Goal: Transaction & Acquisition: Book appointment/travel/reservation

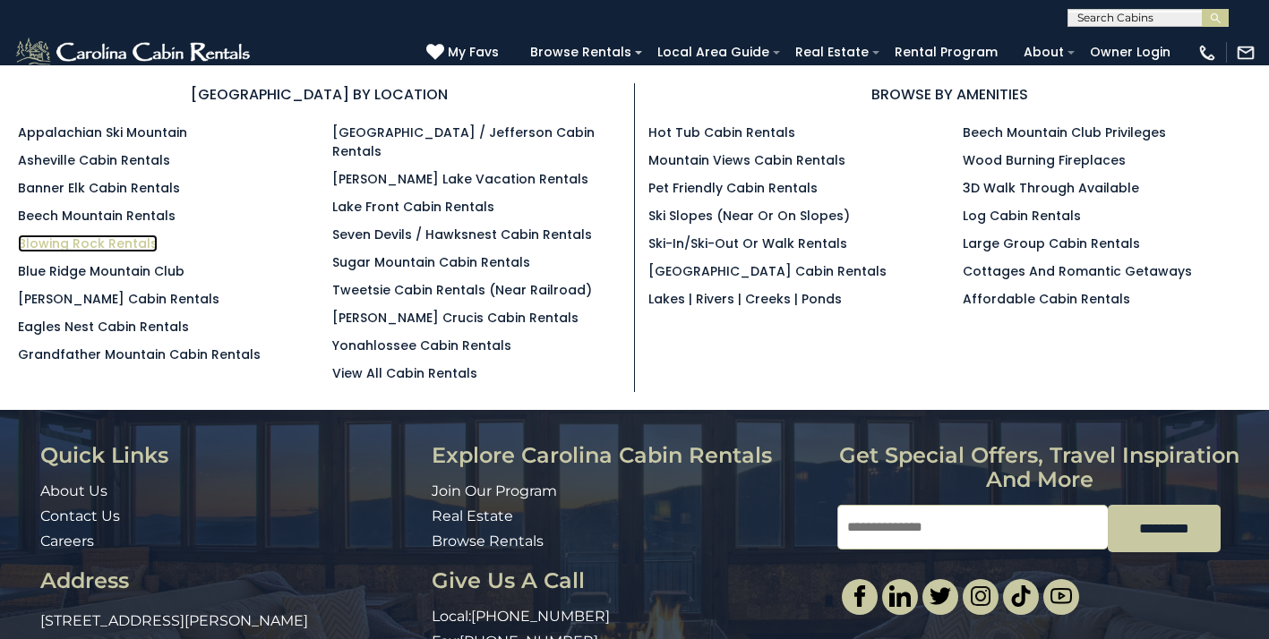
click at [122, 244] on link "Blowing Rock Rentals" at bounding box center [88, 244] width 140 height 18
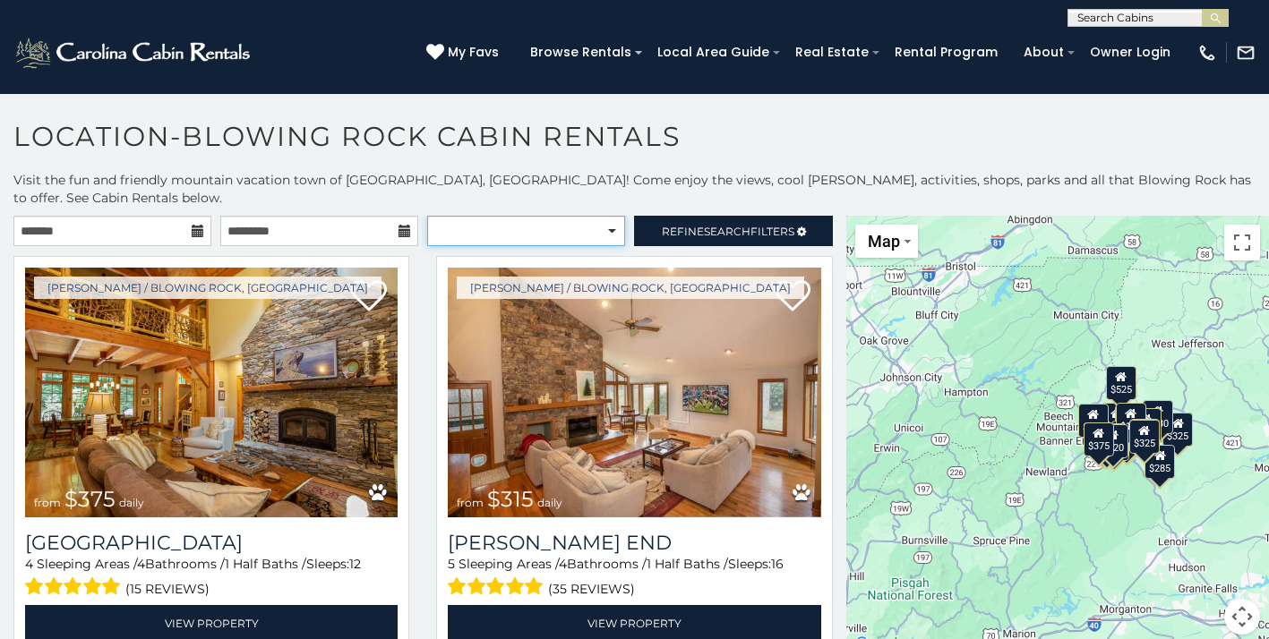
click at [614, 216] on select "**********" at bounding box center [526, 231] width 198 height 30
select select "**********"
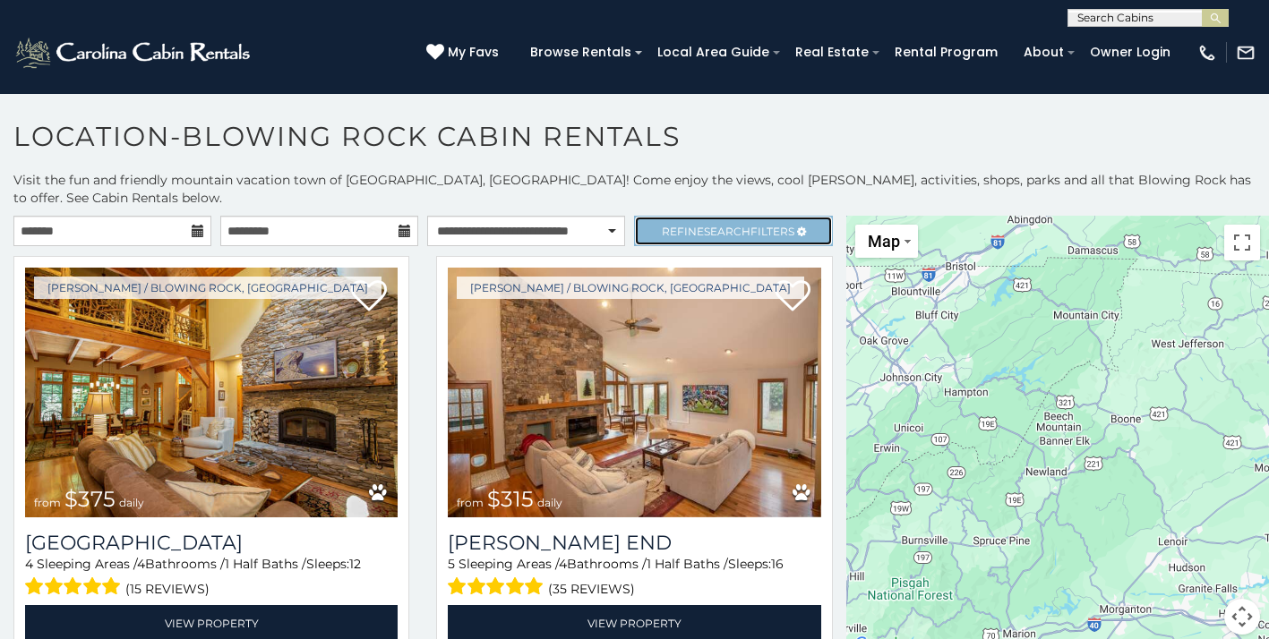
click at [725, 225] on span "Search" at bounding box center [727, 231] width 47 height 13
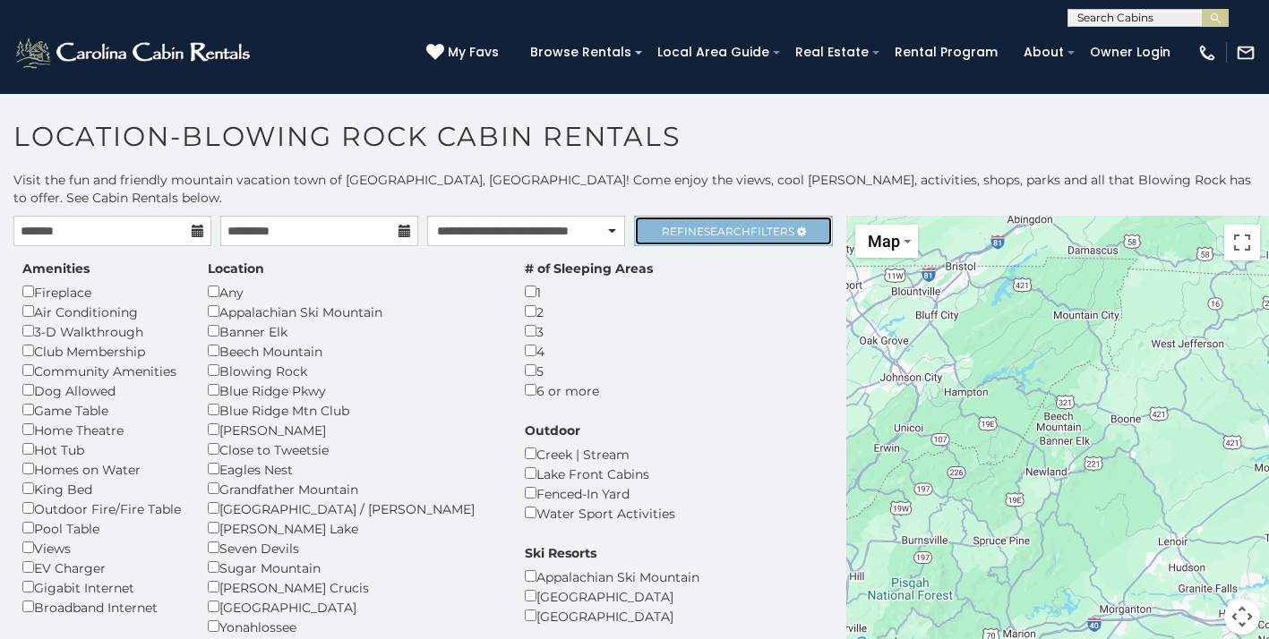
click at [708, 225] on span "Search" at bounding box center [727, 231] width 47 height 13
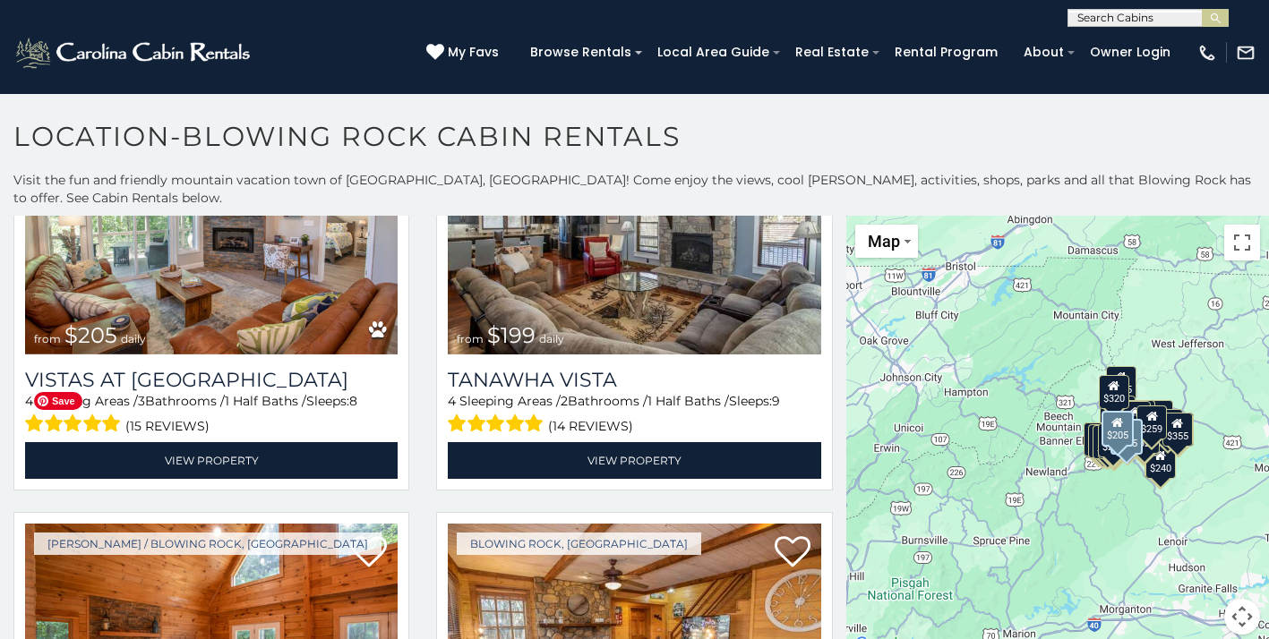
scroll to position [4509, 0]
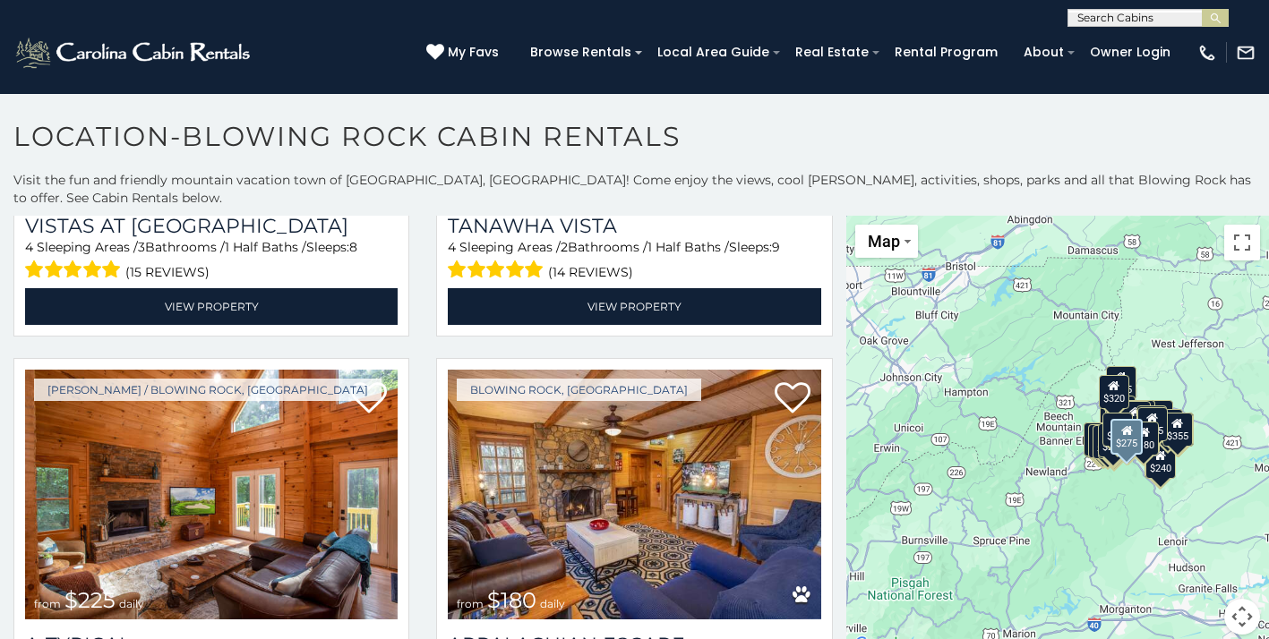
click at [1241, 600] on button "Map camera controls" at bounding box center [1242, 617] width 36 height 36
click at [1199, 510] on button "Zoom in" at bounding box center [1198, 528] width 36 height 36
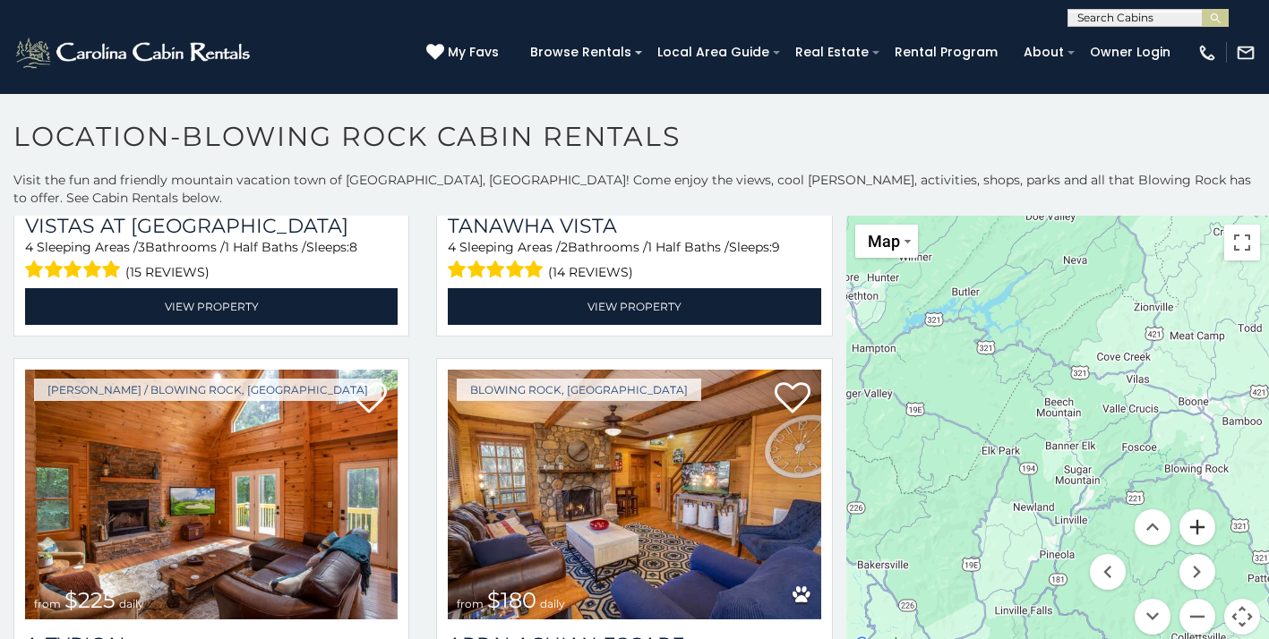
click at [1199, 510] on button "Zoom in" at bounding box center [1198, 528] width 36 height 36
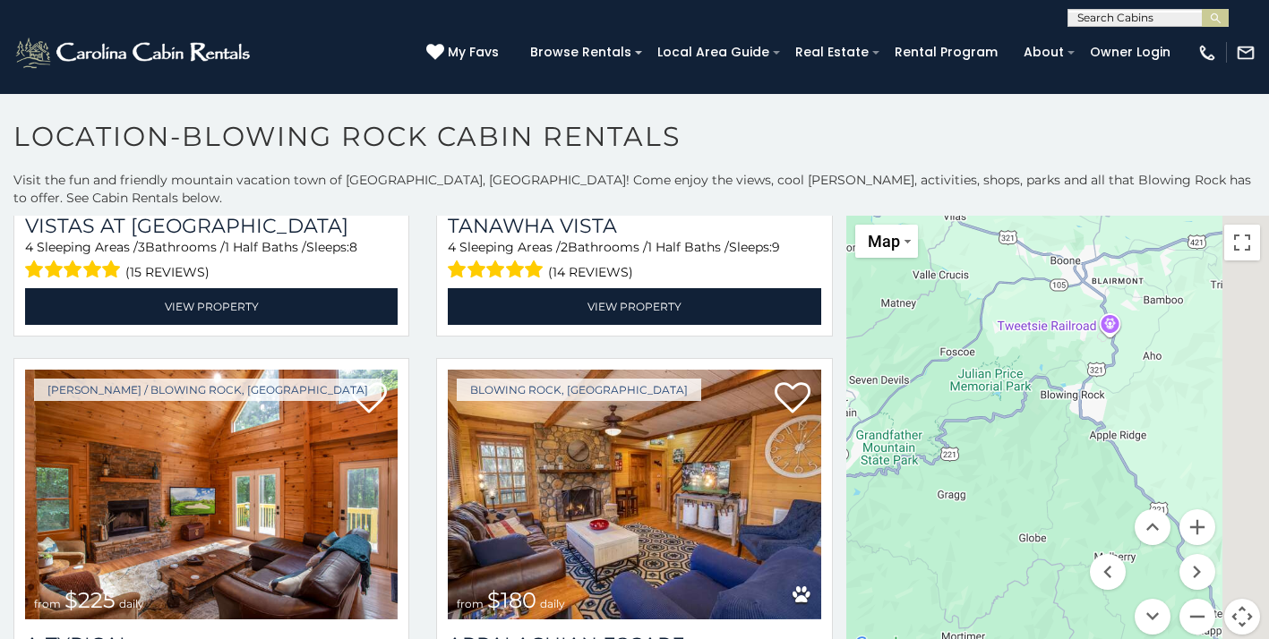
drag, startPoint x: 1152, startPoint y: 412, endPoint x: 887, endPoint y: 306, distance: 285.4
click at [887, 306] on div at bounding box center [1057, 436] width 423 height 441
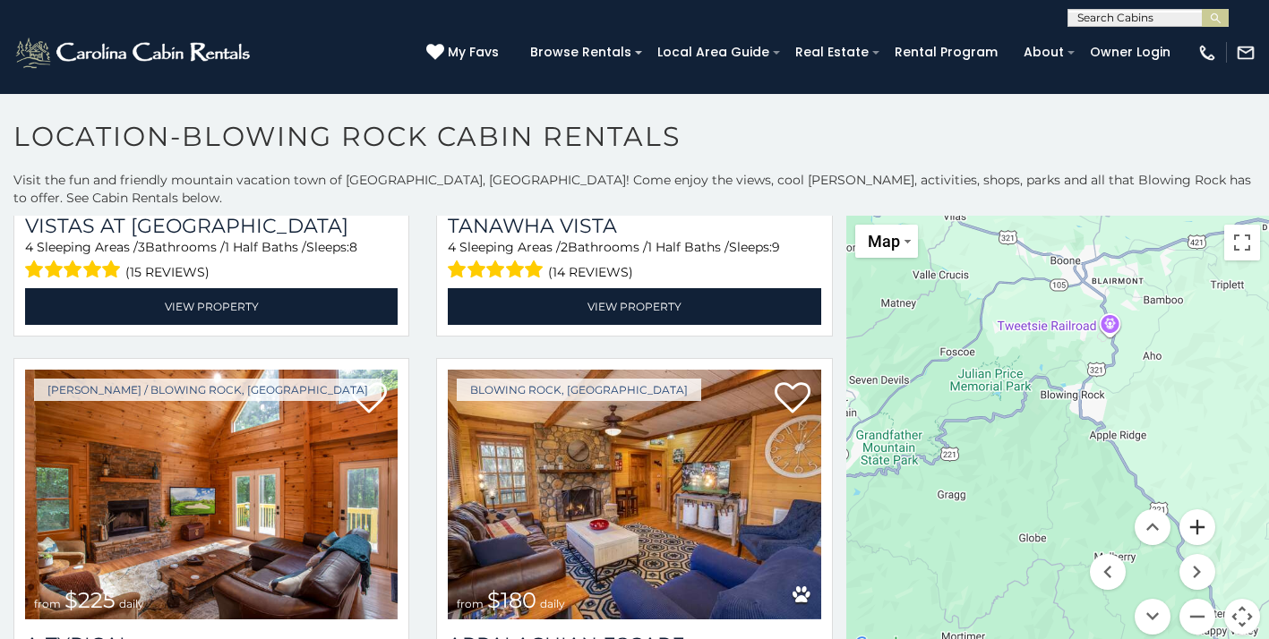
click at [1197, 510] on button "Zoom in" at bounding box center [1198, 528] width 36 height 36
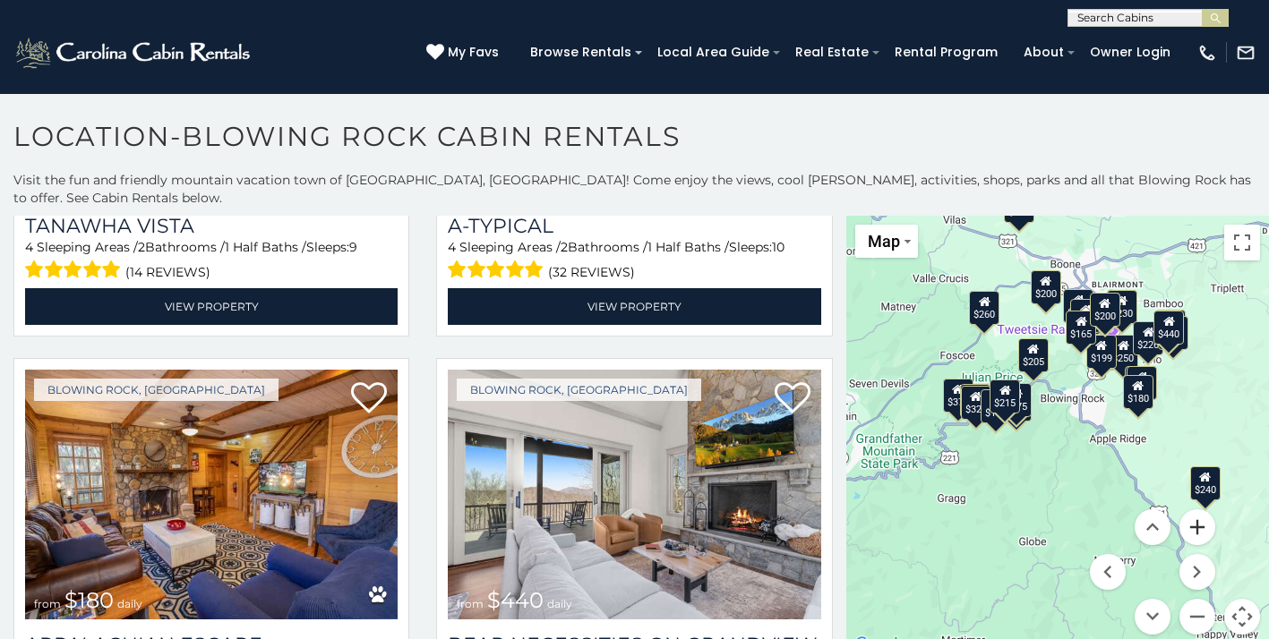
click at [1197, 510] on button "Zoom in" at bounding box center [1198, 528] width 36 height 36
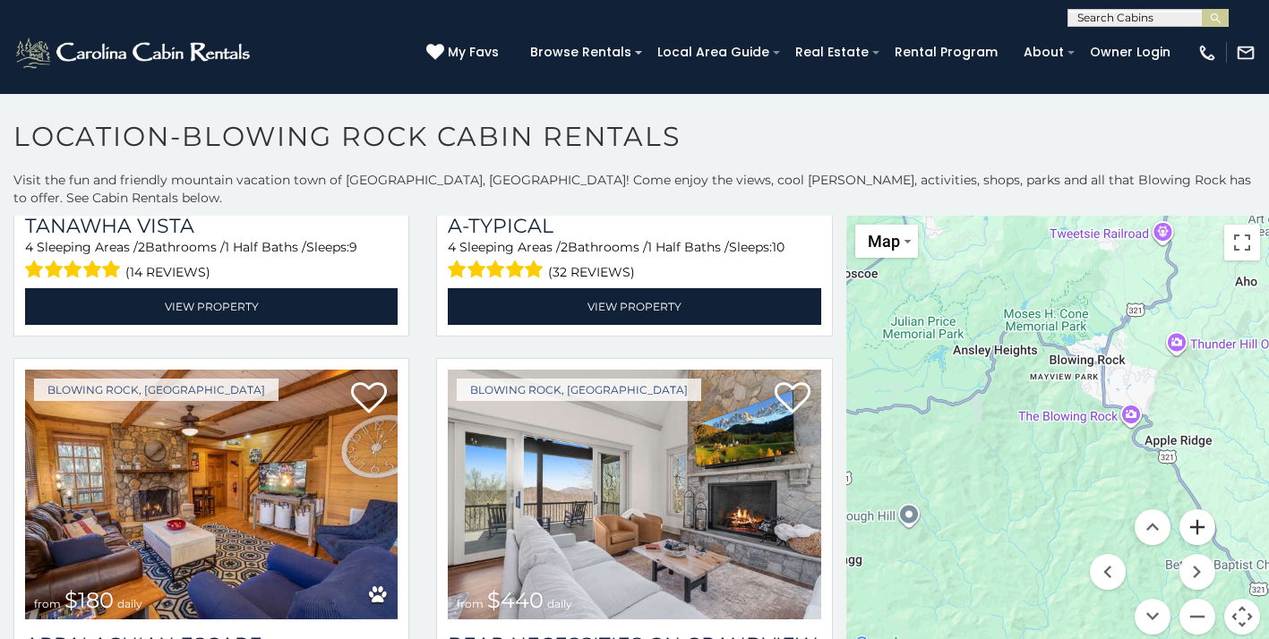
scroll to position [857, 0]
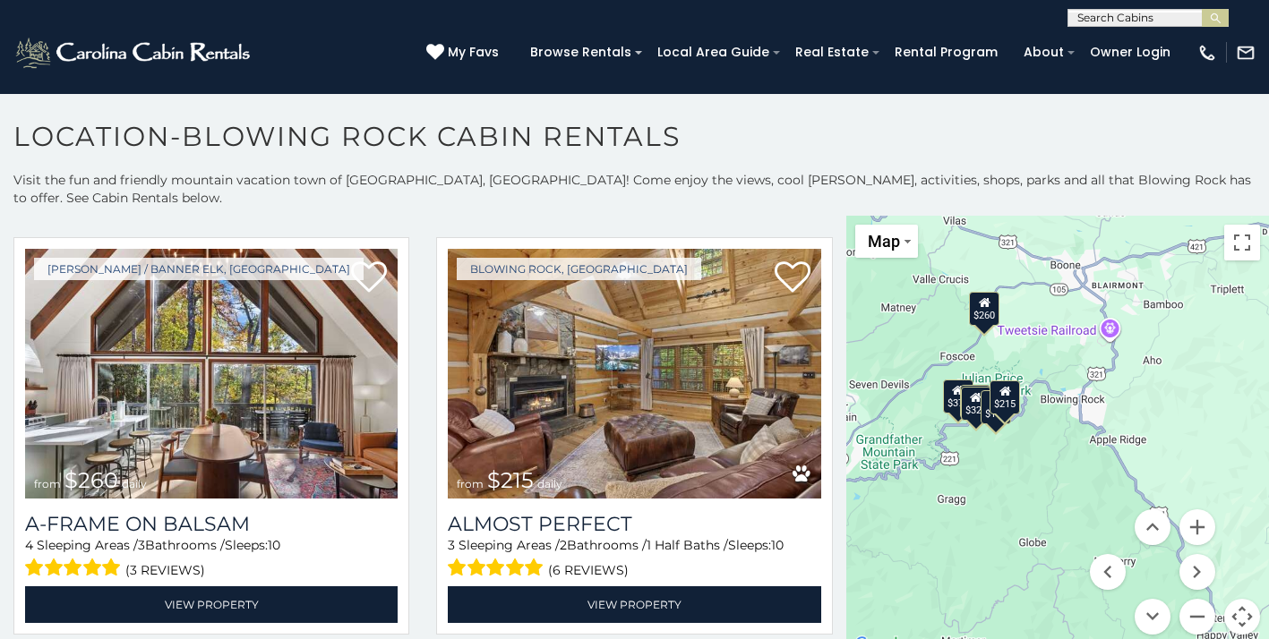
click at [1007, 385] on div "$215" at bounding box center [1005, 398] width 30 height 34
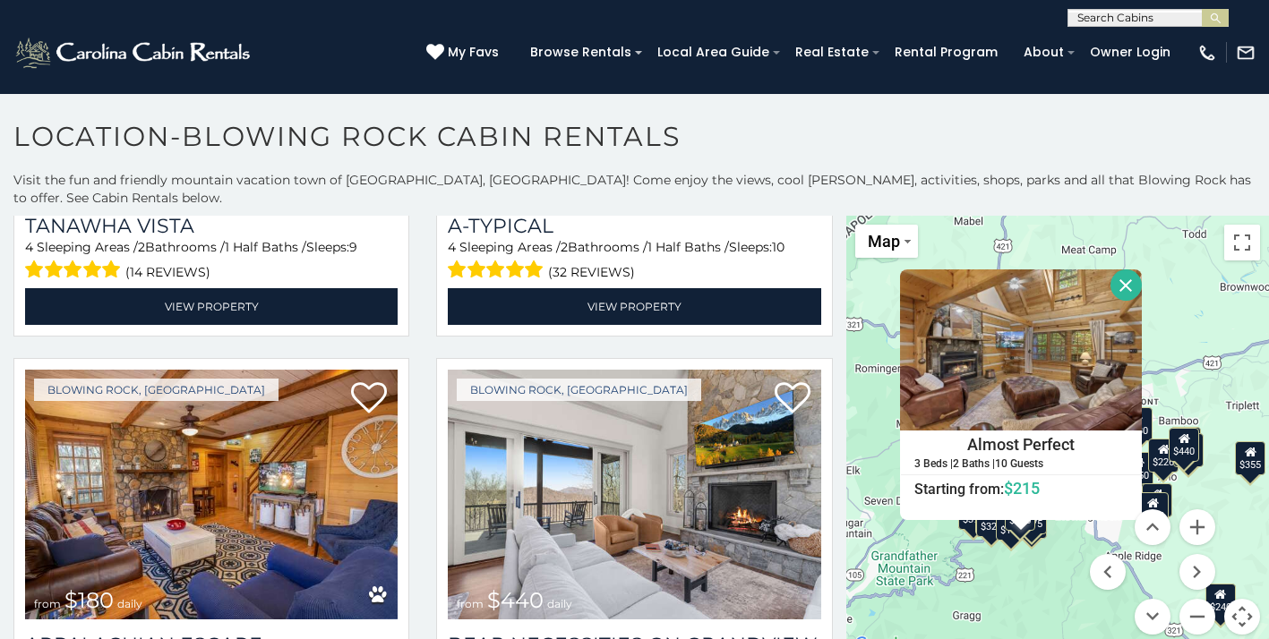
scroll to position [3372, 0]
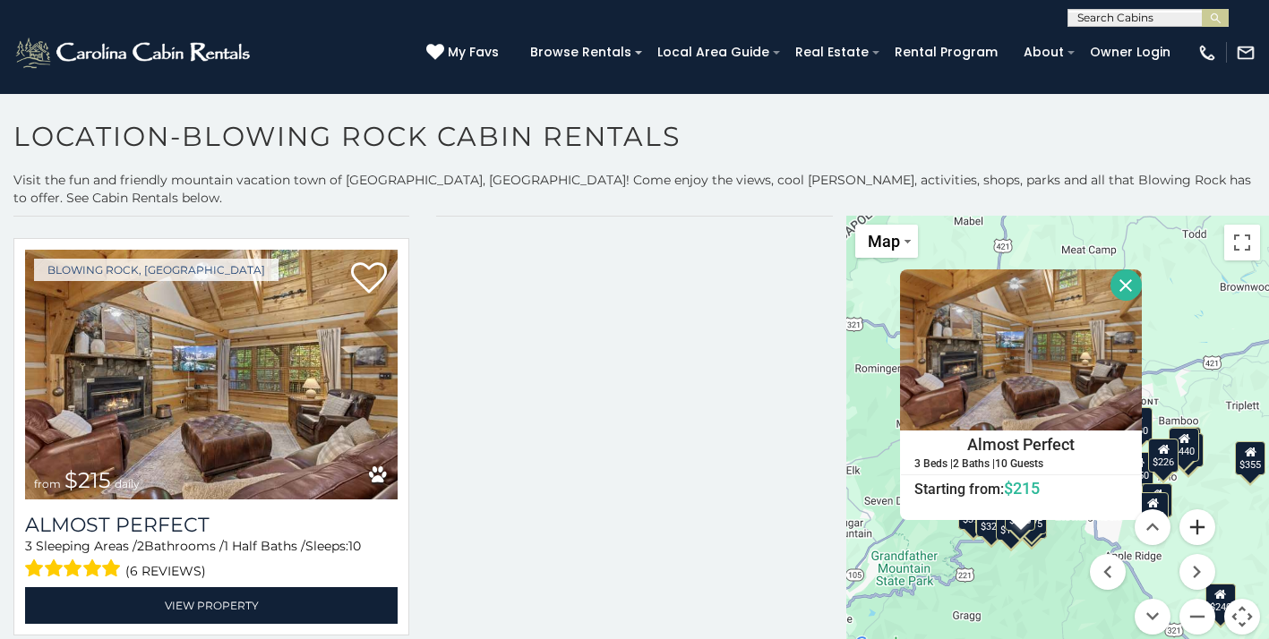
click at [1198, 510] on button "Zoom in" at bounding box center [1198, 528] width 36 height 36
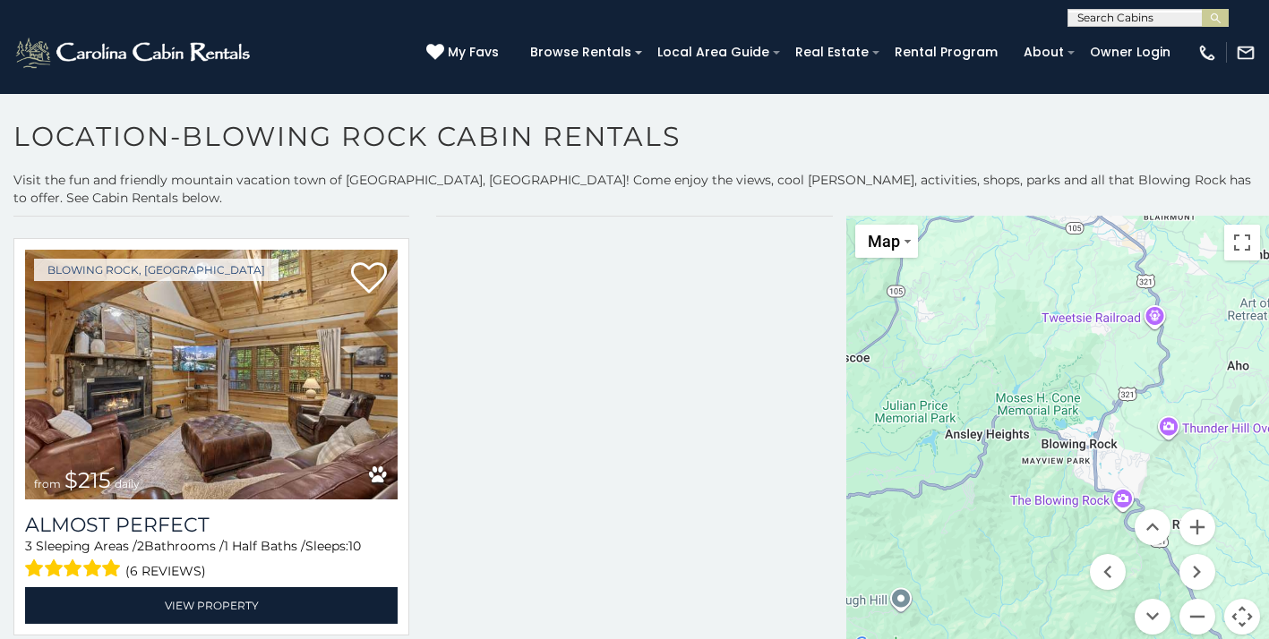
drag, startPoint x: 1057, startPoint y: 452, endPoint x: 1017, endPoint y: 300, distance: 157.3
click at [1017, 300] on div at bounding box center [1057, 436] width 423 height 441
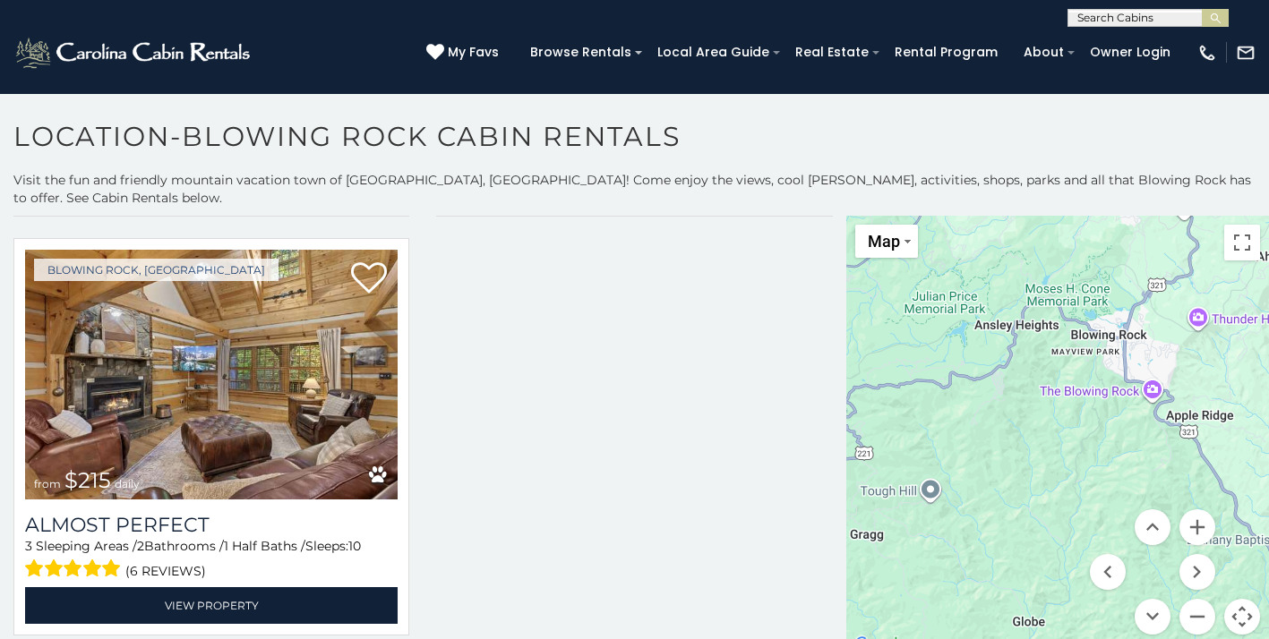
drag, startPoint x: 1006, startPoint y: 495, endPoint x: 1035, endPoint y: 384, distance: 114.9
click at [1035, 384] on div at bounding box center [1057, 436] width 423 height 441
click at [1198, 599] on button "Zoom out" at bounding box center [1198, 617] width 36 height 36
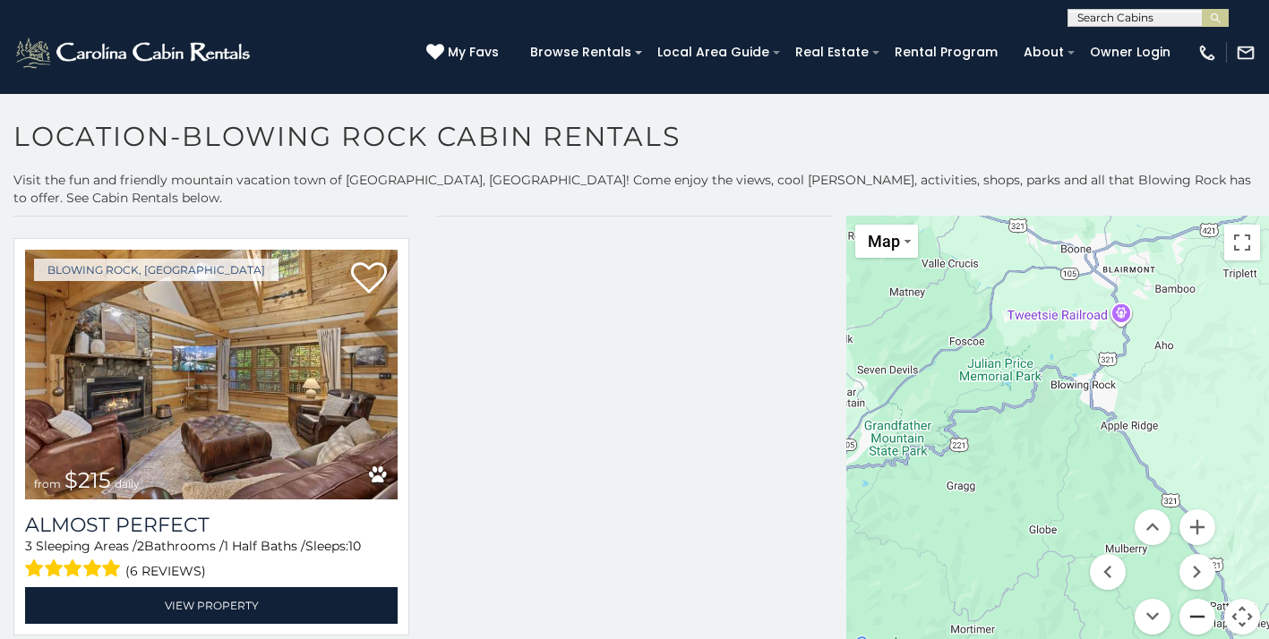
scroll to position [4509, 0]
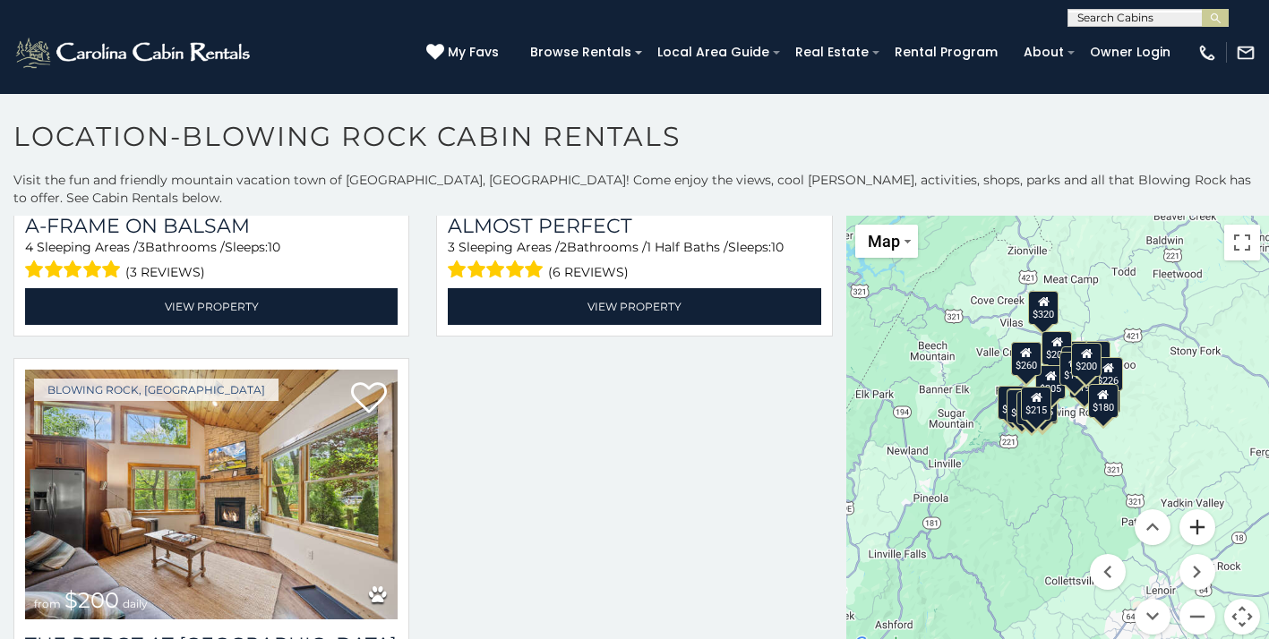
click at [1202, 510] on button "Zoom in" at bounding box center [1198, 528] width 36 height 36
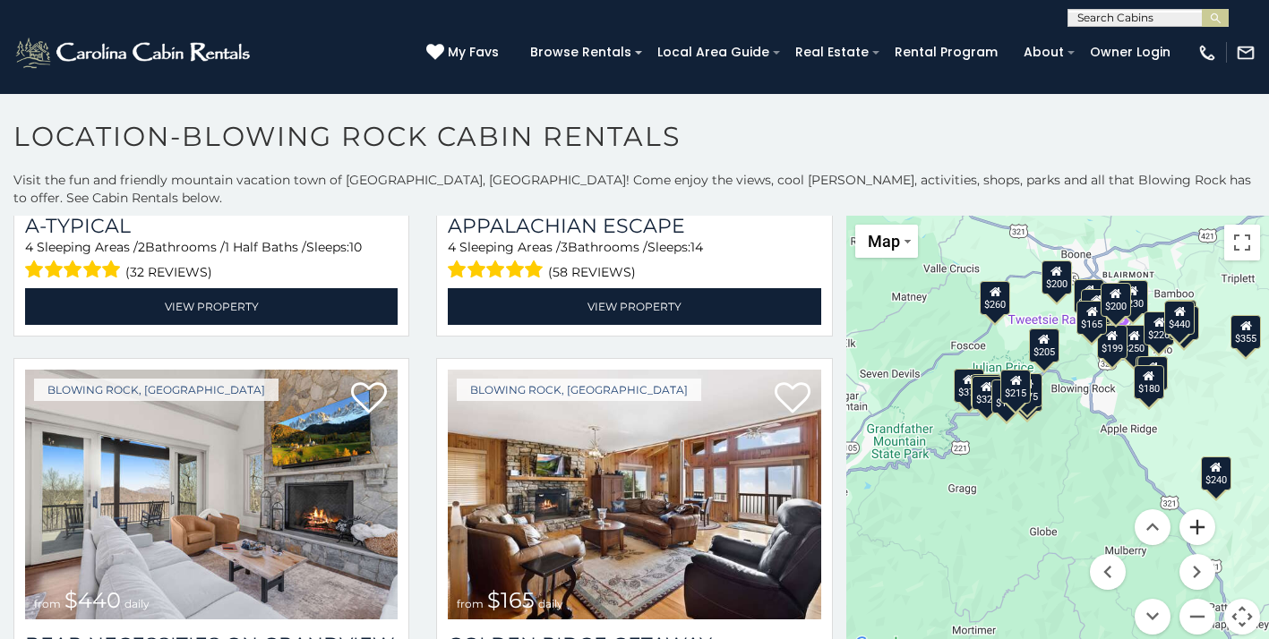
click at [1203, 510] on button "Zoom in" at bounding box center [1198, 528] width 36 height 36
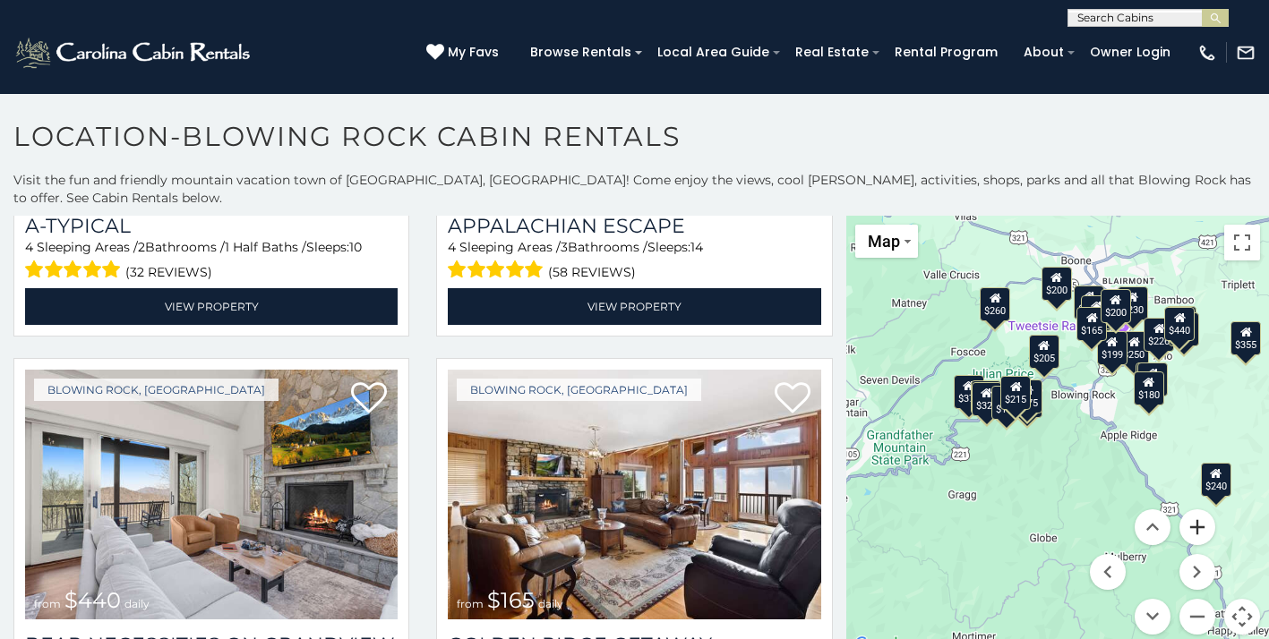
scroll to position [2953, 0]
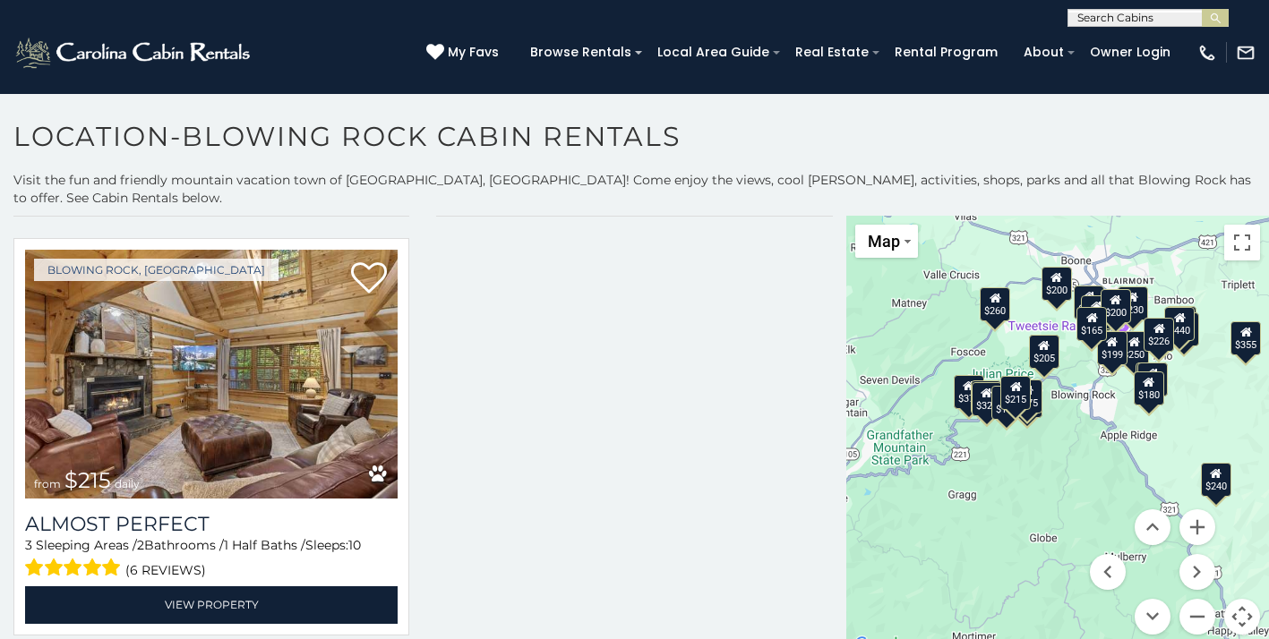
click at [980, 390] on div "$325" at bounding box center [986, 399] width 30 height 34
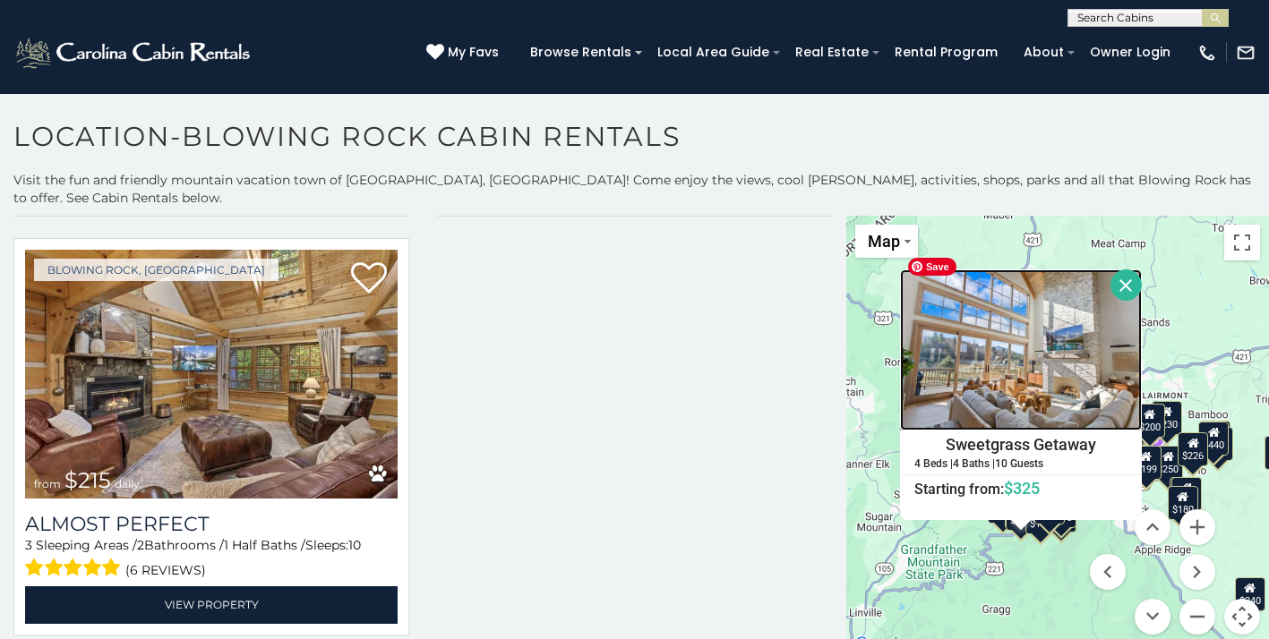
click at [1053, 373] on img at bounding box center [1021, 350] width 242 height 161
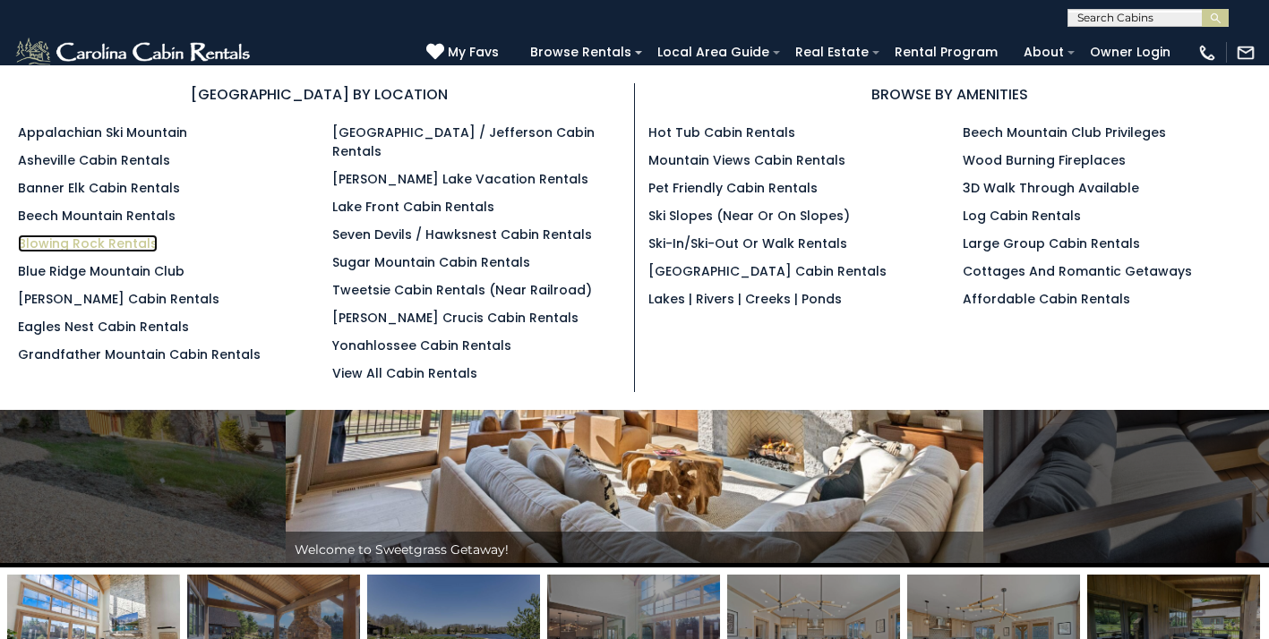
click at [99, 242] on link "Blowing Rock Rentals" at bounding box center [88, 244] width 140 height 18
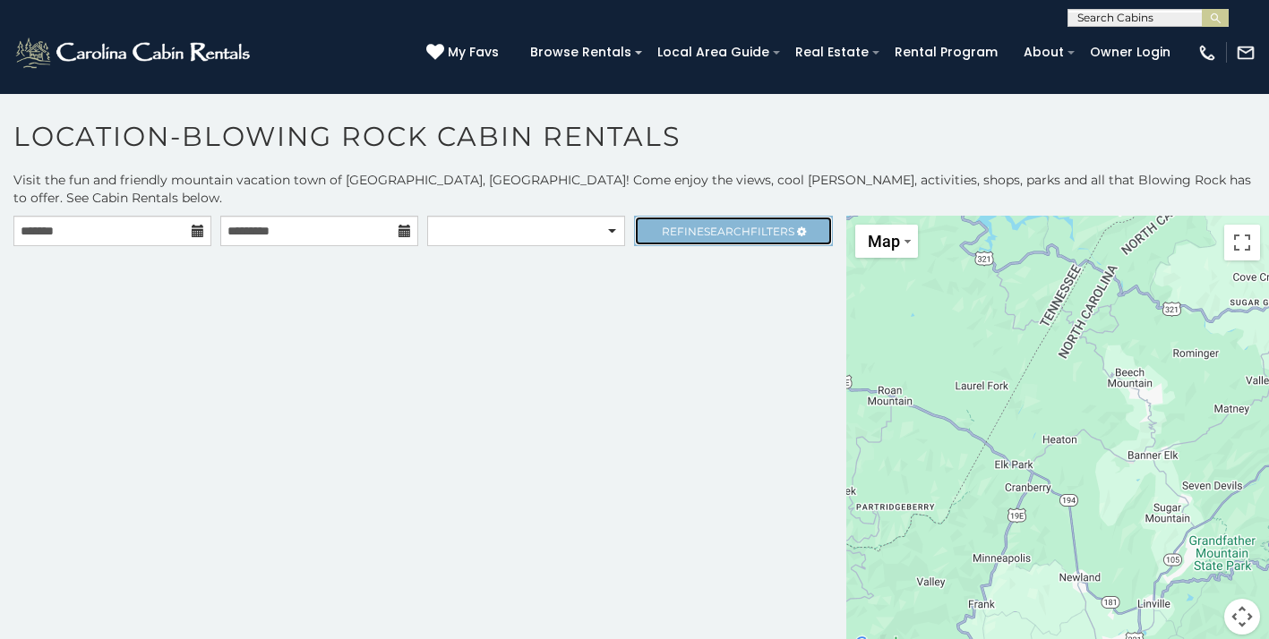
click at [679, 225] on span "Refine Search Filters" at bounding box center [728, 231] width 133 height 13
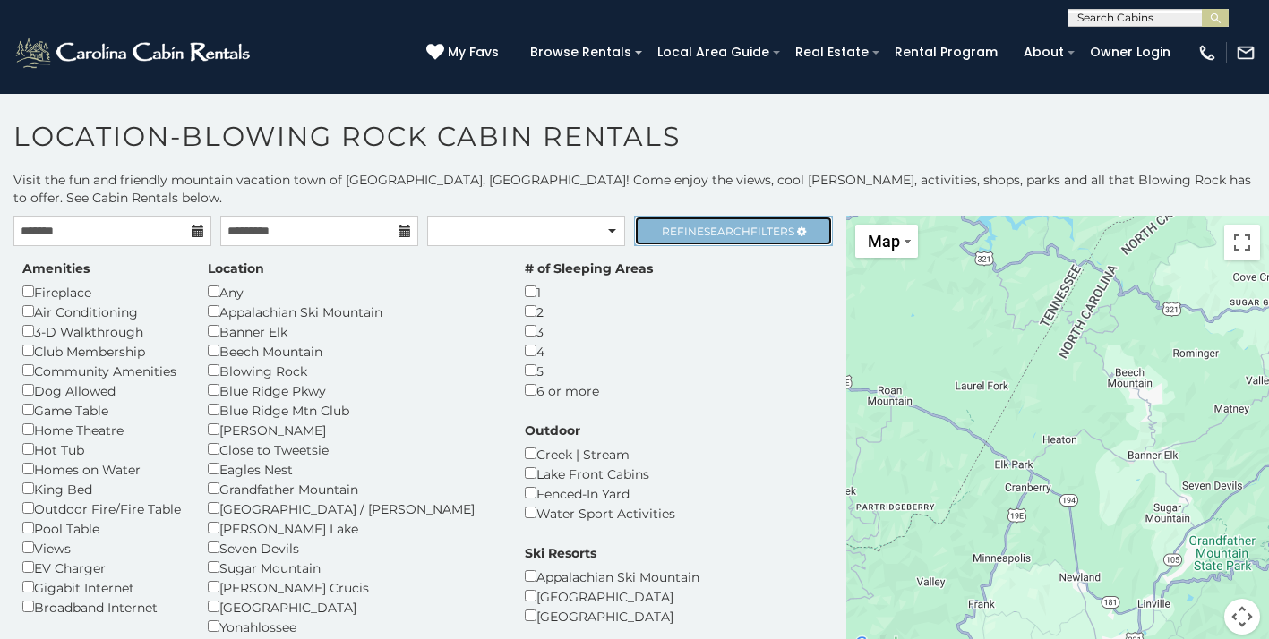
click at [700, 225] on span "Refine Search Filters" at bounding box center [728, 231] width 133 height 13
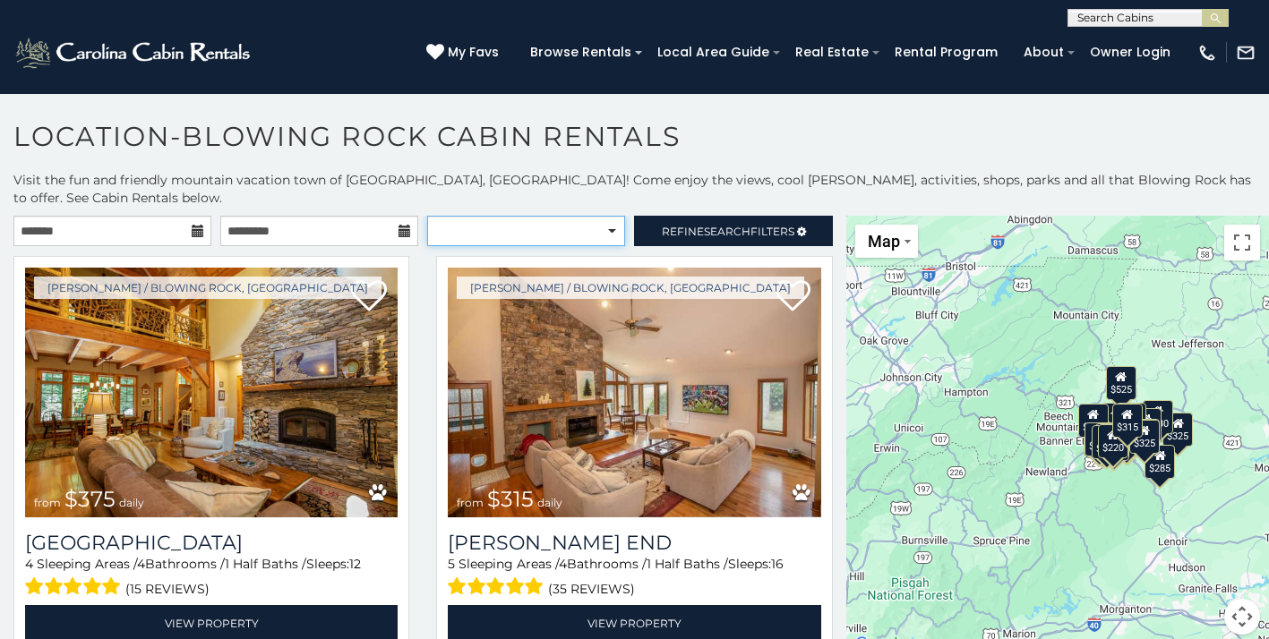
click at [614, 216] on select "**********" at bounding box center [526, 231] width 198 height 30
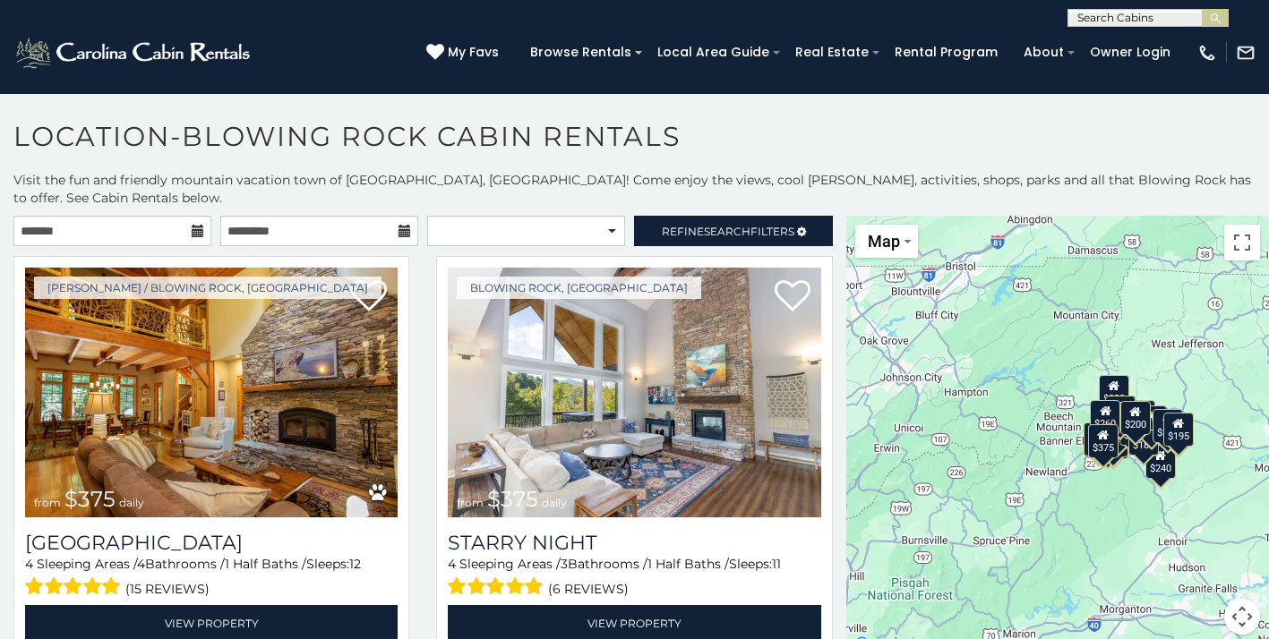
click at [843, 134] on h1 "Location-Blowing Rock Cabin Rentals" at bounding box center [634, 145] width 1269 height 51
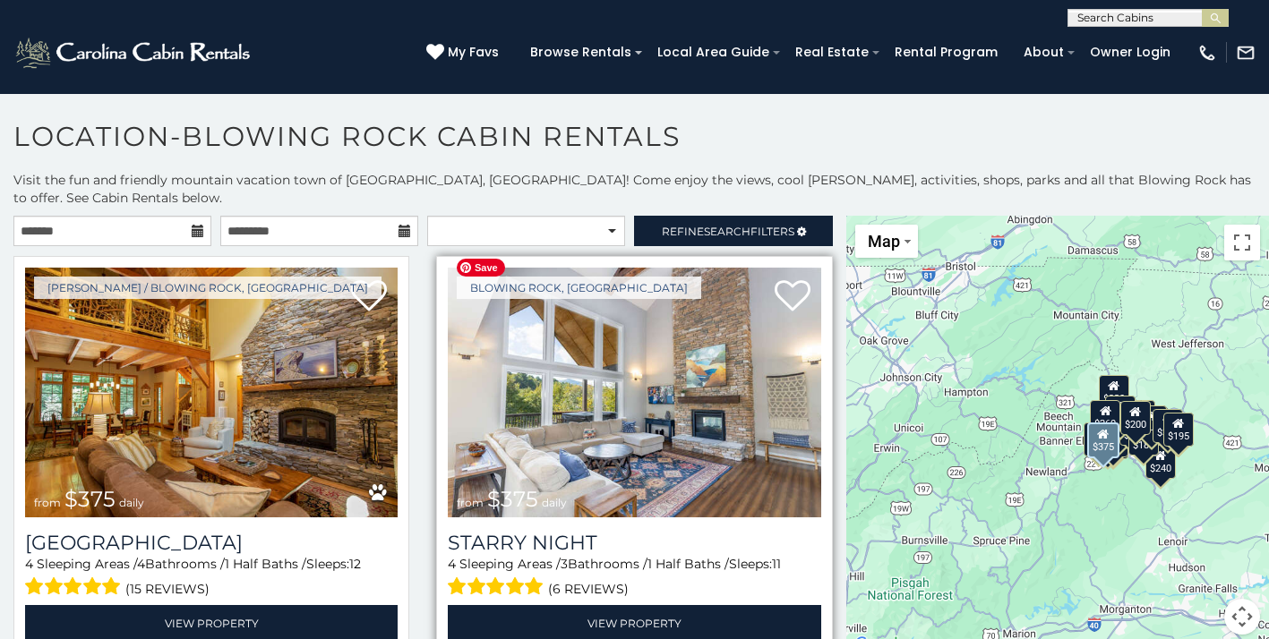
click at [681, 373] on img at bounding box center [634, 393] width 373 height 250
select select "**********"
click at [648, 436] on img at bounding box center [634, 393] width 373 height 250
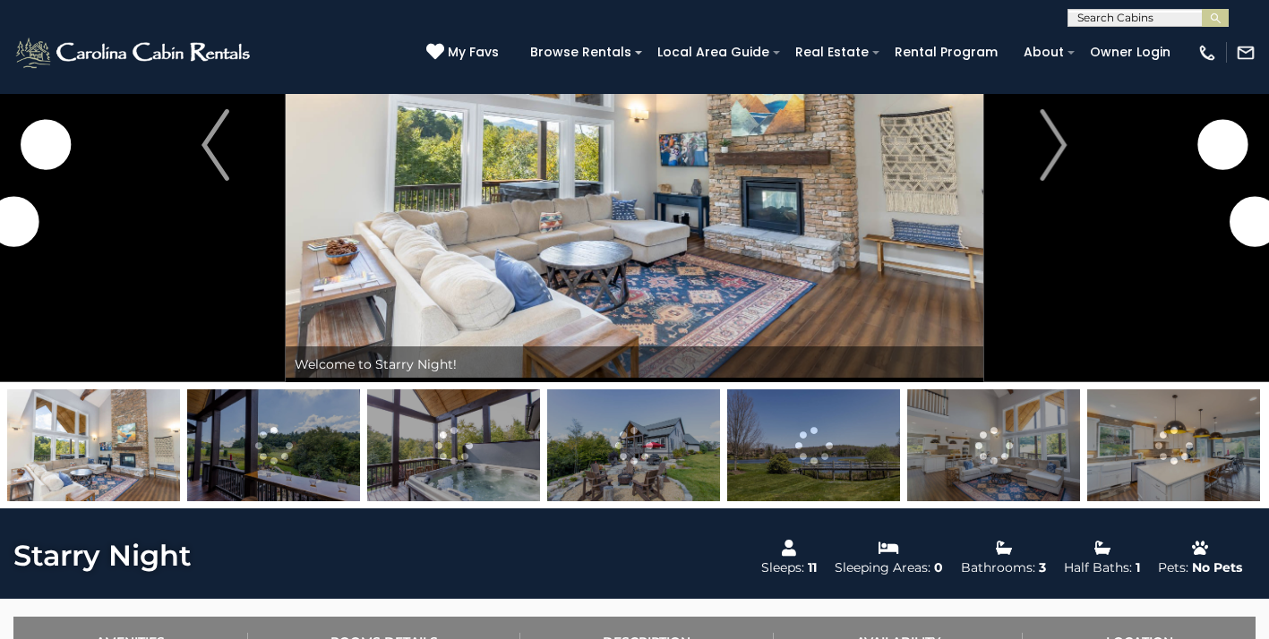
scroll to position [267, 0]
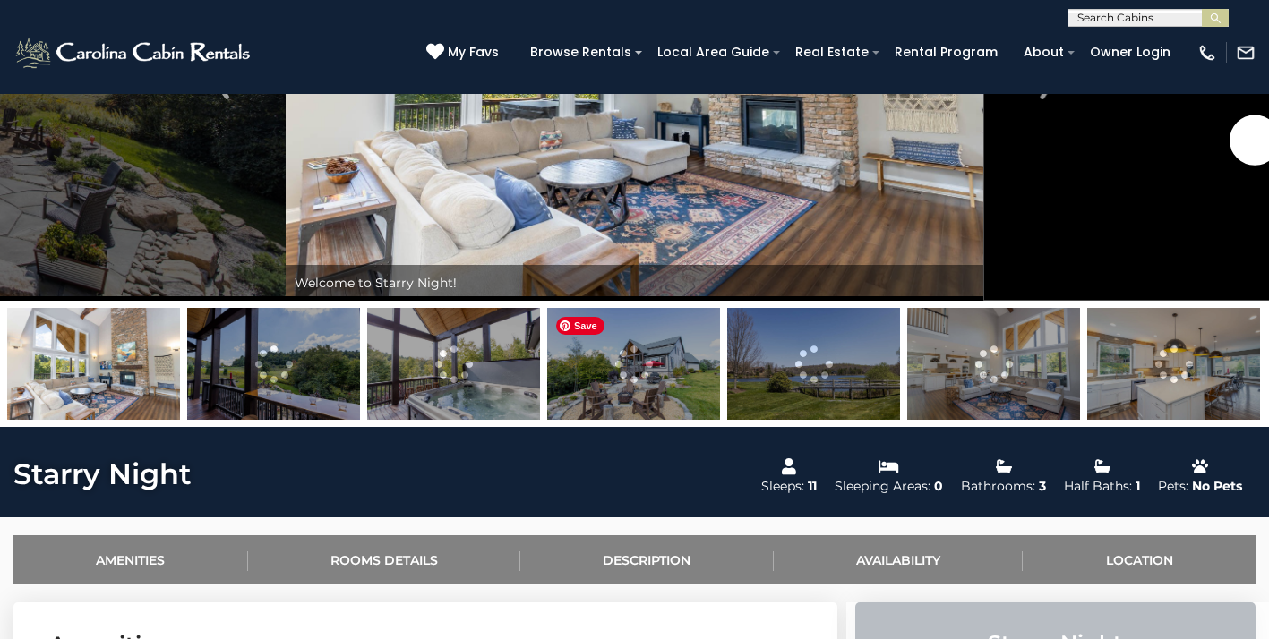
click at [584, 375] on img at bounding box center [633, 364] width 173 height 112
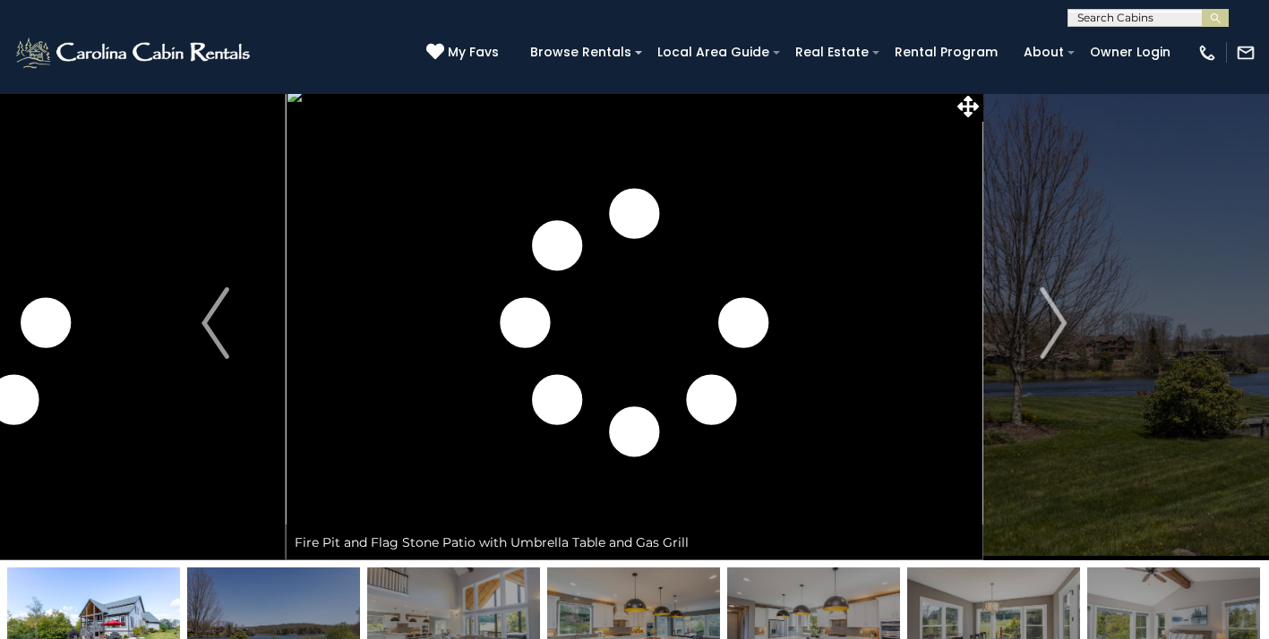
scroll to position [2, 0]
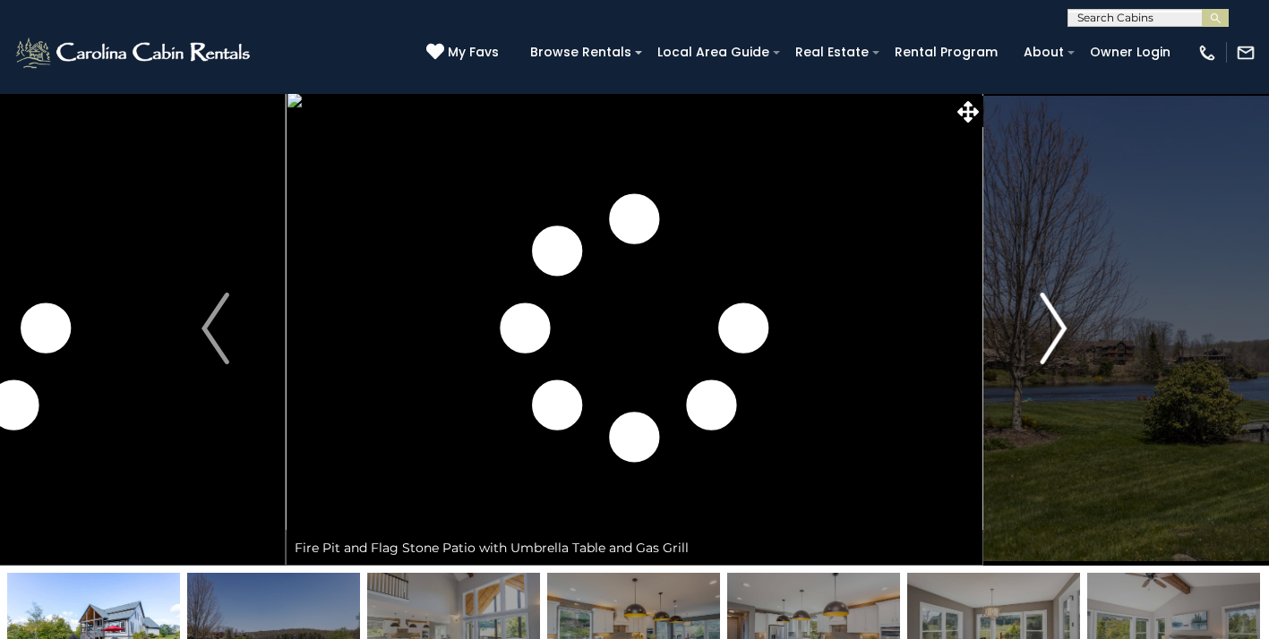
click at [1054, 340] on img "Next" at bounding box center [1053, 329] width 27 height 72
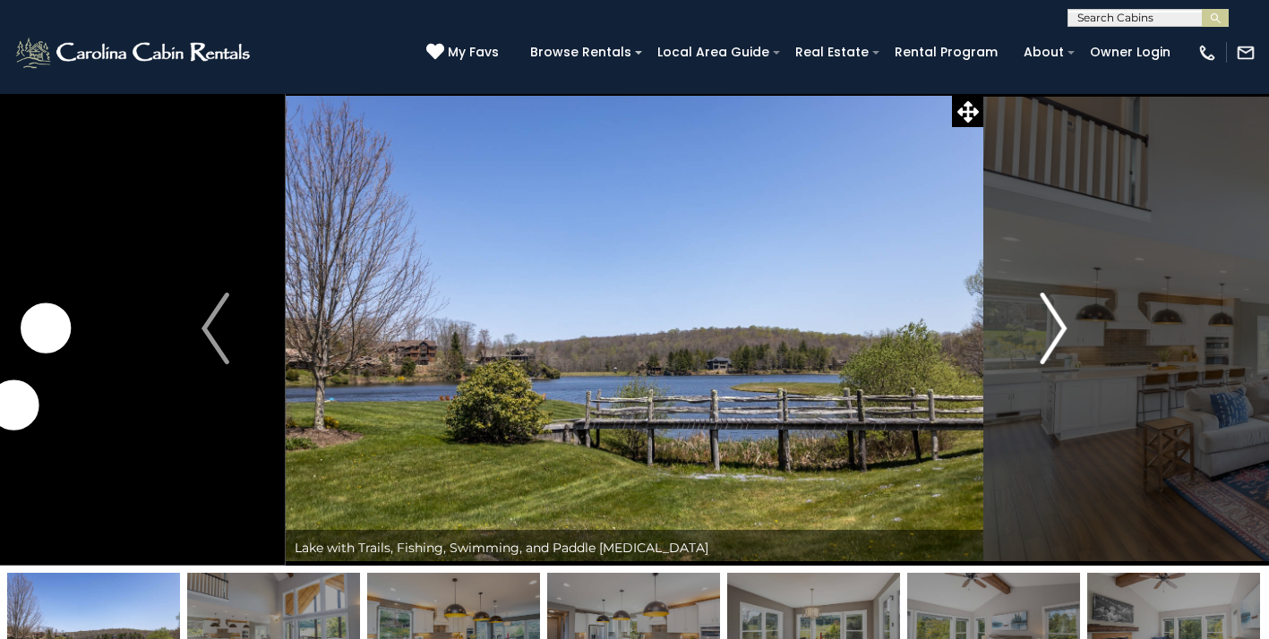
click at [1054, 340] on img "Next" at bounding box center [1053, 329] width 27 height 72
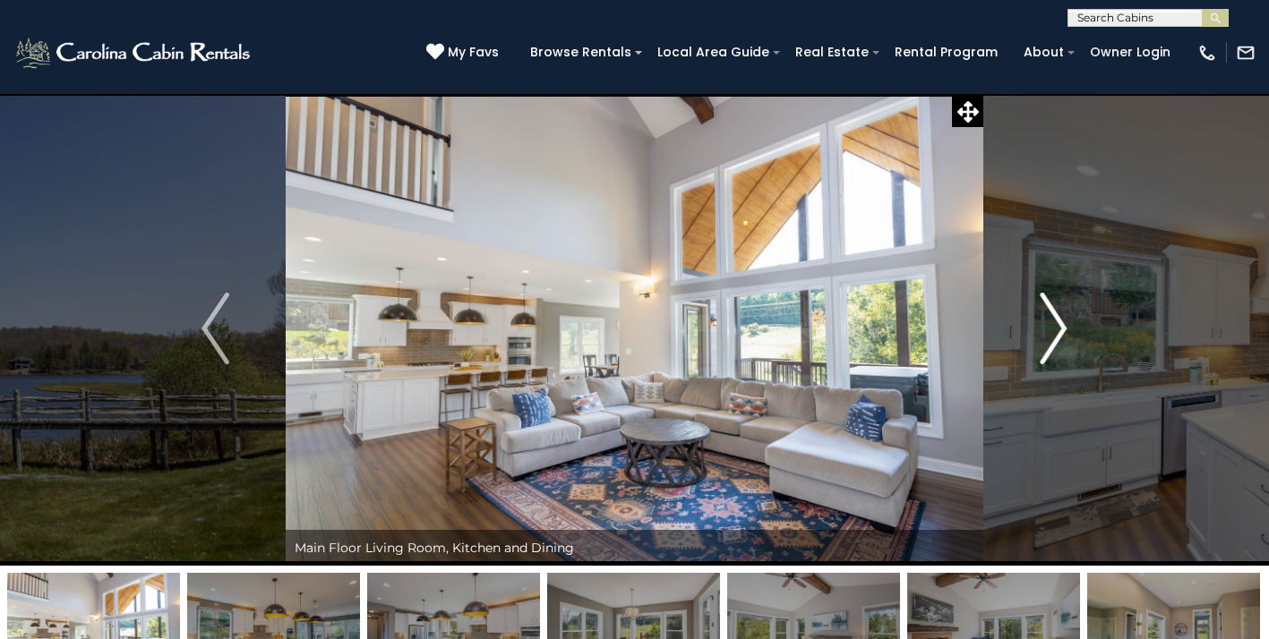
click at [1054, 340] on img "Next" at bounding box center [1053, 329] width 27 height 72
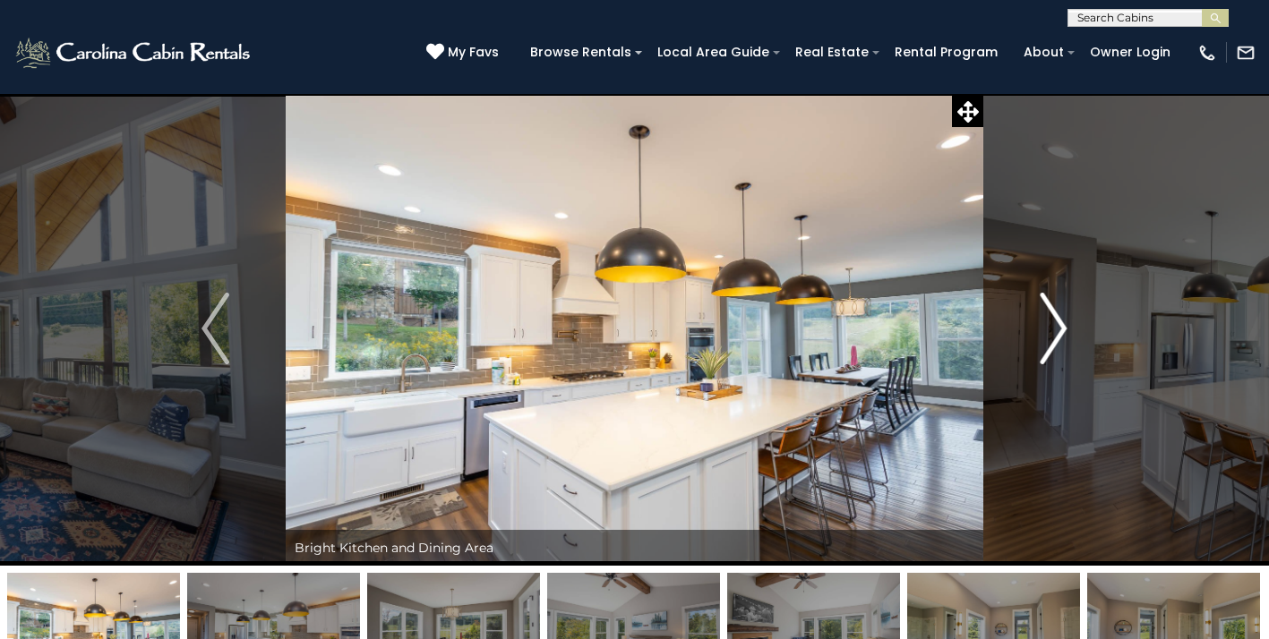
click at [1054, 340] on img "Next" at bounding box center [1053, 329] width 27 height 72
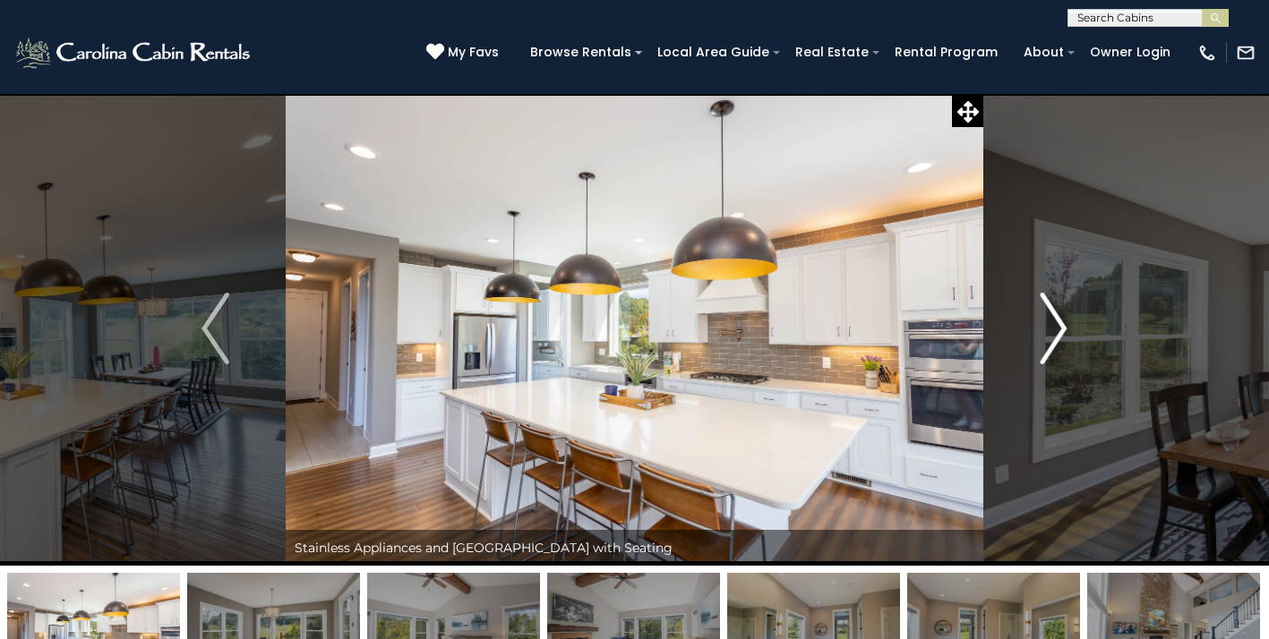
click at [1054, 340] on img "Next" at bounding box center [1053, 329] width 27 height 72
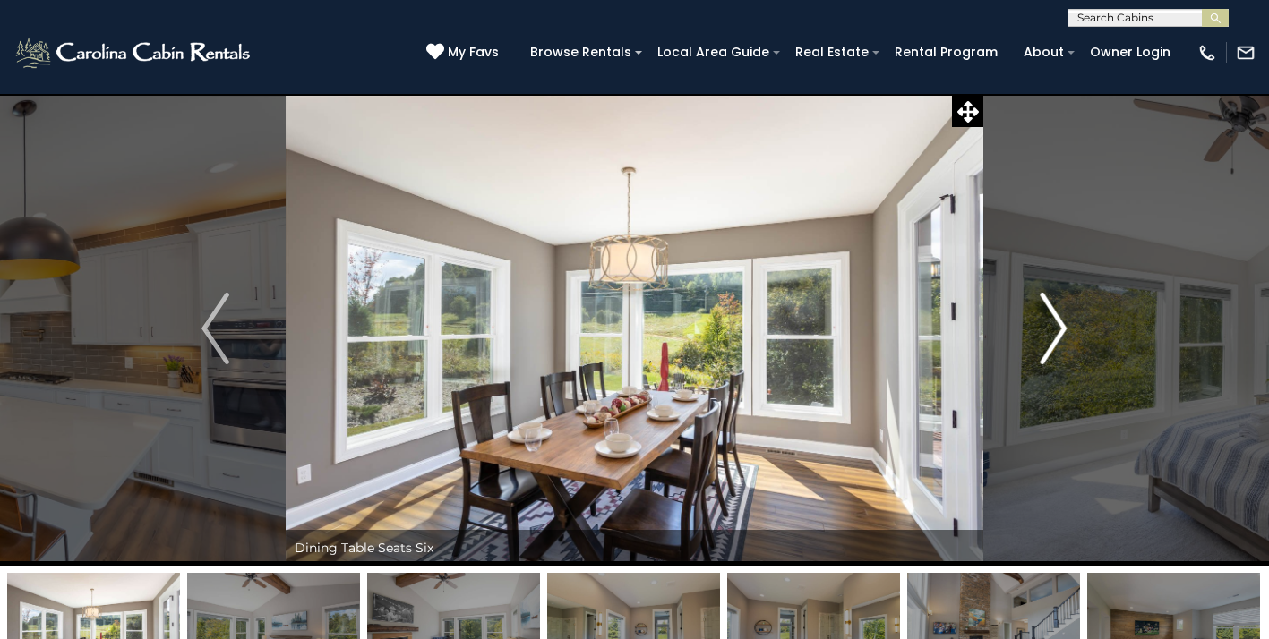
click at [1054, 340] on img "Next" at bounding box center [1053, 329] width 27 height 72
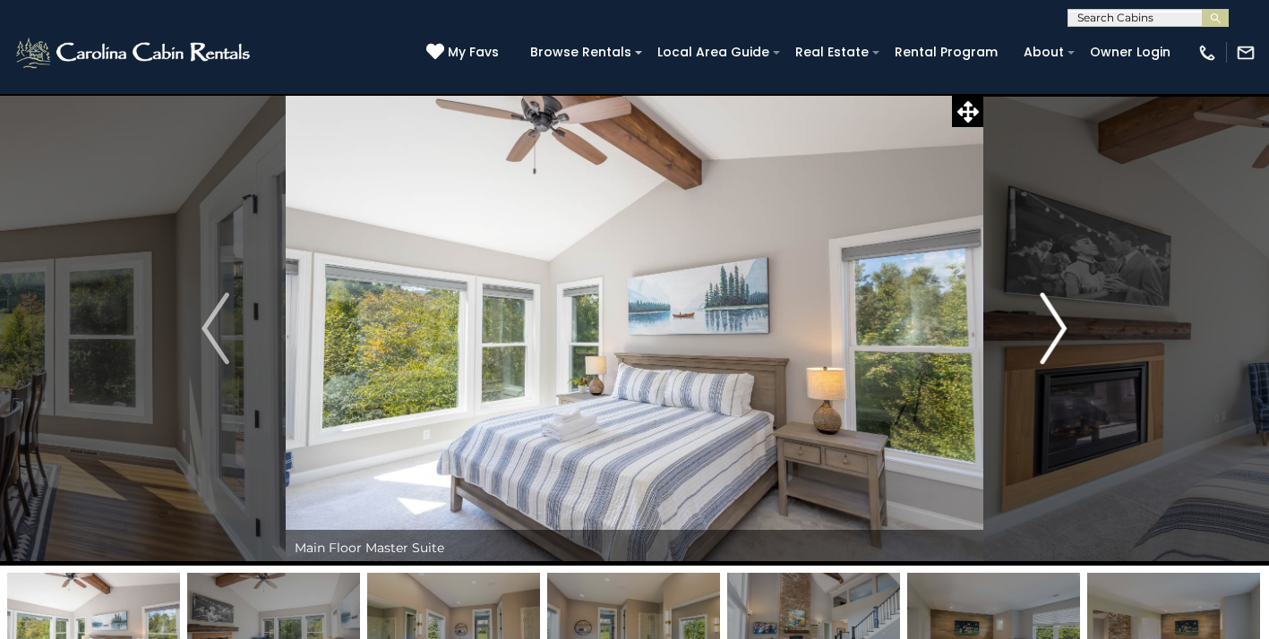
click at [1054, 340] on img "Next" at bounding box center [1053, 329] width 27 height 72
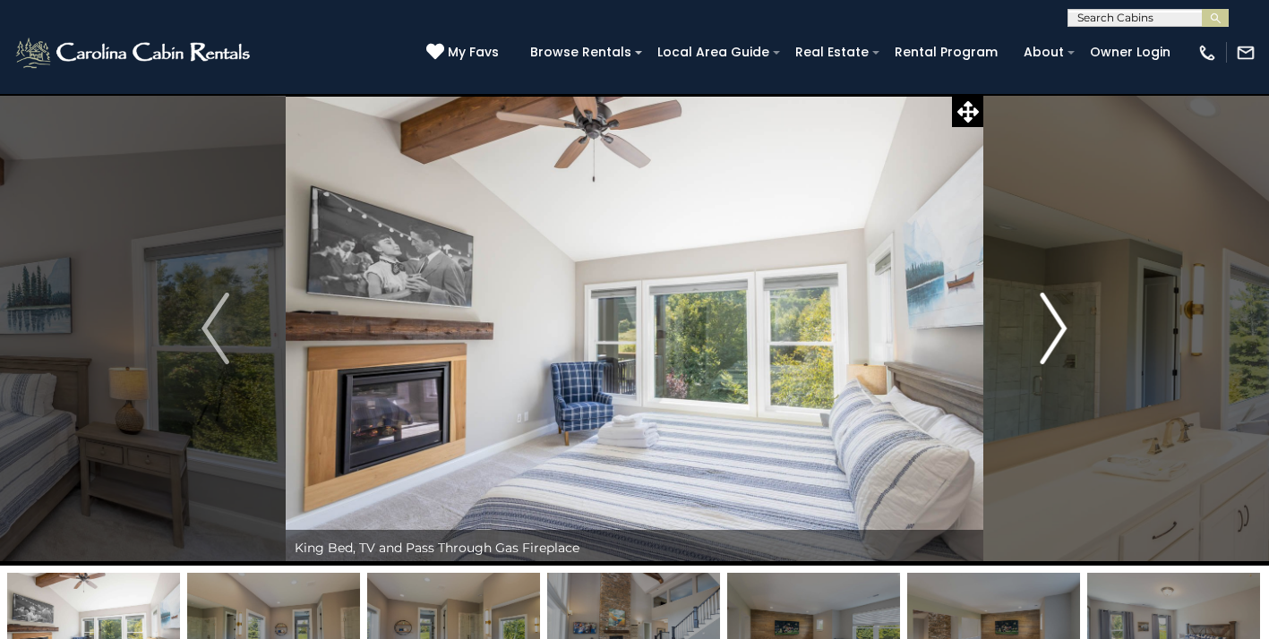
click at [1054, 340] on img "Next" at bounding box center [1053, 329] width 27 height 72
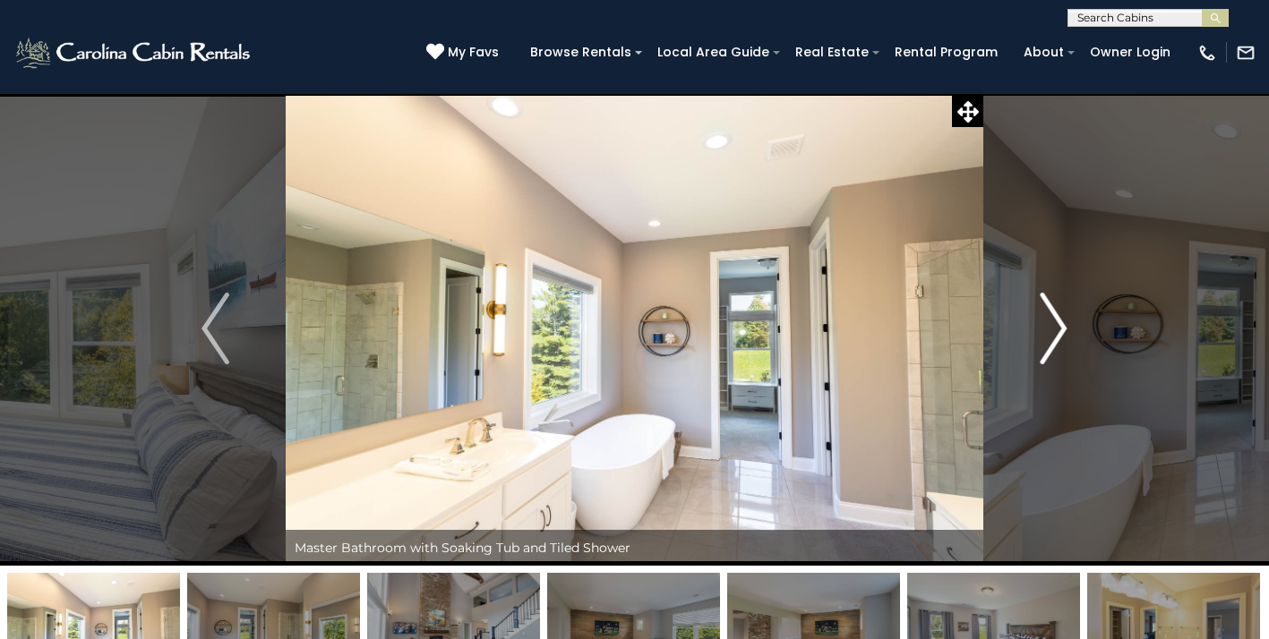
click at [1054, 340] on img "Next" at bounding box center [1053, 329] width 27 height 72
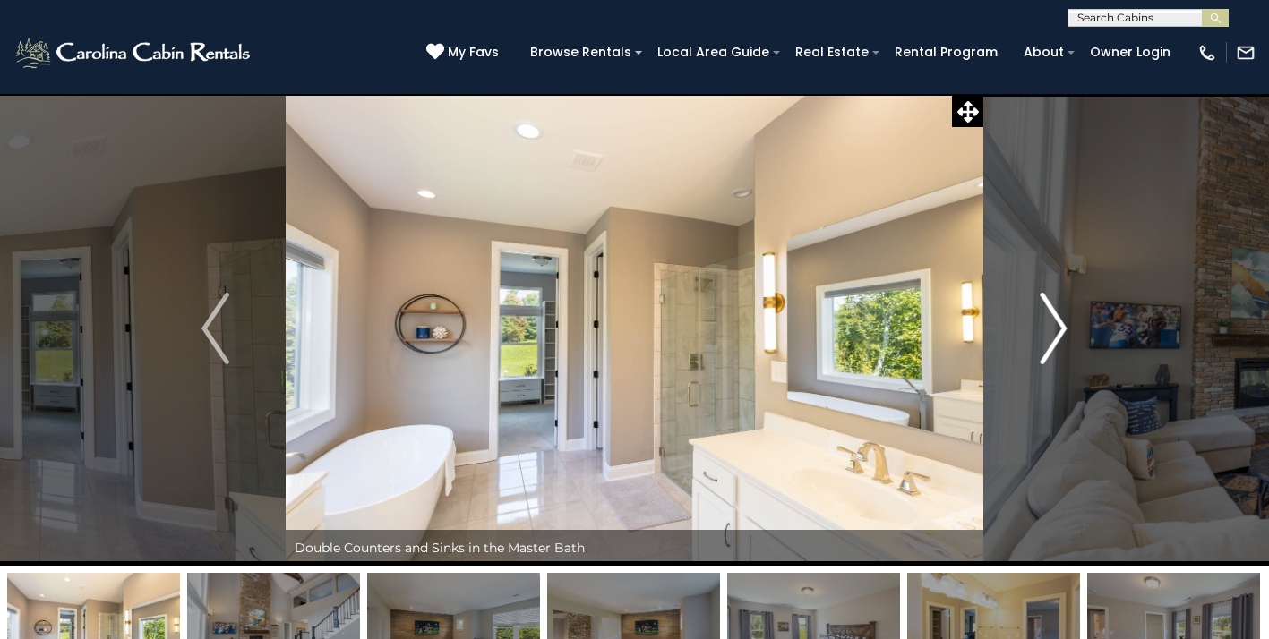
click at [1054, 340] on img "Next" at bounding box center [1053, 329] width 27 height 72
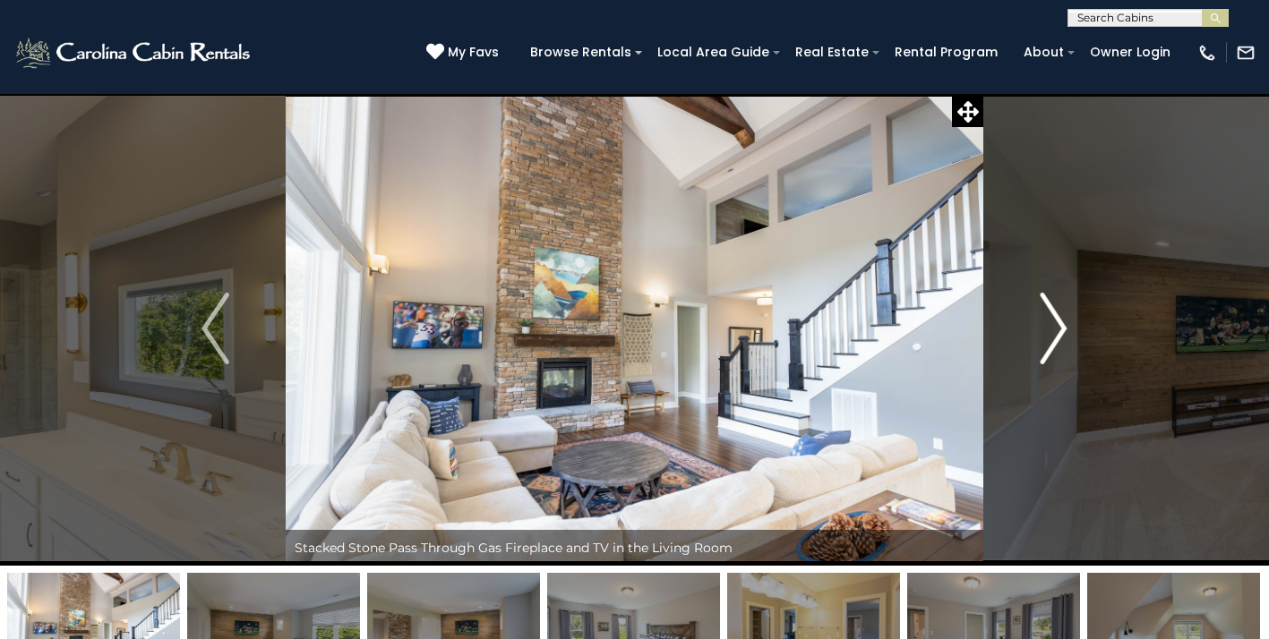
click at [1054, 340] on img "Next" at bounding box center [1053, 329] width 27 height 72
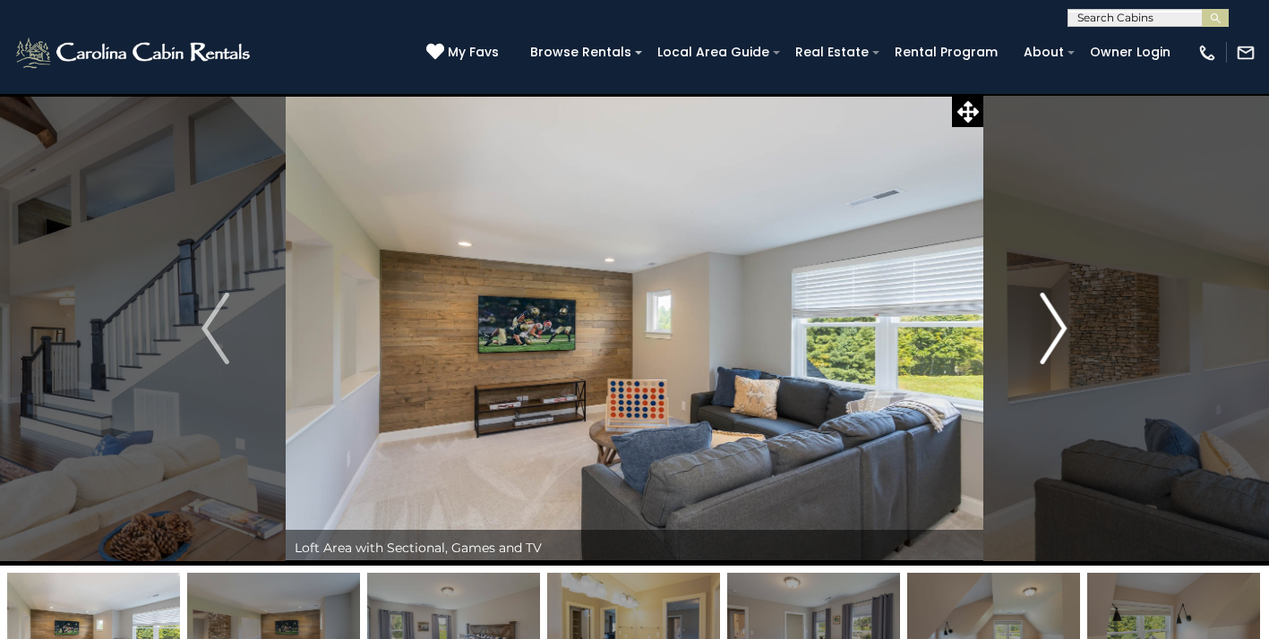
click at [1054, 340] on img "Next" at bounding box center [1053, 329] width 27 height 72
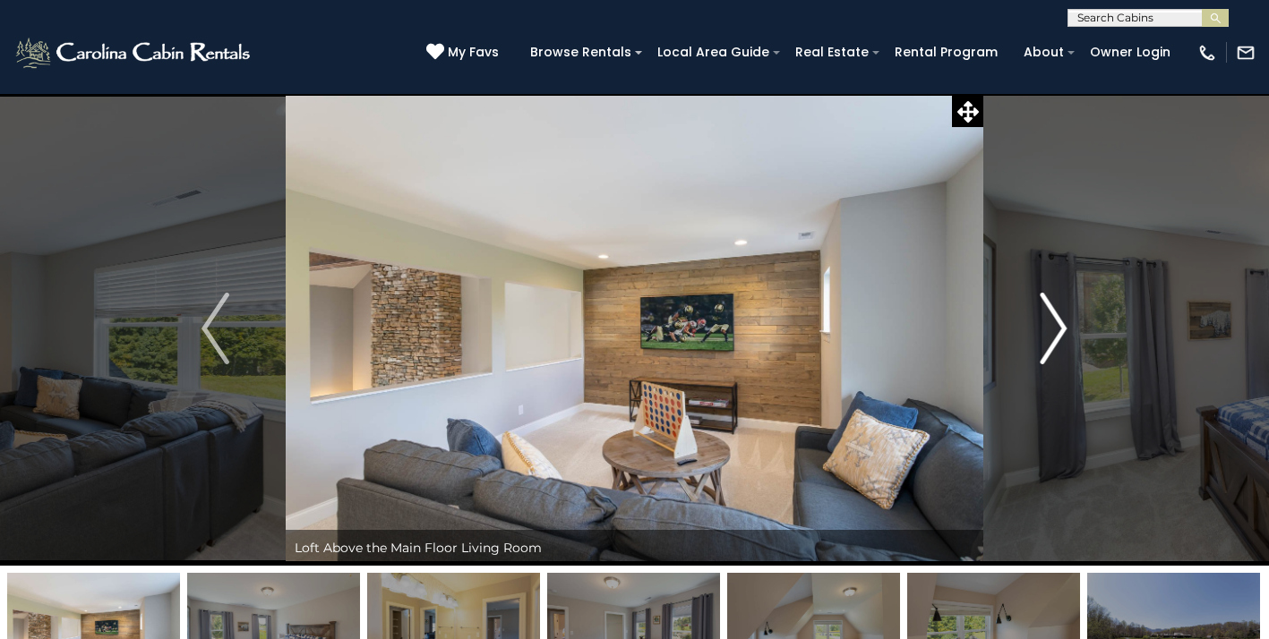
click at [1054, 340] on img "Next" at bounding box center [1053, 329] width 27 height 72
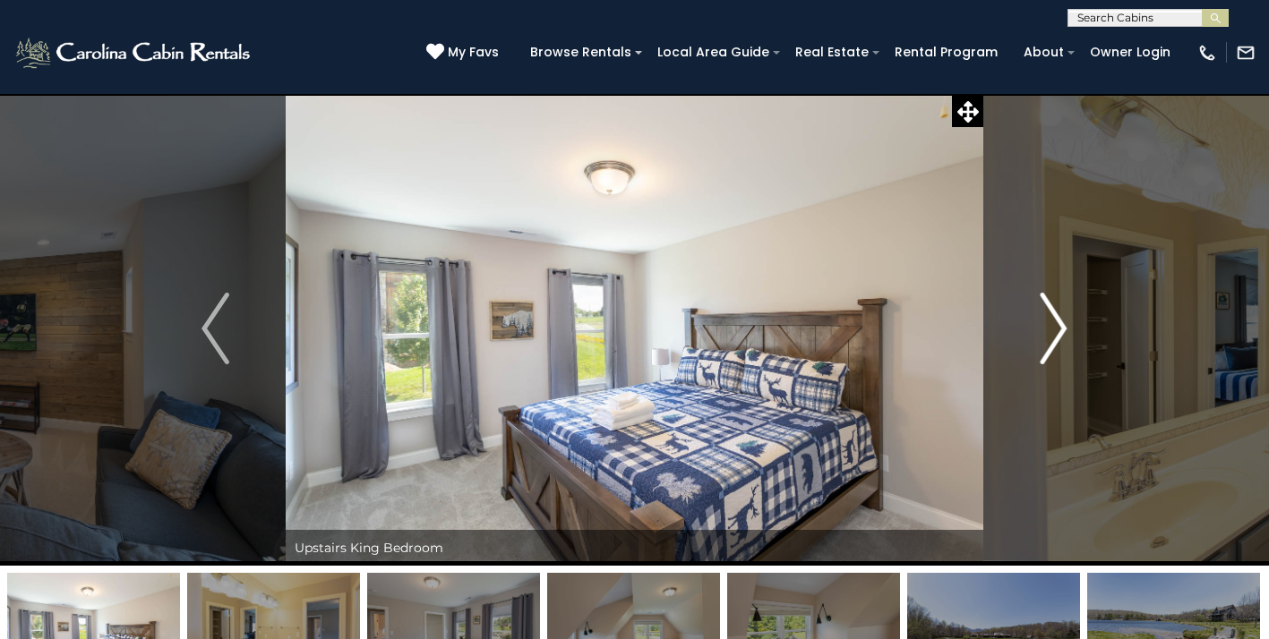
click at [1054, 340] on img "Next" at bounding box center [1053, 329] width 27 height 72
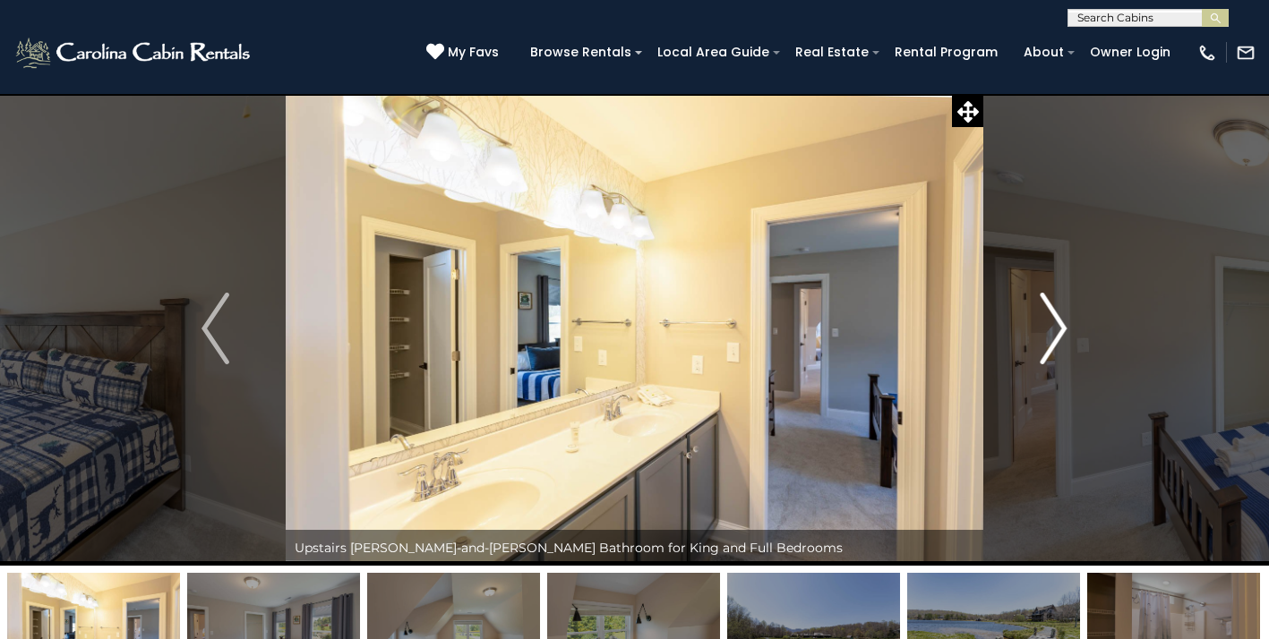
click at [1054, 340] on img "Next" at bounding box center [1053, 329] width 27 height 72
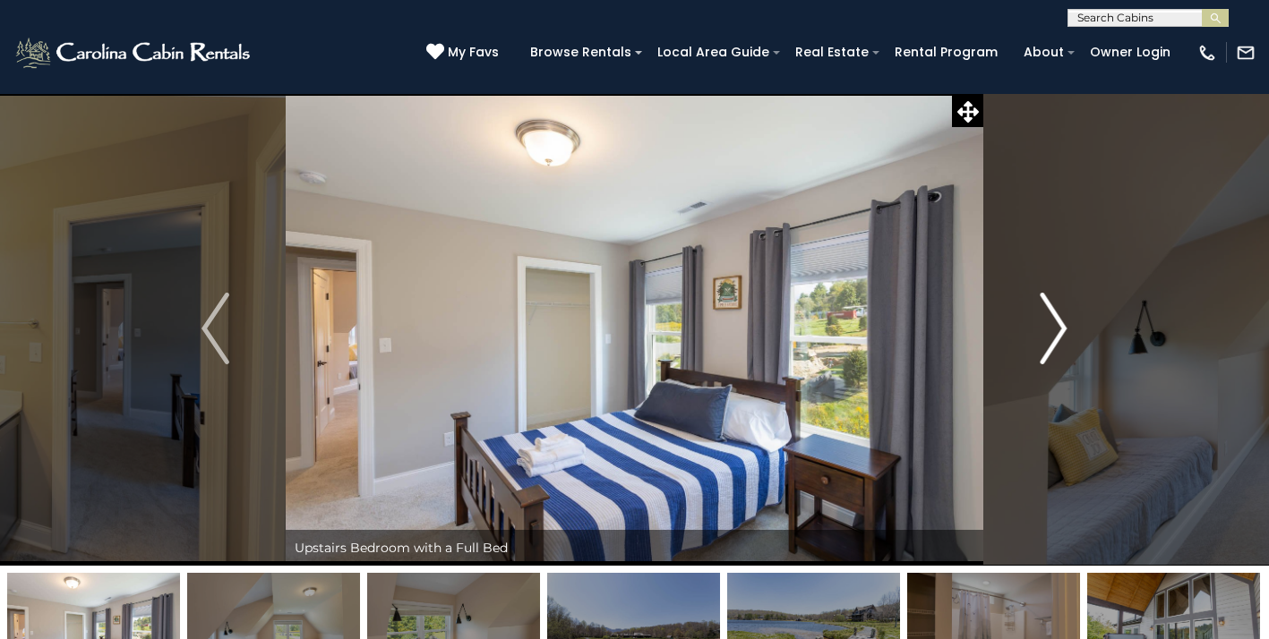
click at [1054, 340] on img "Next" at bounding box center [1053, 329] width 27 height 72
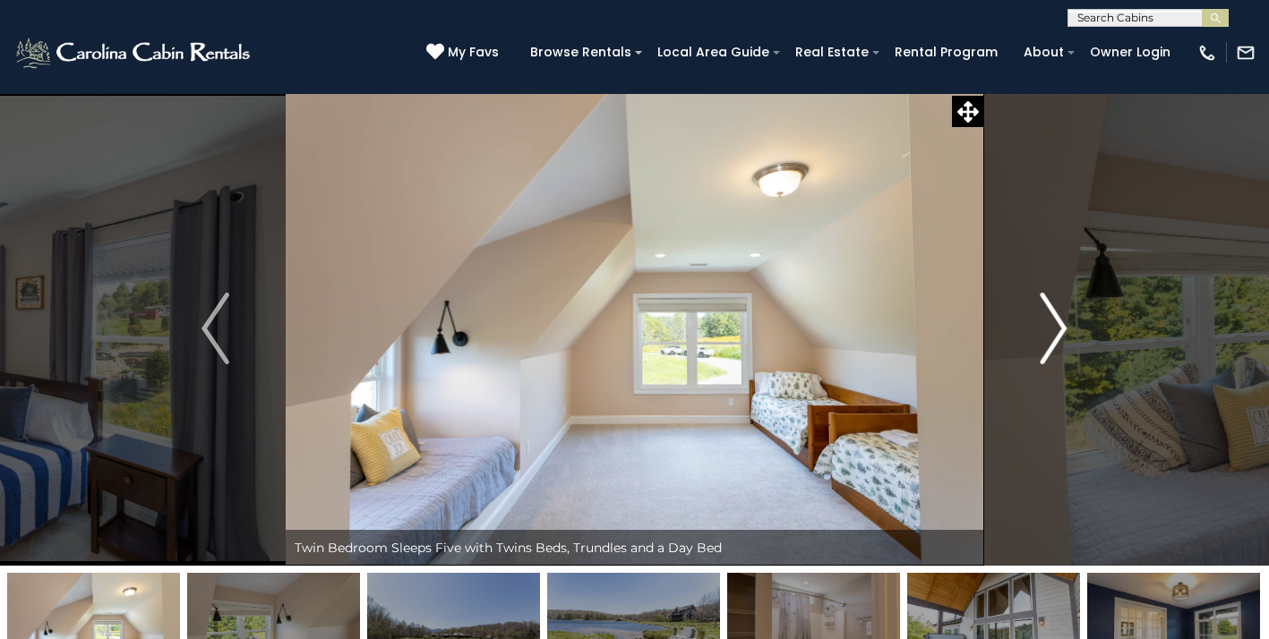
click at [1054, 340] on img "Next" at bounding box center [1053, 329] width 27 height 72
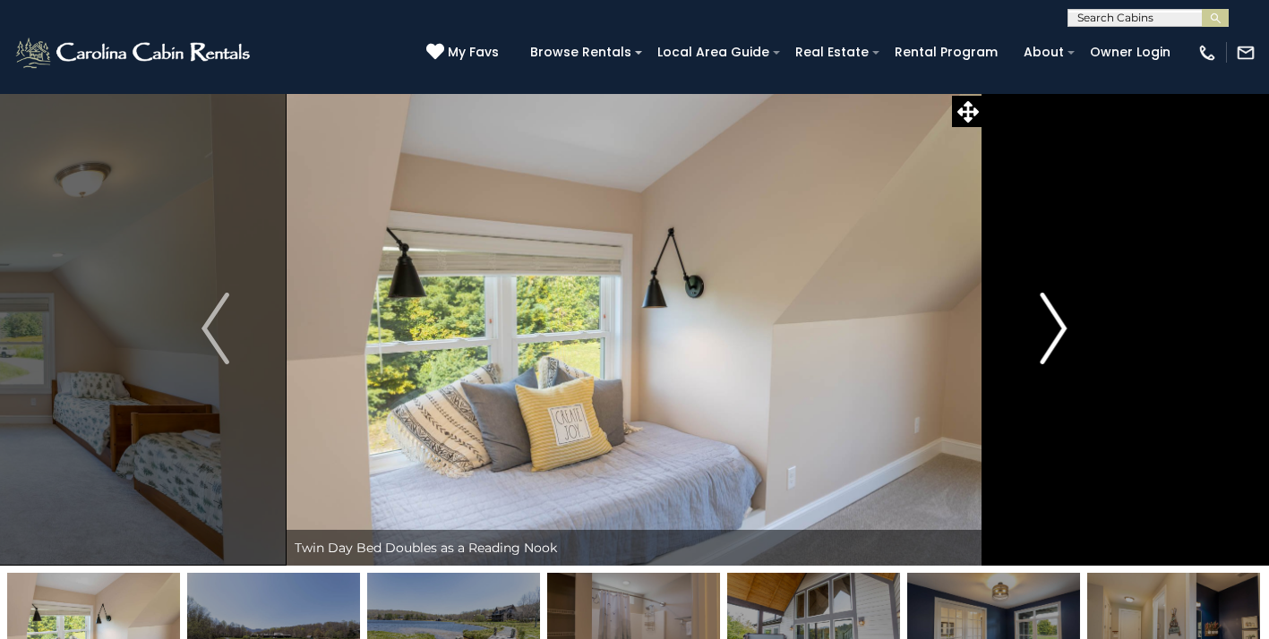
click at [1054, 340] on img "Next" at bounding box center [1053, 329] width 27 height 72
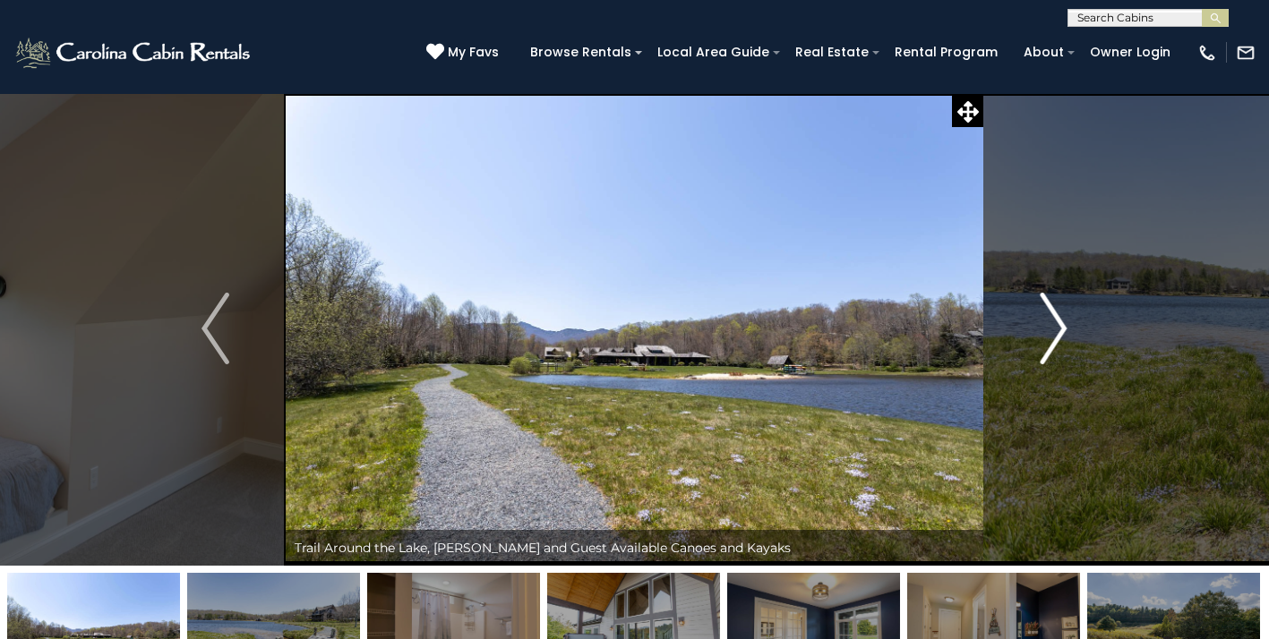
click at [1054, 341] on img "Next" at bounding box center [1053, 329] width 27 height 72
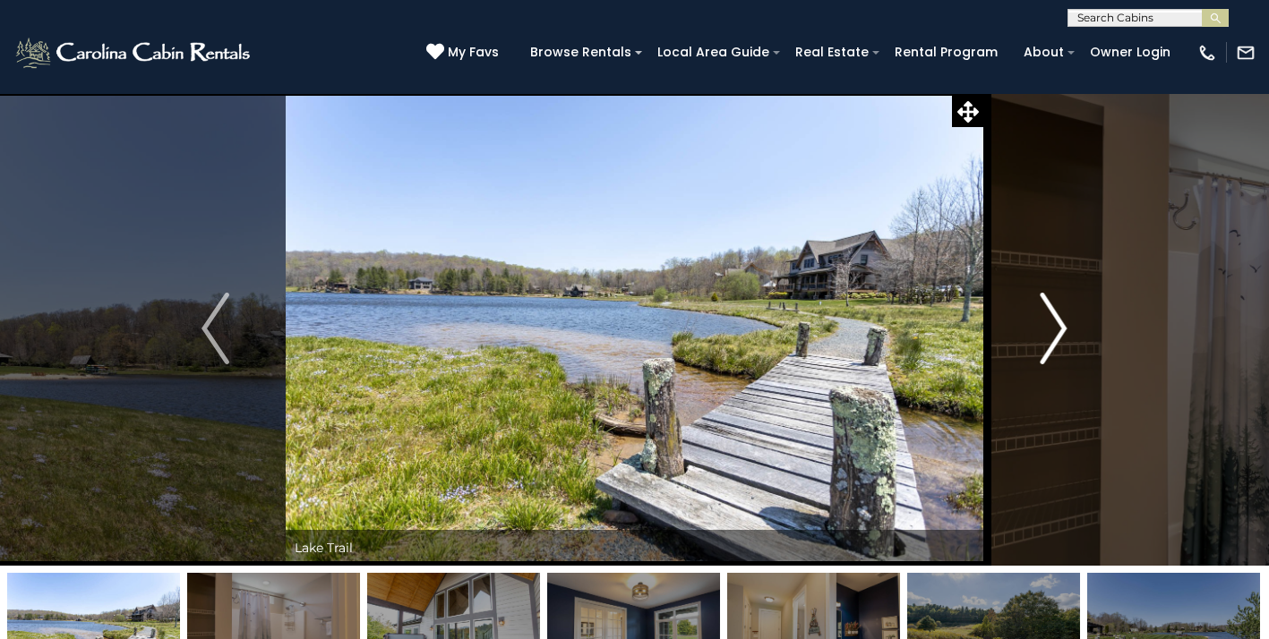
click at [1054, 341] on img "Next" at bounding box center [1053, 329] width 27 height 72
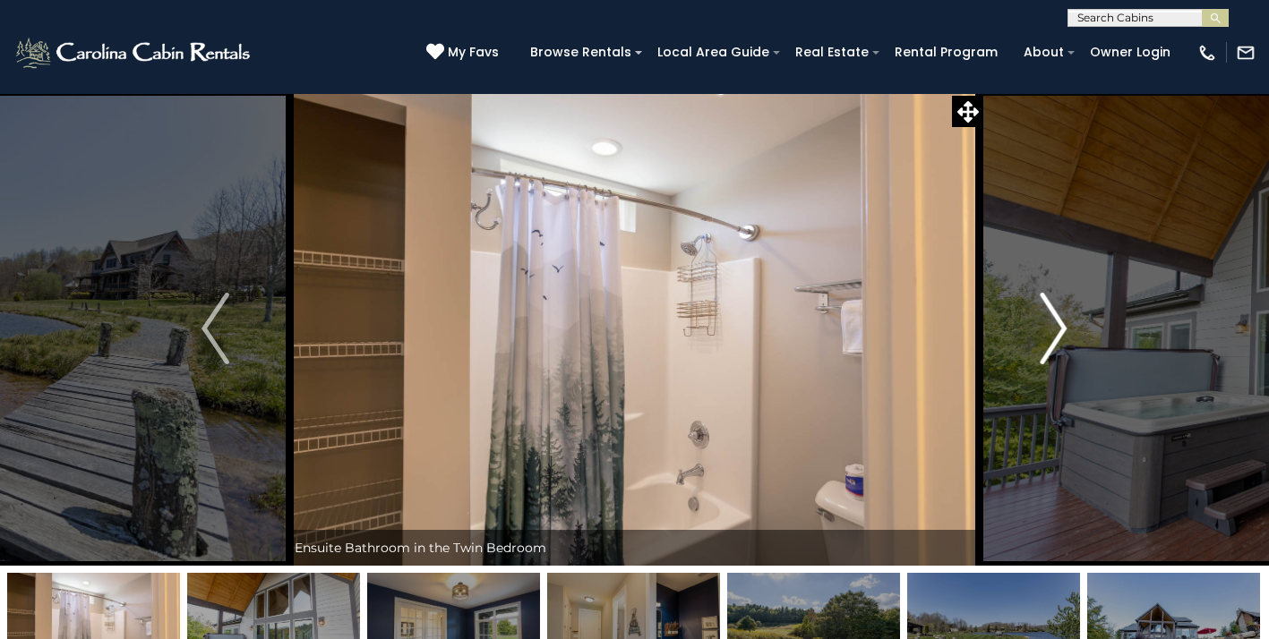
click at [1054, 341] on img "Next" at bounding box center [1053, 329] width 27 height 72
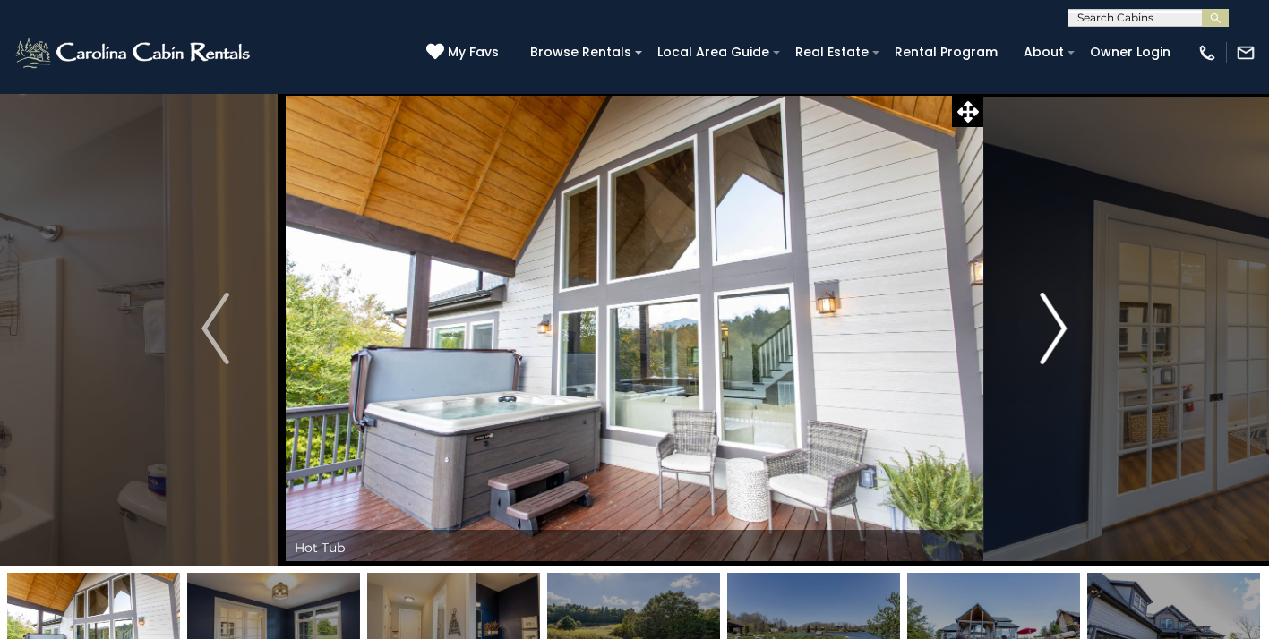
click at [1054, 341] on img "Next" at bounding box center [1053, 329] width 27 height 72
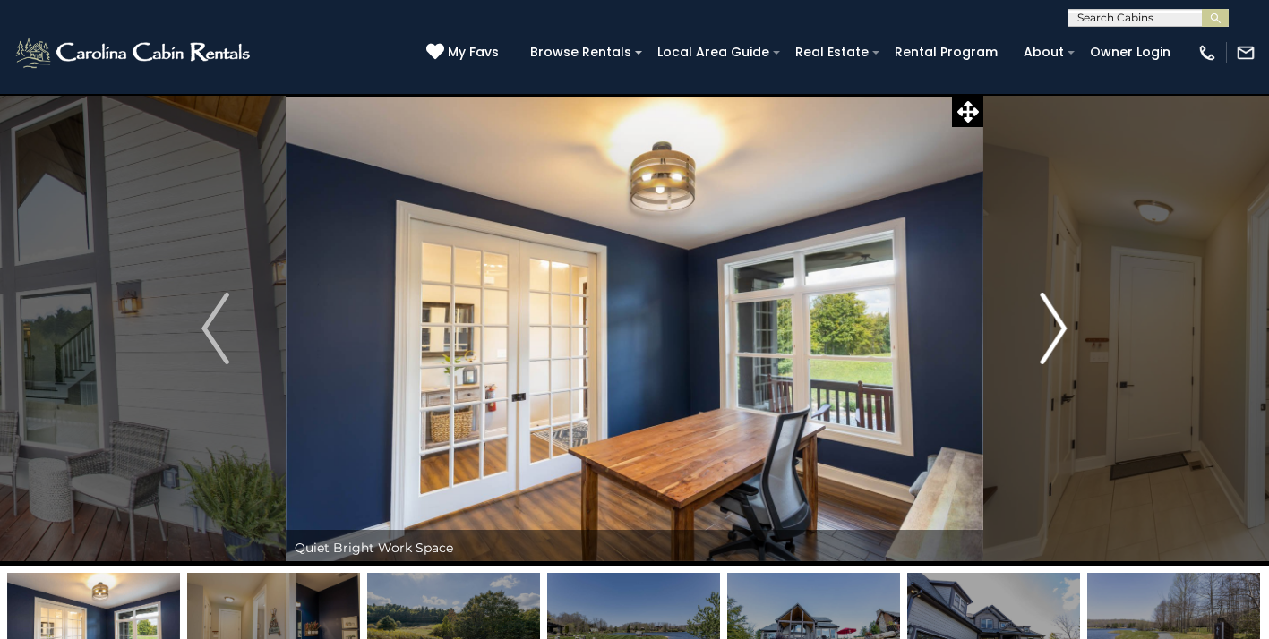
click at [1054, 341] on img "Next" at bounding box center [1053, 329] width 27 height 72
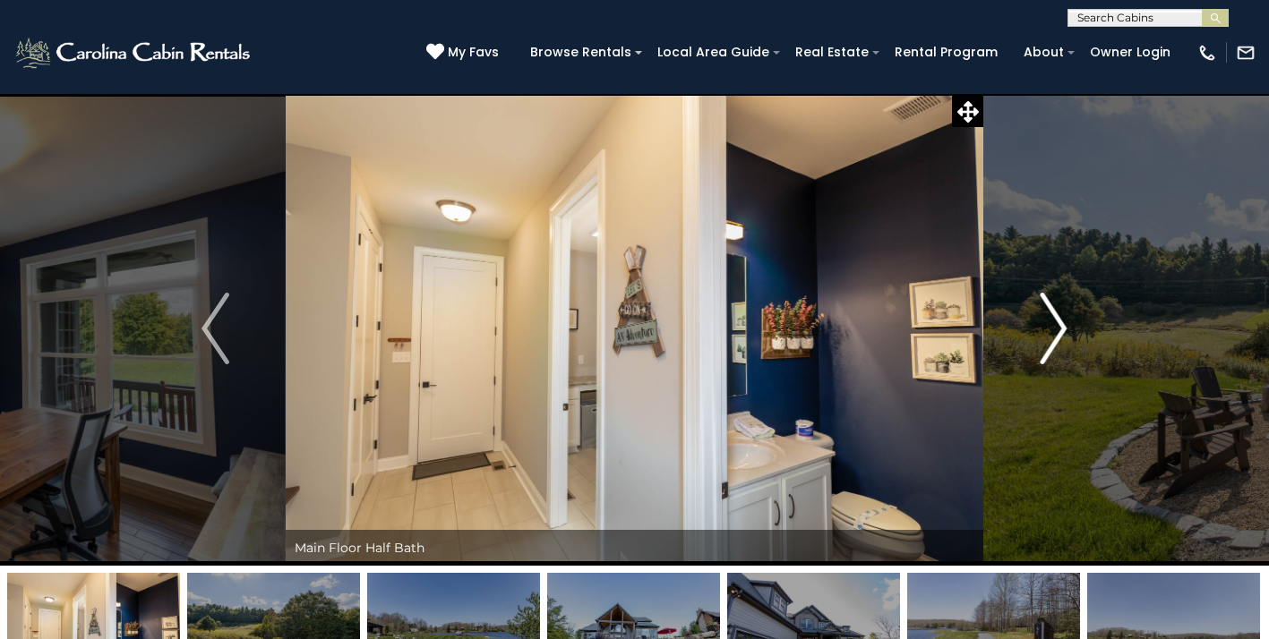
click at [1054, 341] on img "Next" at bounding box center [1053, 329] width 27 height 72
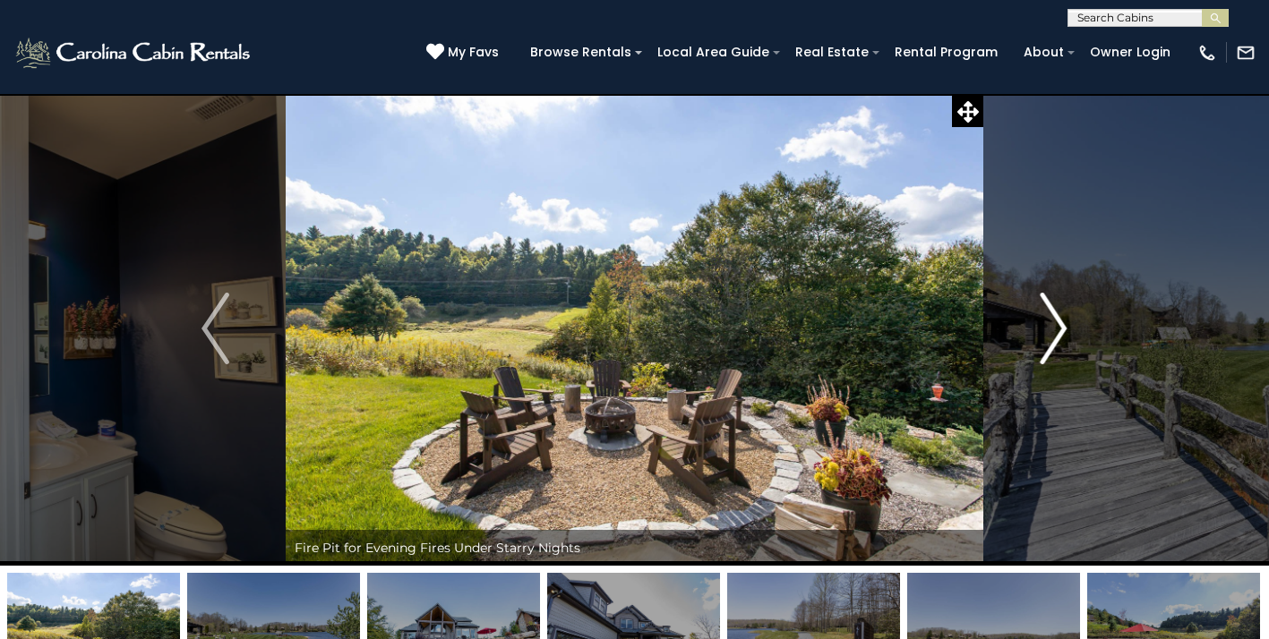
click at [1054, 341] on img "Next" at bounding box center [1053, 329] width 27 height 72
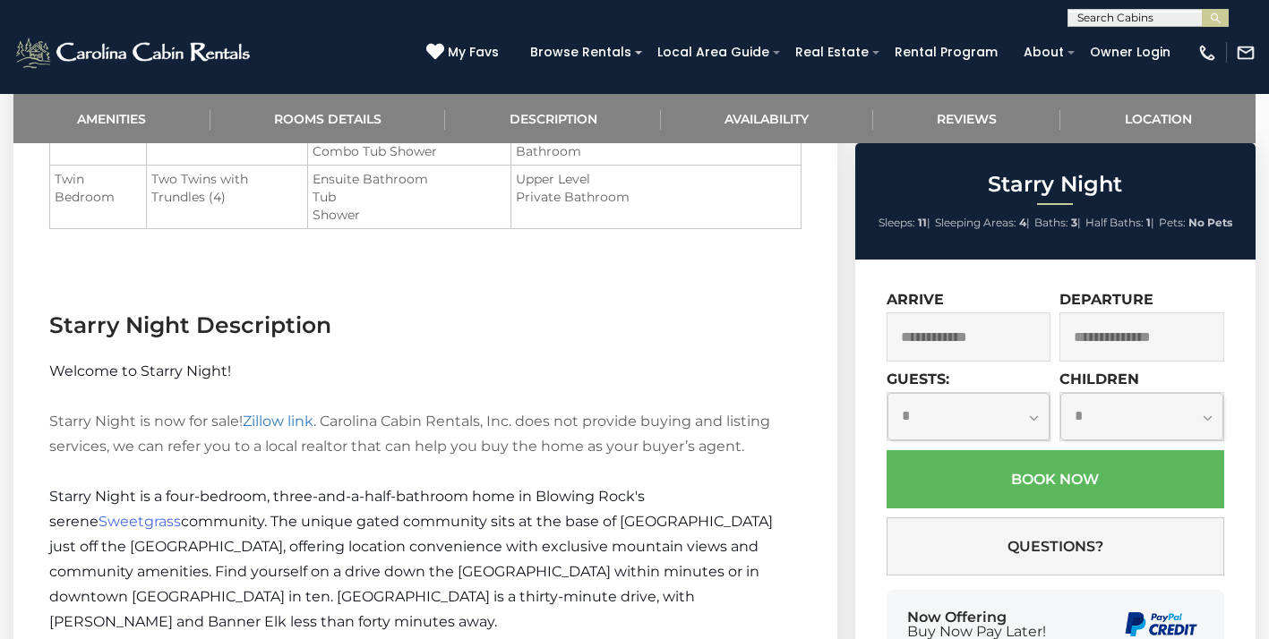
scroll to position [1599, 0]
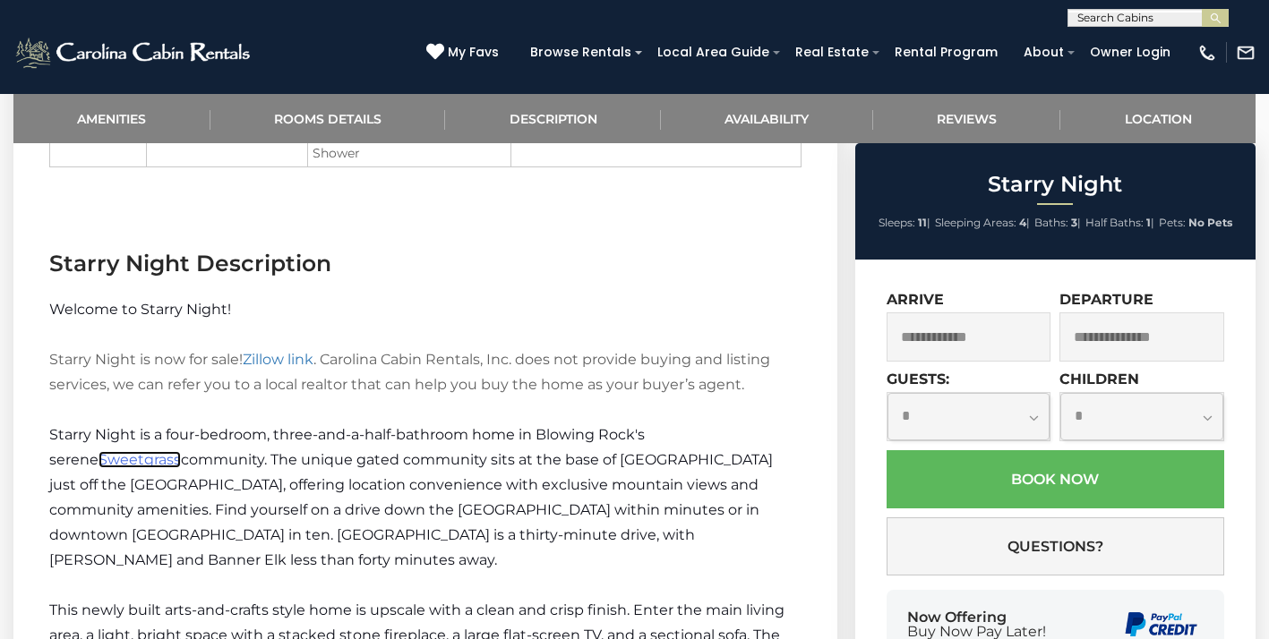
click at [150, 451] on span "Sweetgrass" at bounding box center [140, 459] width 82 height 17
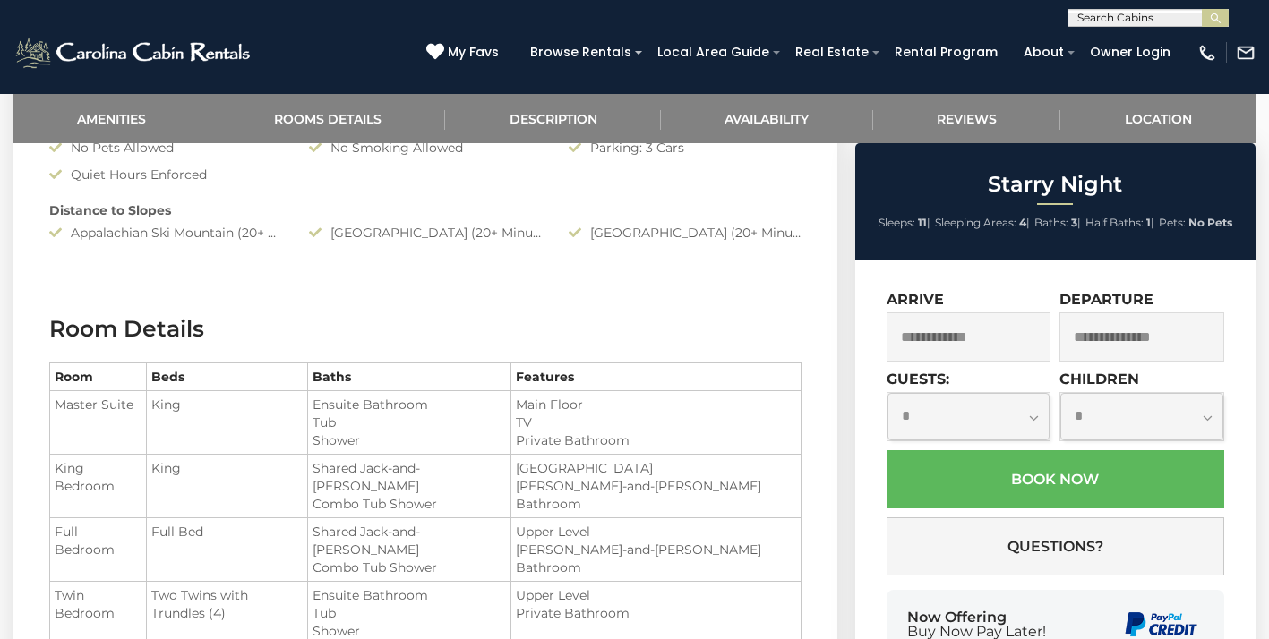
scroll to position [1091, 0]
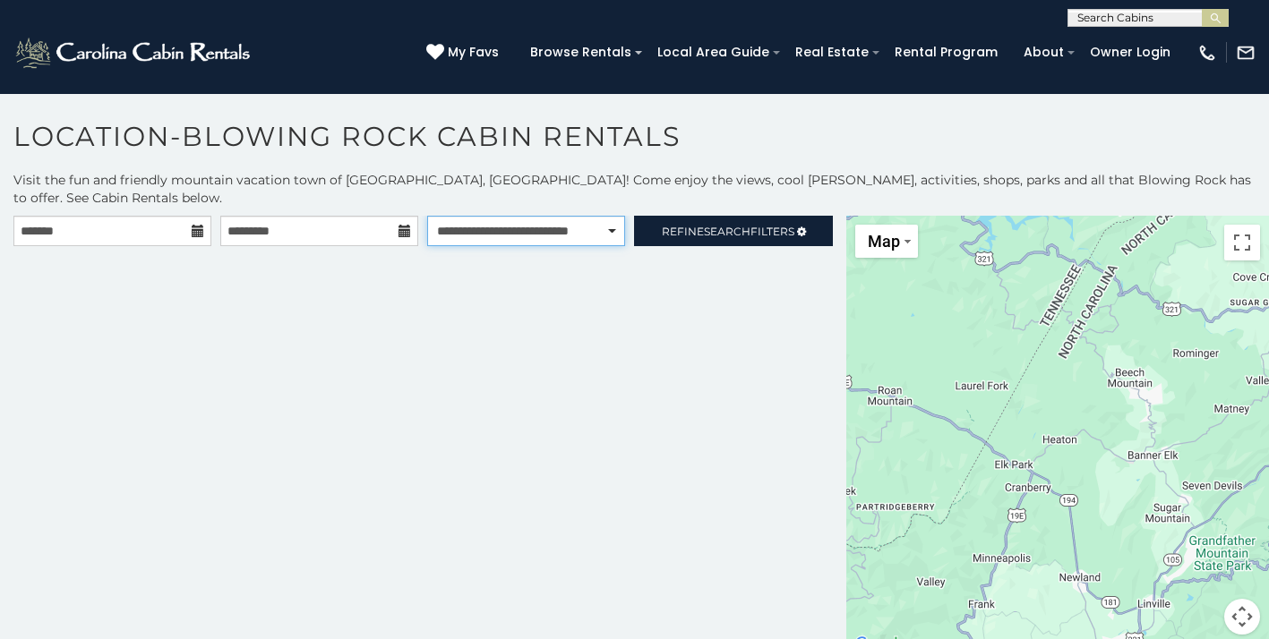
click at [591, 219] on select "**********" at bounding box center [526, 231] width 198 height 30
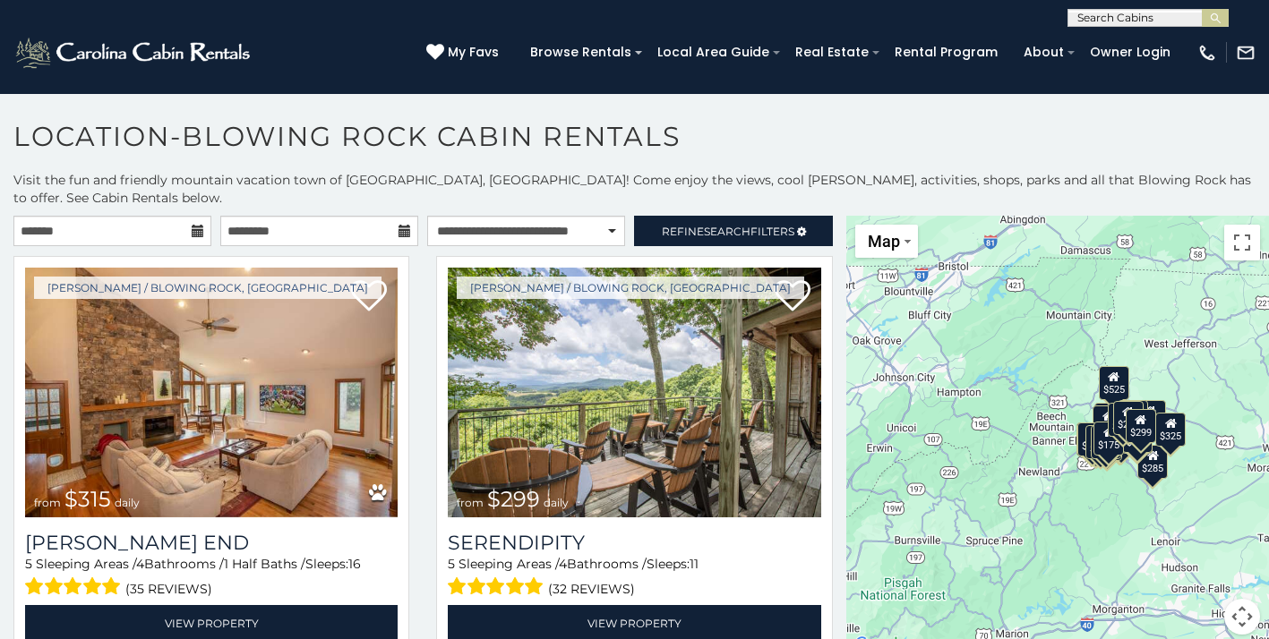
click at [1244, 602] on button "Map camera controls" at bounding box center [1242, 617] width 36 height 36
click at [1200, 510] on button "Zoom in" at bounding box center [1198, 528] width 36 height 36
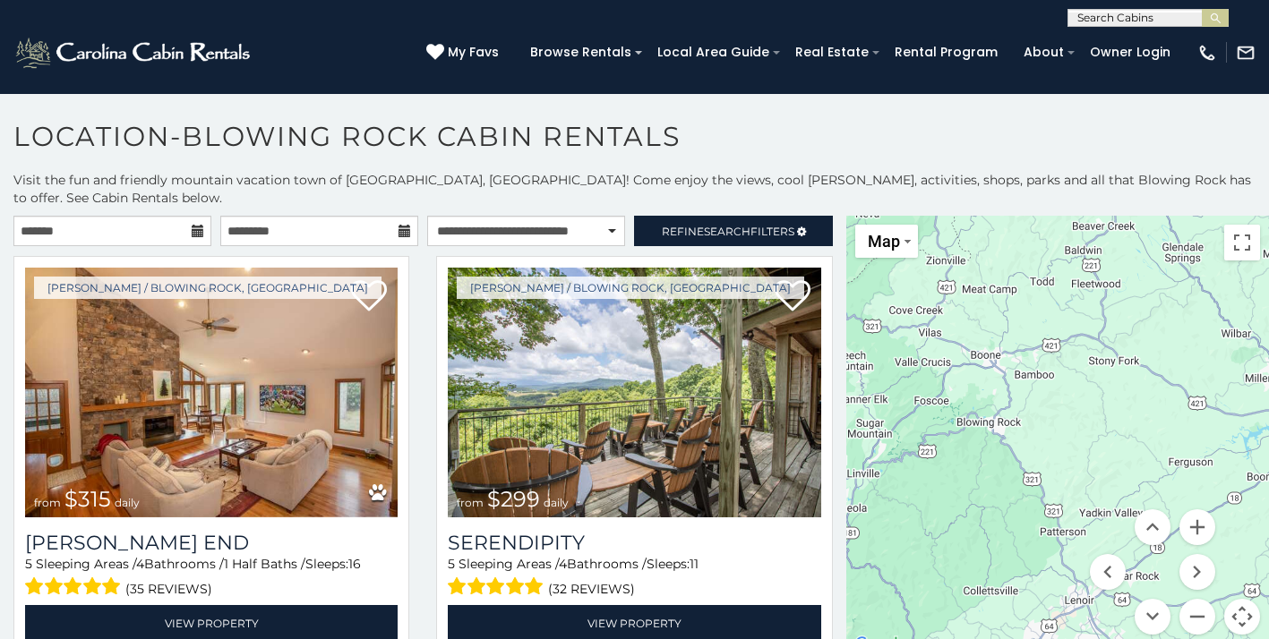
drag, startPoint x: 1120, startPoint y: 413, endPoint x: 923, endPoint y: 366, distance: 201.6
click at [923, 366] on div at bounding box center [1057, 436] width 423 height 441
click at [1198, 510] on button "Zoom in" at bounding box center [1198, 528] width 36 height 36
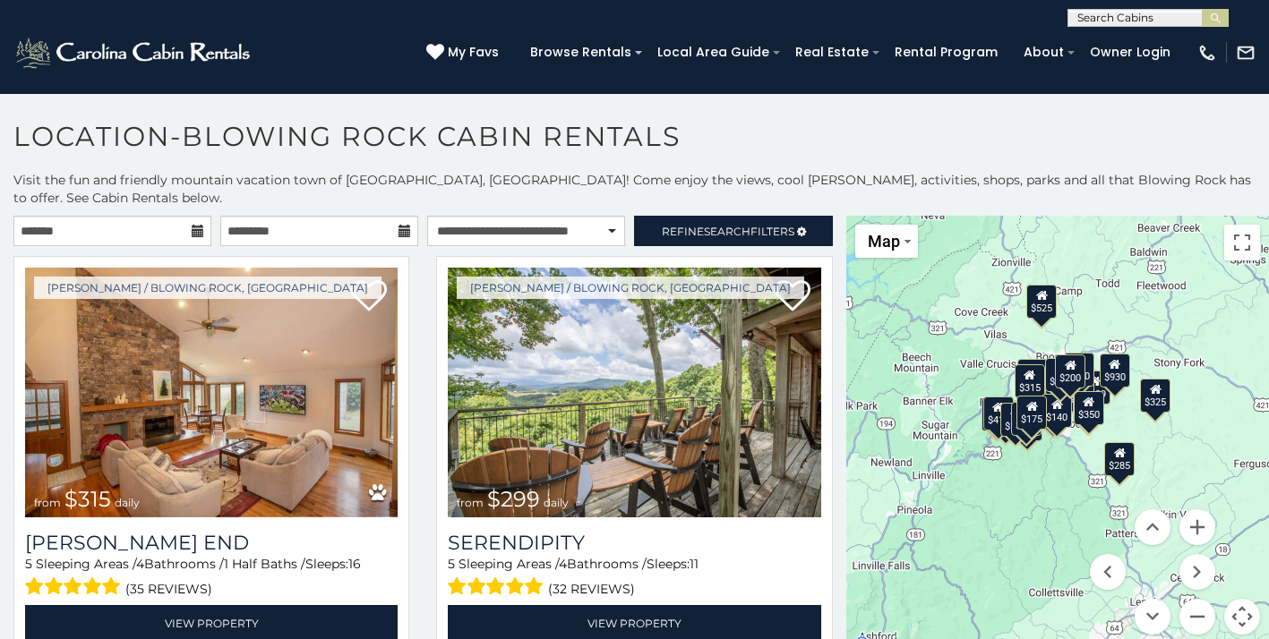
drag, startPoint x: 1032, startPoint y: 519, endPoint x: 1089, endPoint y: 520, distance: 57.3
click at [1089, 520] on div "$315 $299 $380 $375 $695 $275 $140 $125 $930 $675 $285 $325 $375 $325 $250 $315…" at bounding box center [1057, 436] width 423 height 441
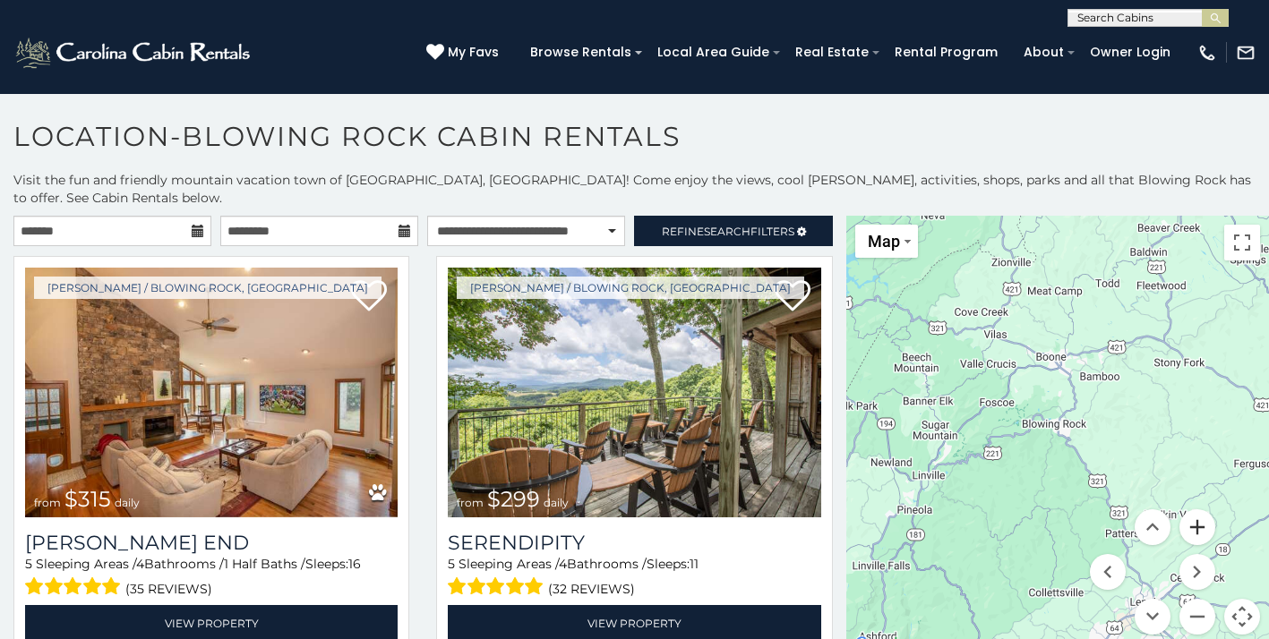
click at [1199, 510] on button "Zoom in" at bounding box center [1198, 528] width 36 height 36
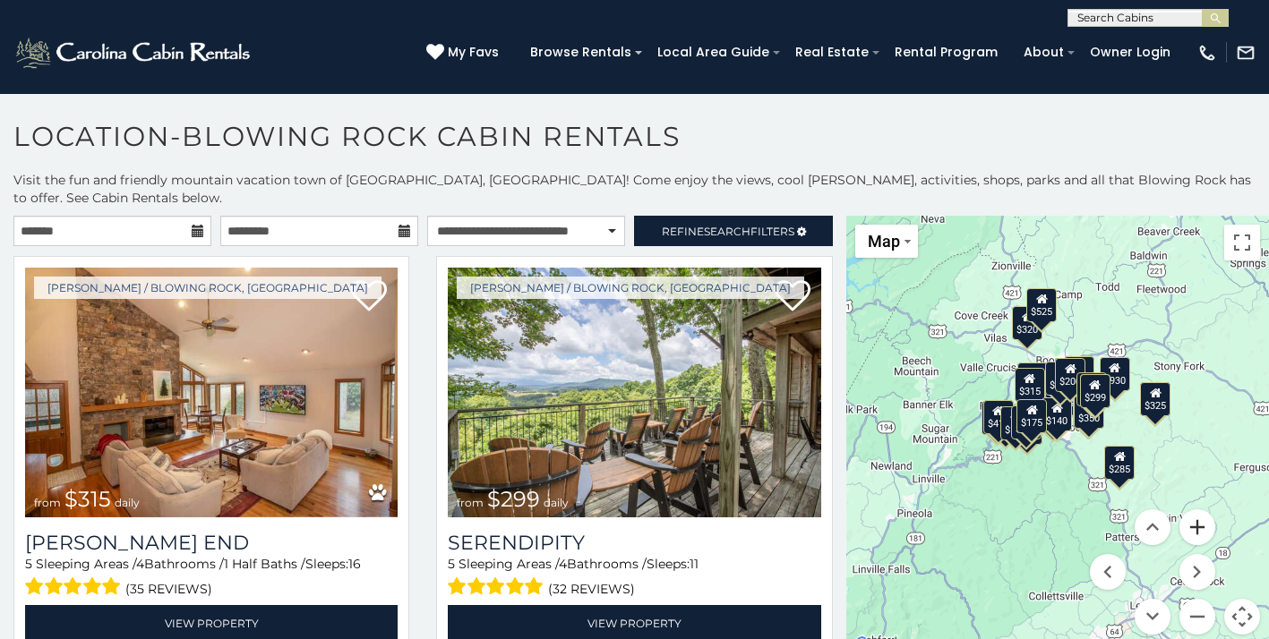
click at [1196, 515] on button "Zoom in" at bounding box center [1198, 528] width 36 height 36
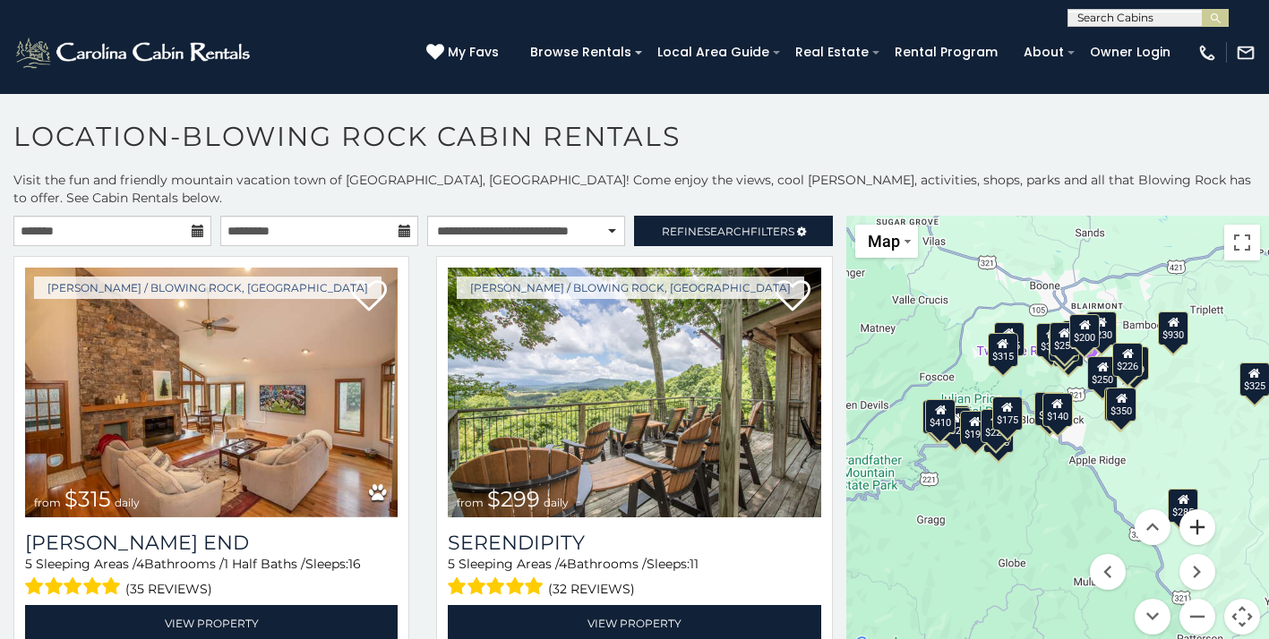
click at [1196, 514] on button "Zoom in" at bounding box center [1198, 528] width 36 height 36
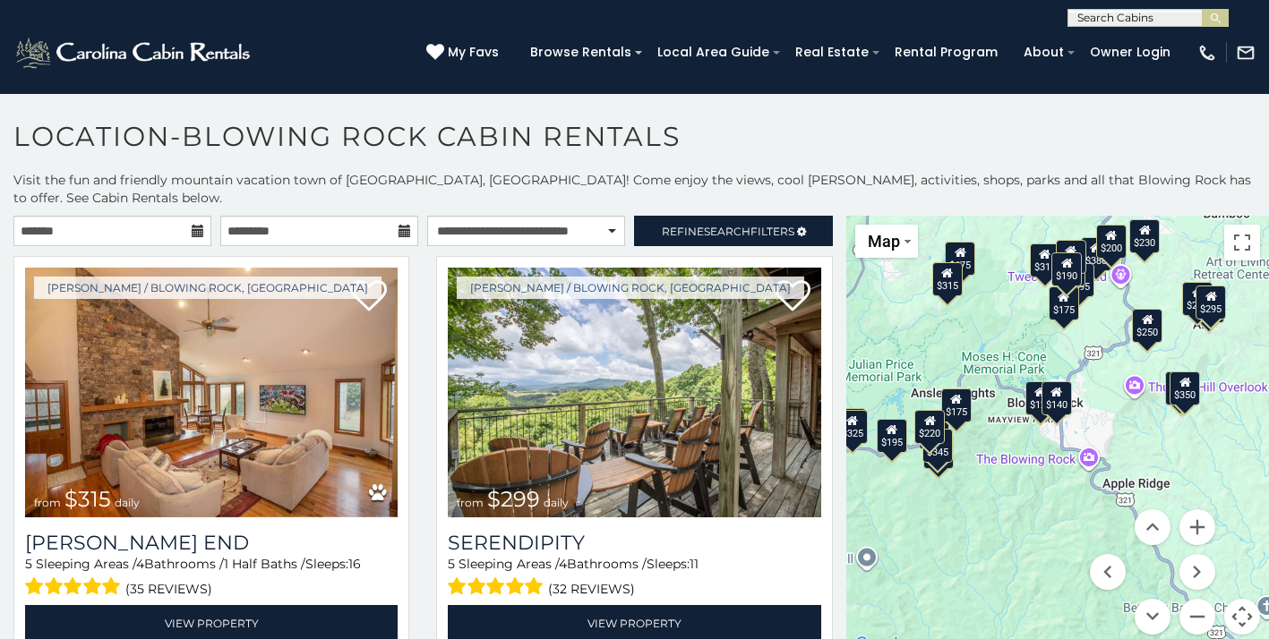
click at [1059, 385] on div "$140" at bounding box center [1057, 399] width 30 height 34
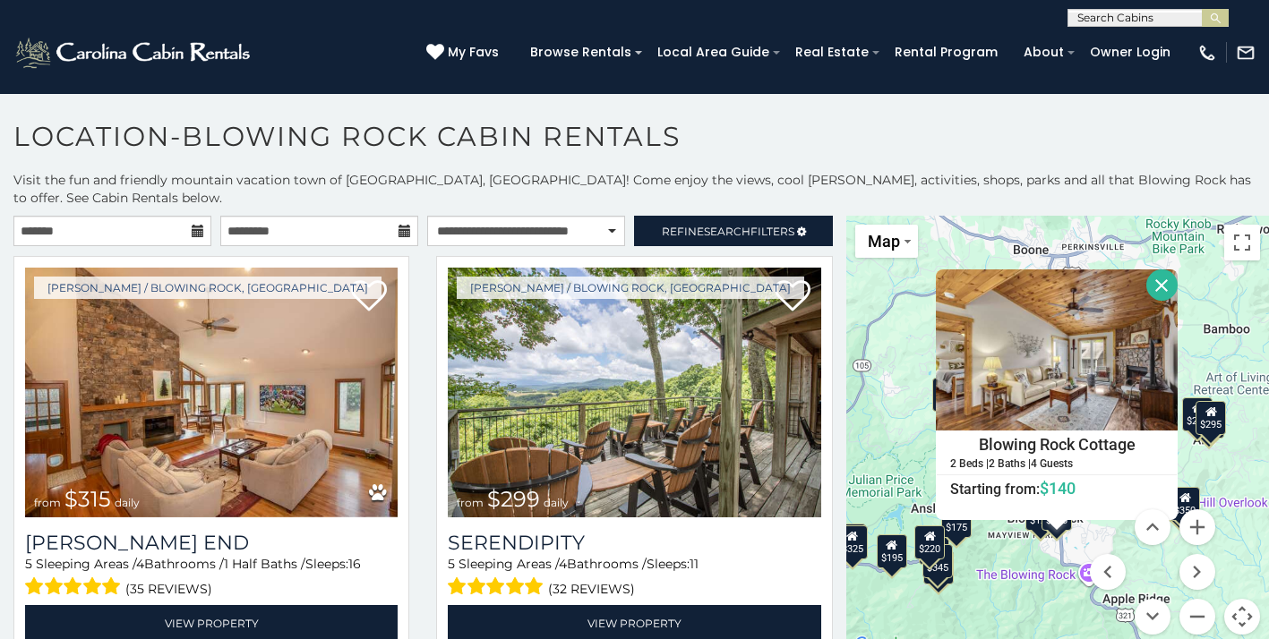
click at [1034, 511] on div "$315 $299 $380 $695 $275 $140 $125 $675 $375 $325 $250 $315 $299 $140 $365 $275…" at bounding box center [1057, 436] width 423 height 441
click at [1036, 510] on div "$125" at bounding box center [1040, 514] width 30 height 34
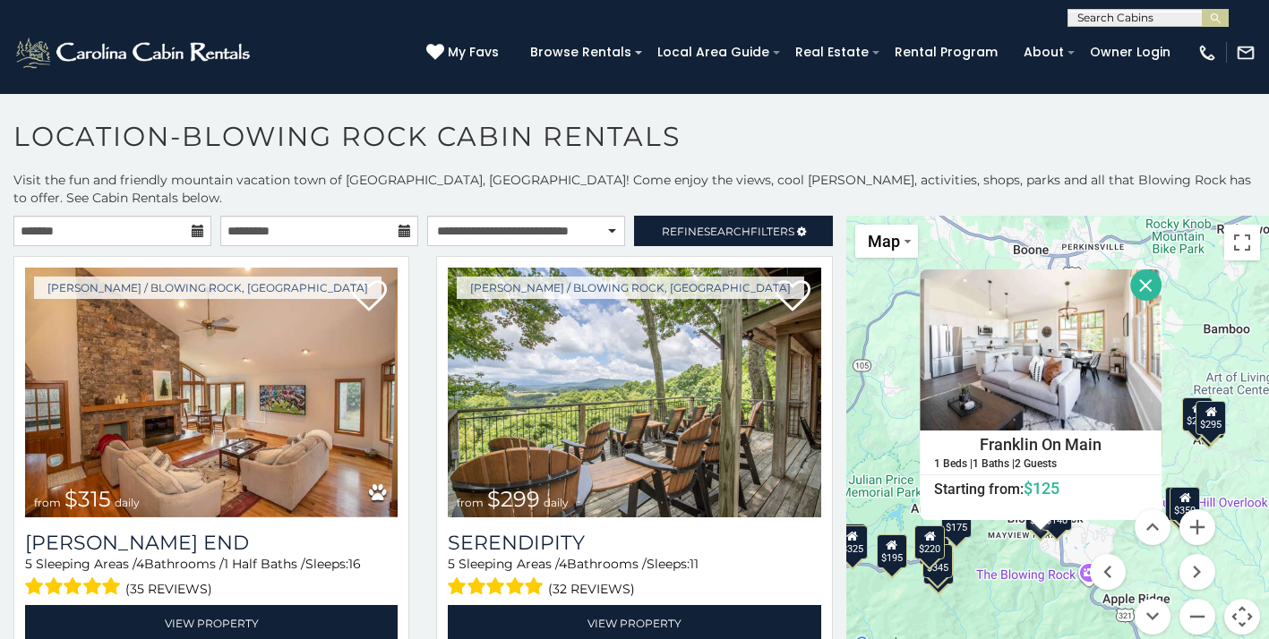
click at [1148, 270] on button "Close" at bounding box center [1145, 285] width 31 height 31
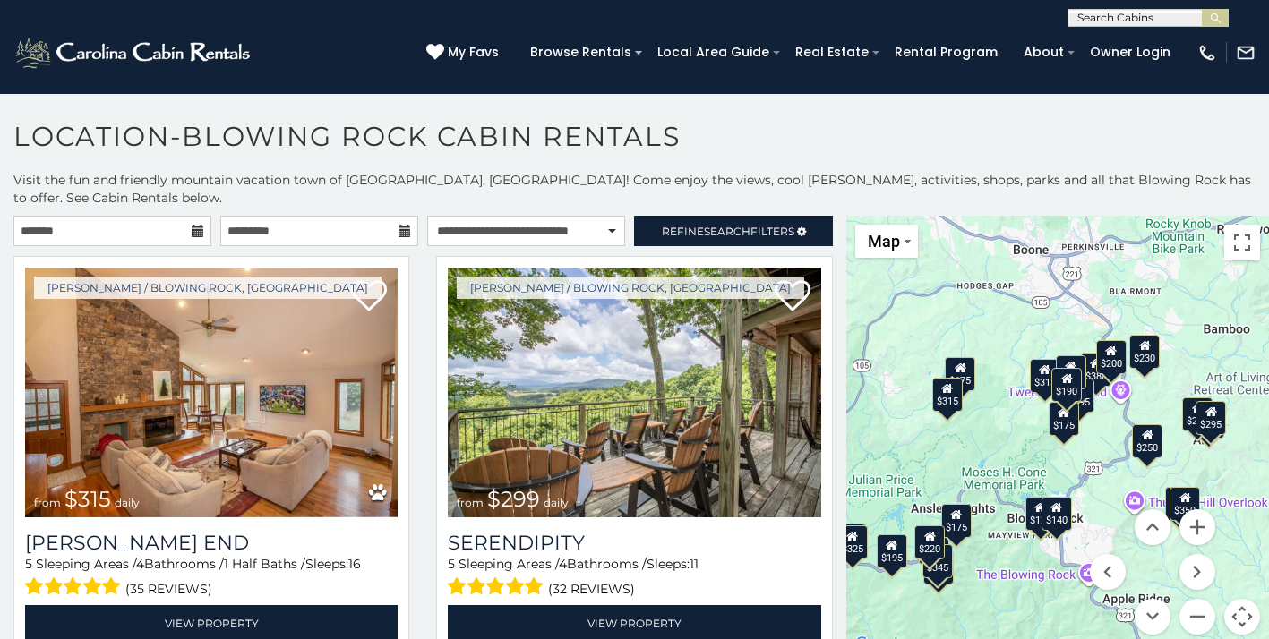
click at [1183, 492] on icon at bounding box center [1186, 498] width 12 height 13
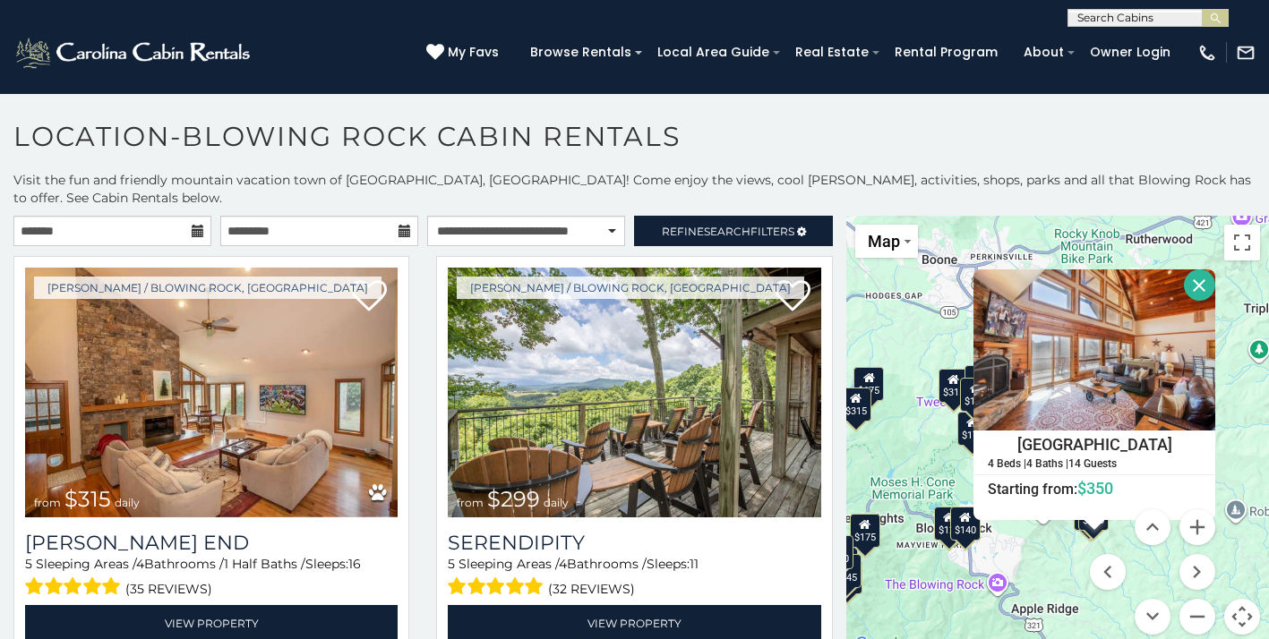
click at [1197, 270] on button "Close" at bounding box center [1199, 285] width 31 height 31
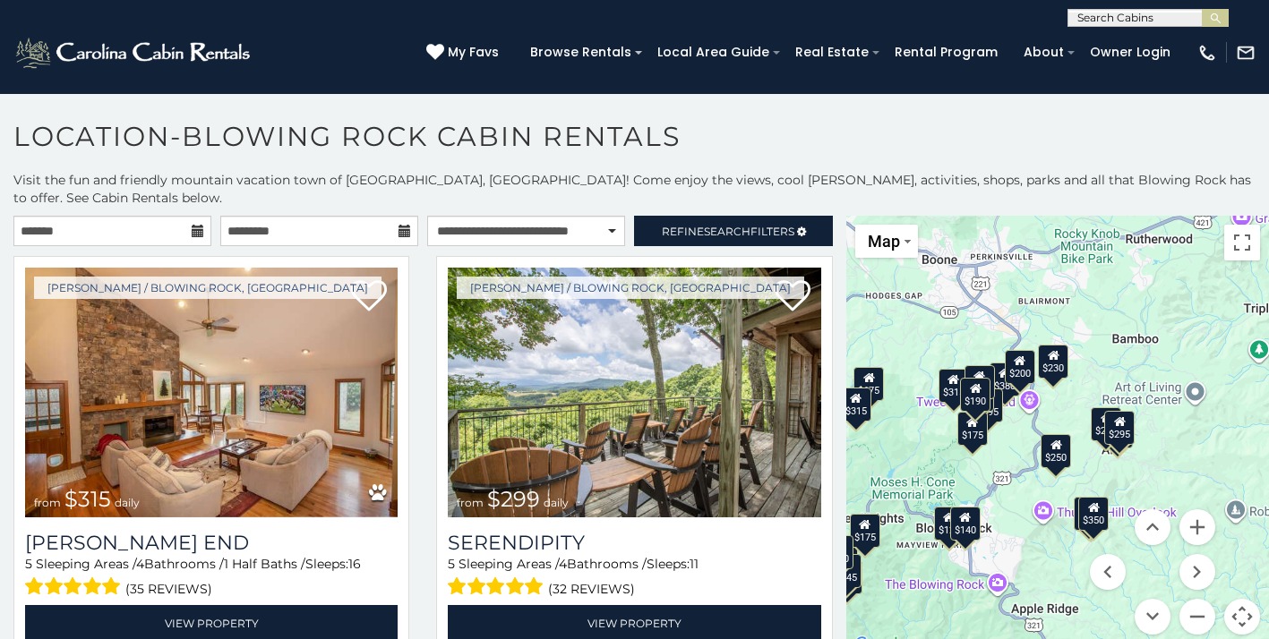
click at [1078, 497] on div "$350" at bounding box center [1093, 514] width 30 height 34
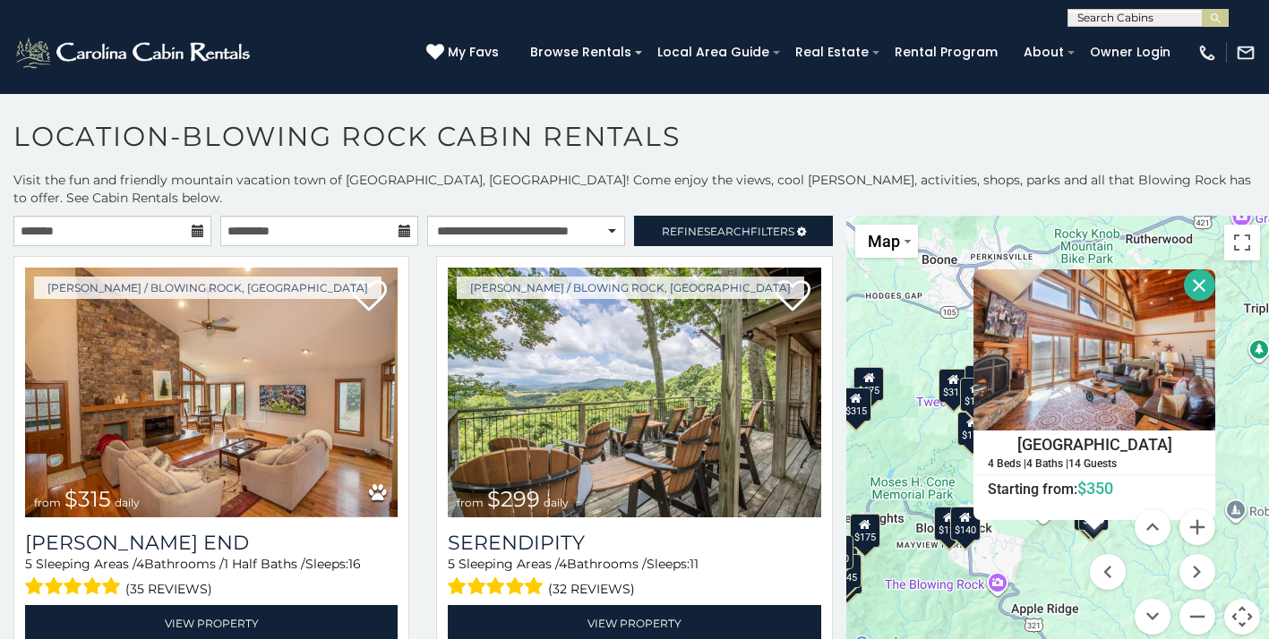
click at [1197, 270] on button "Close" at bounding box center [1199, 285] width 31 height 31
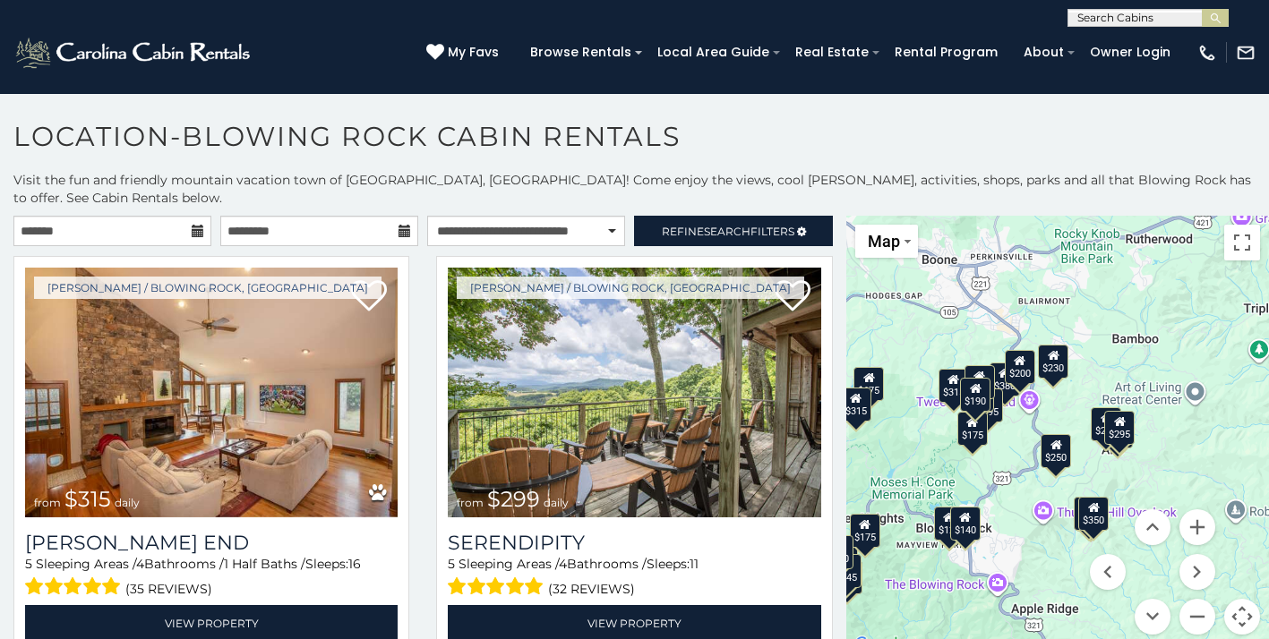
click at [1077, 497] on div "$325" at bounding box center [1089, 514] width 30 height 34
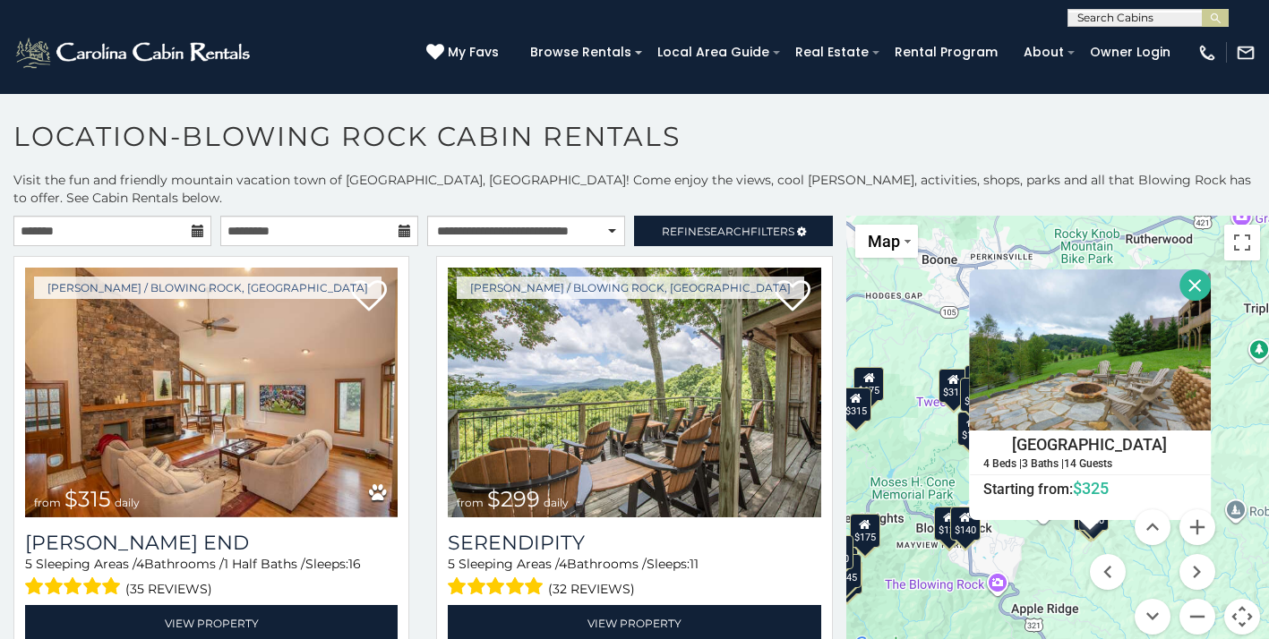
click at [1197, 270] on button "Close" at bounding box center [1195, 285] width 31 height 31
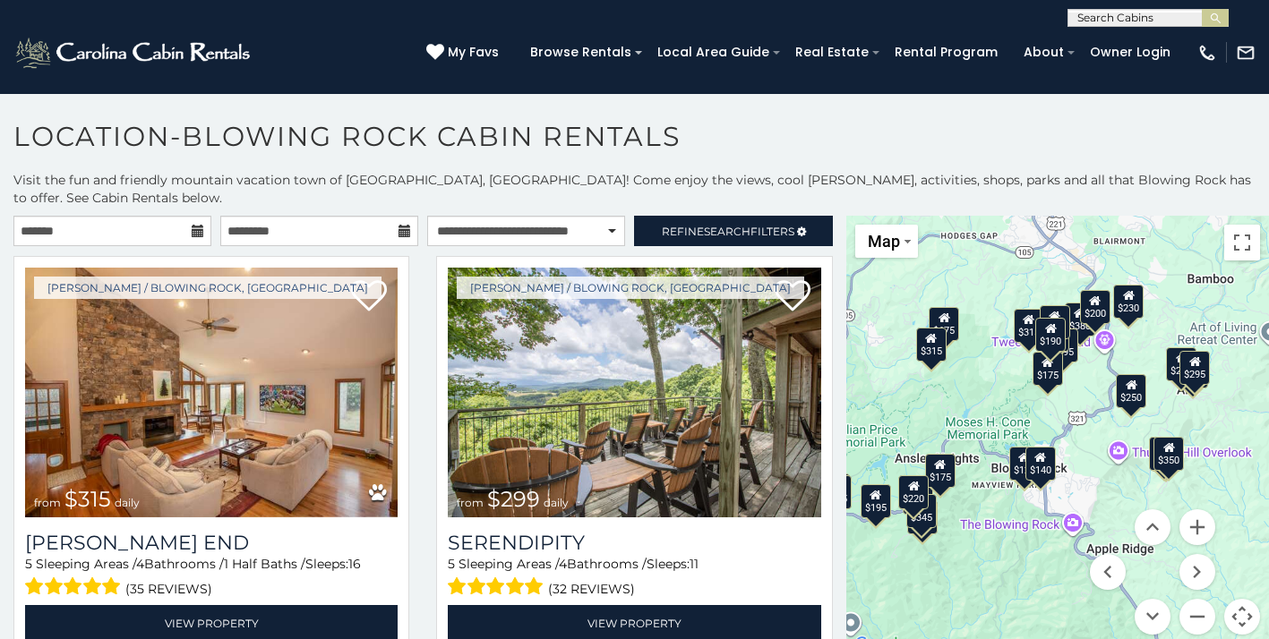
drag, startPoint x: 1000, startPoint y: 542, endPoint x: 1077, endPoint y: 479, distance: 99.3
click at [1077, 479] on div "$315 $299 $380 $695 $275 $140 $125 $675 $375 $325 $250 $315 $299 $140 $365 $275…" at bounding box center [1057, 436] width 423 height 441
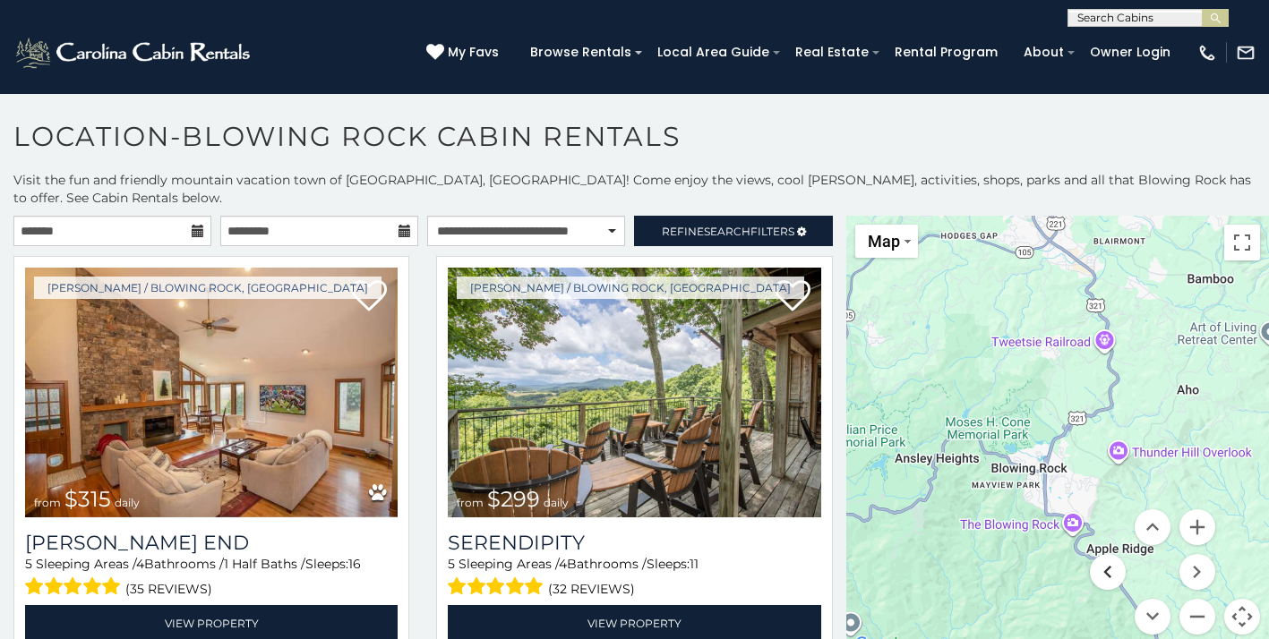
click at [1103, 554] on button "Move left" at bounding box center [1108, 572] width 36 height 36
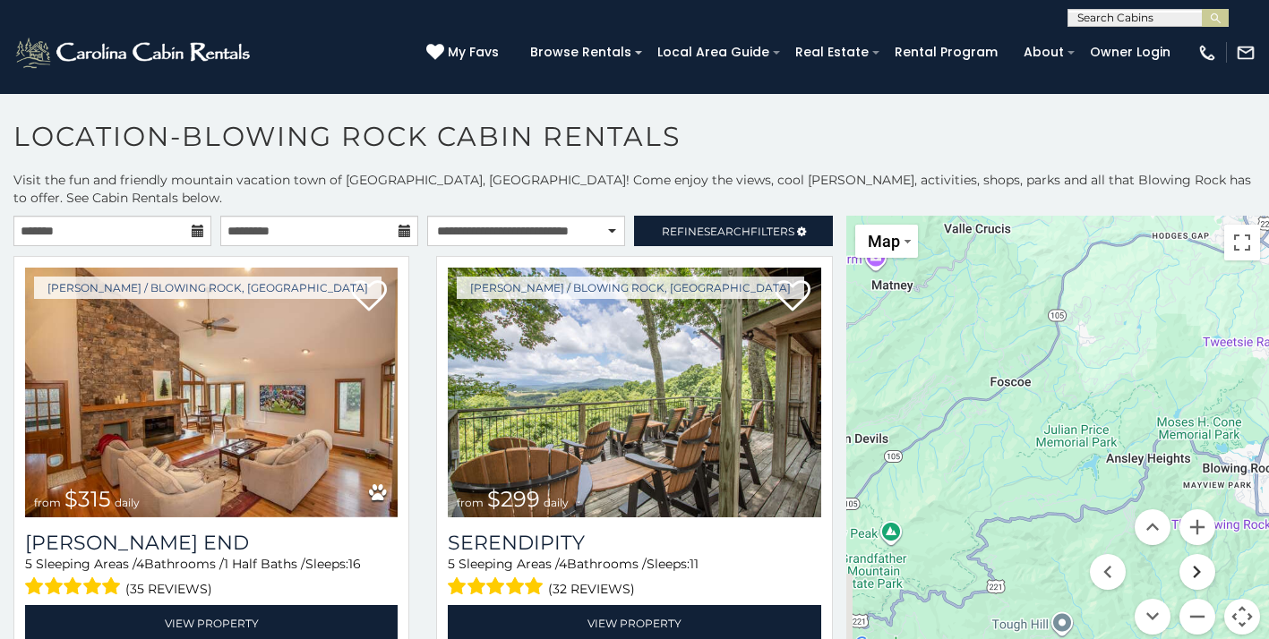
click at [1203, 554] on button "Move right" at bounding box center [1198, 572] width 36 height 36
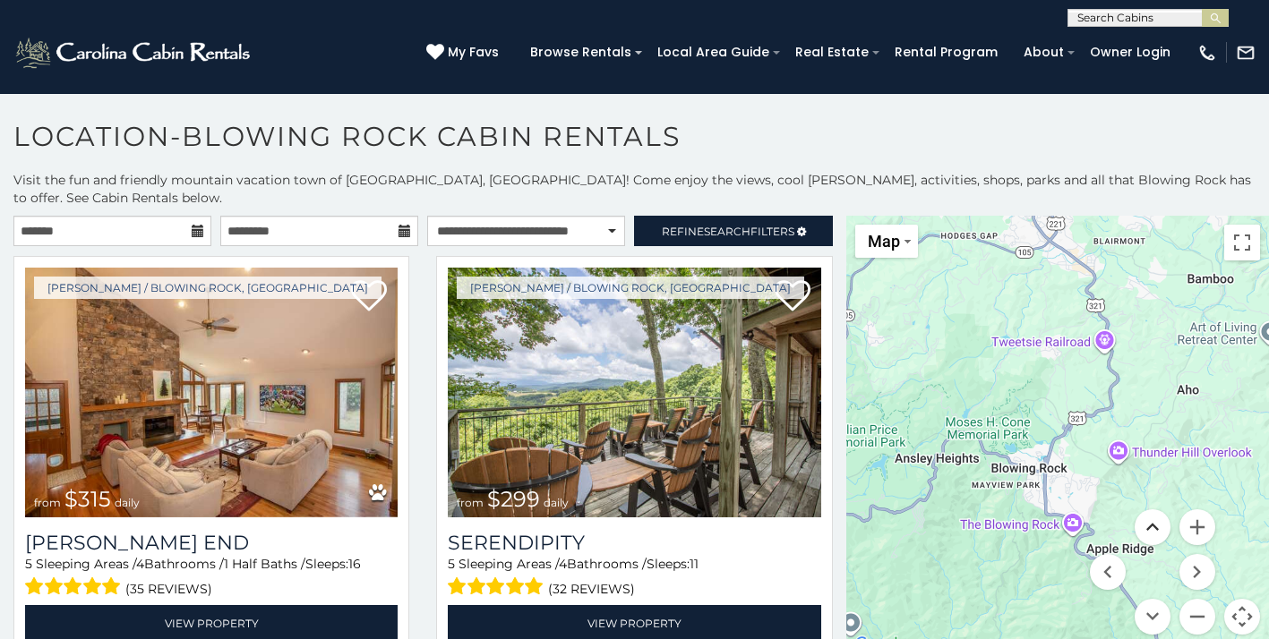
click at [1154, 510] on button "Move up" at bounding box center [1153, 528] width 36 height 36
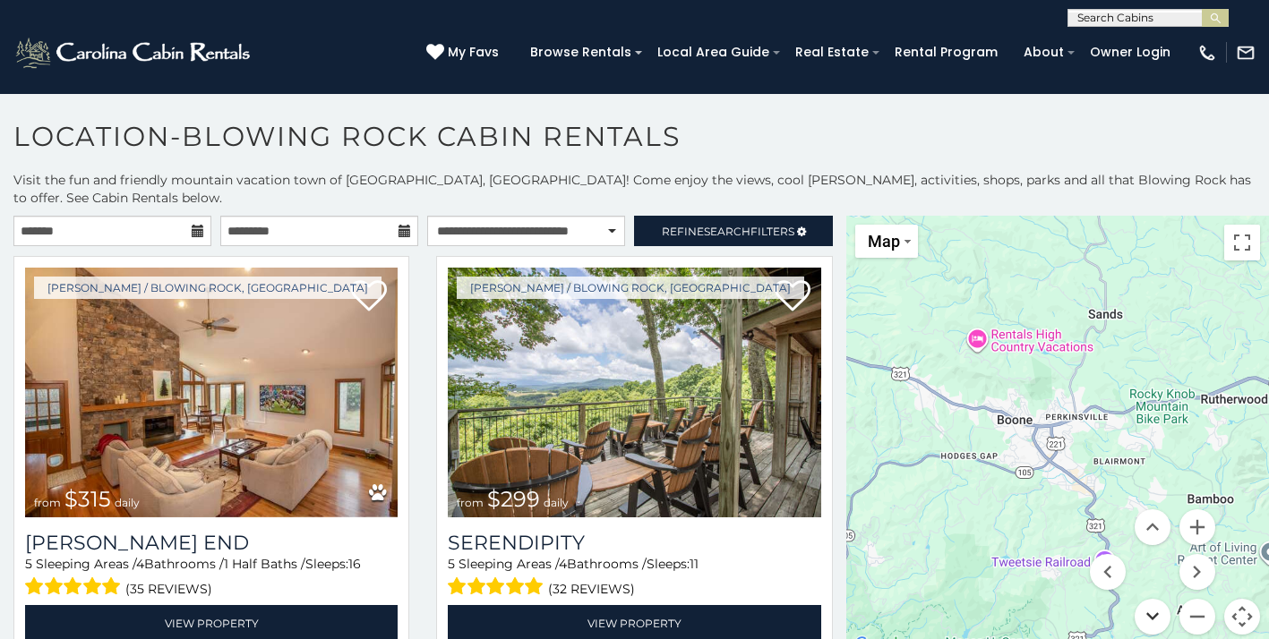
click at [1153, 599] on button "Move down" at bounding box center [1153, 617] width 36 height 36
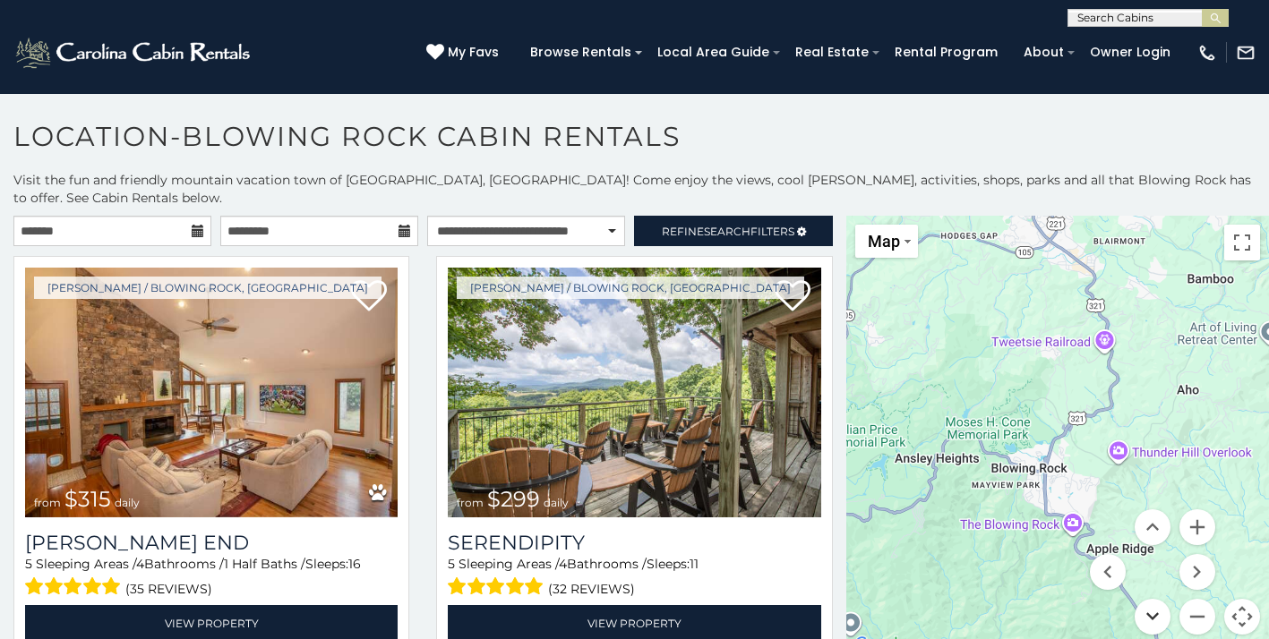
click at [1153, 599] on button "Move down" at bounding box center [1153, 617] width 36 height 36
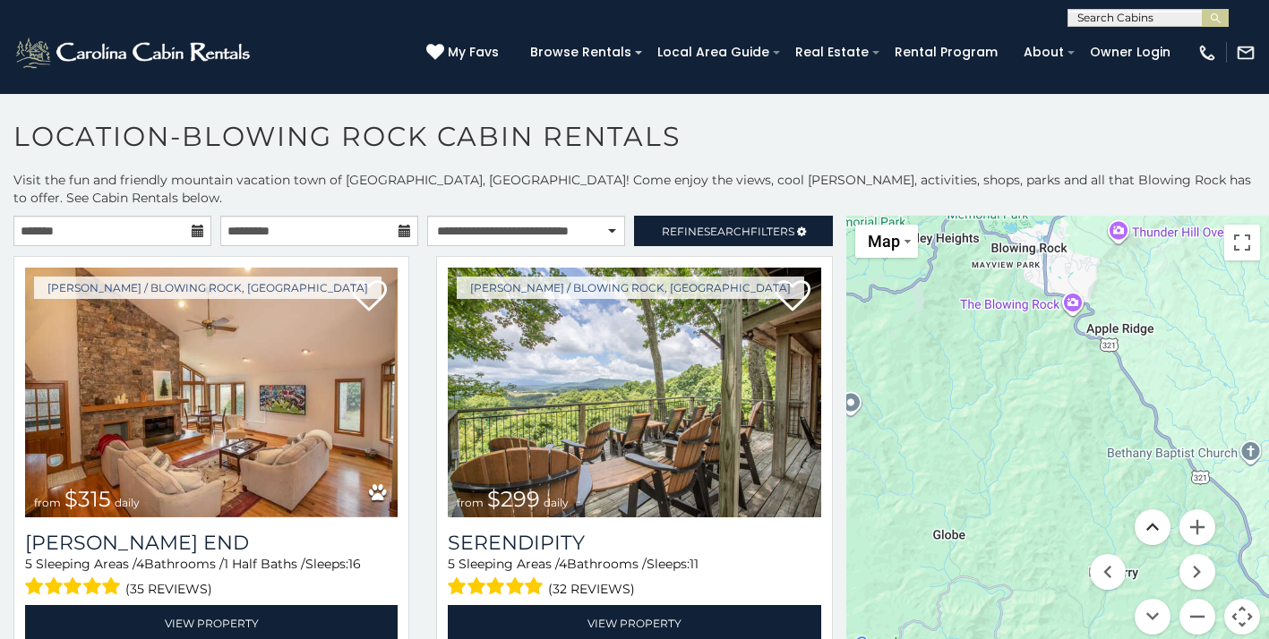
click at [1156, 512] on button "Move up" at bounding box center [1153, 528] width 36 height 36
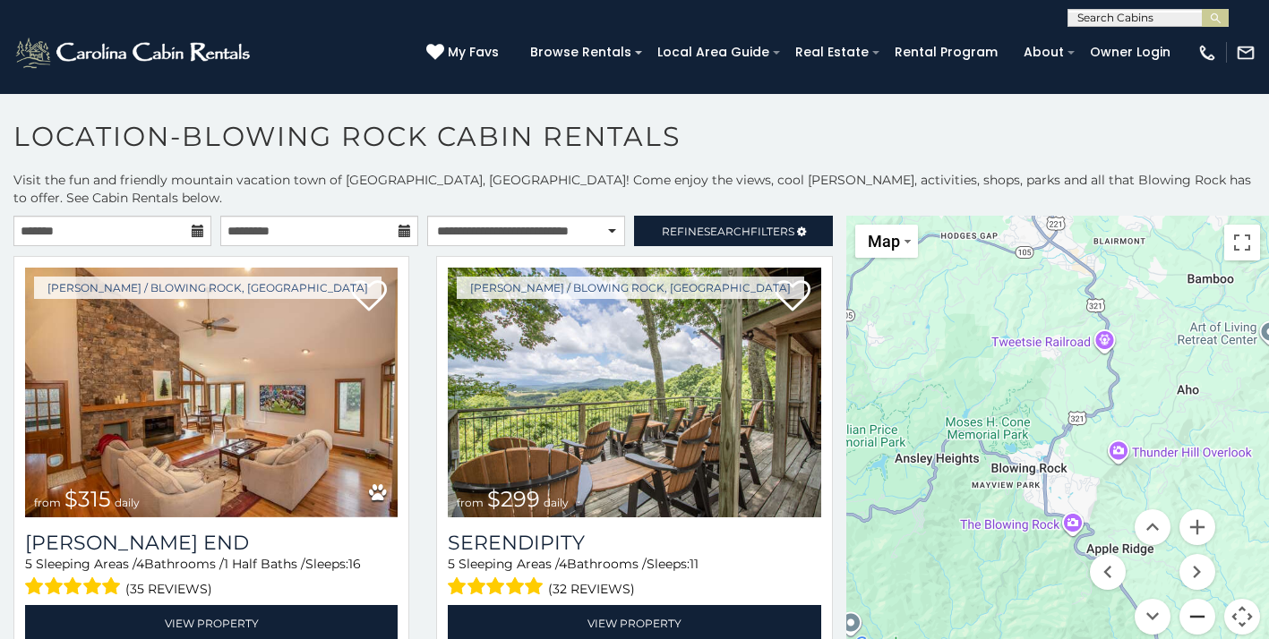
click at [1196, 599] on button "Zoom out" at bounding box center [1198, 617] width 36 height 36
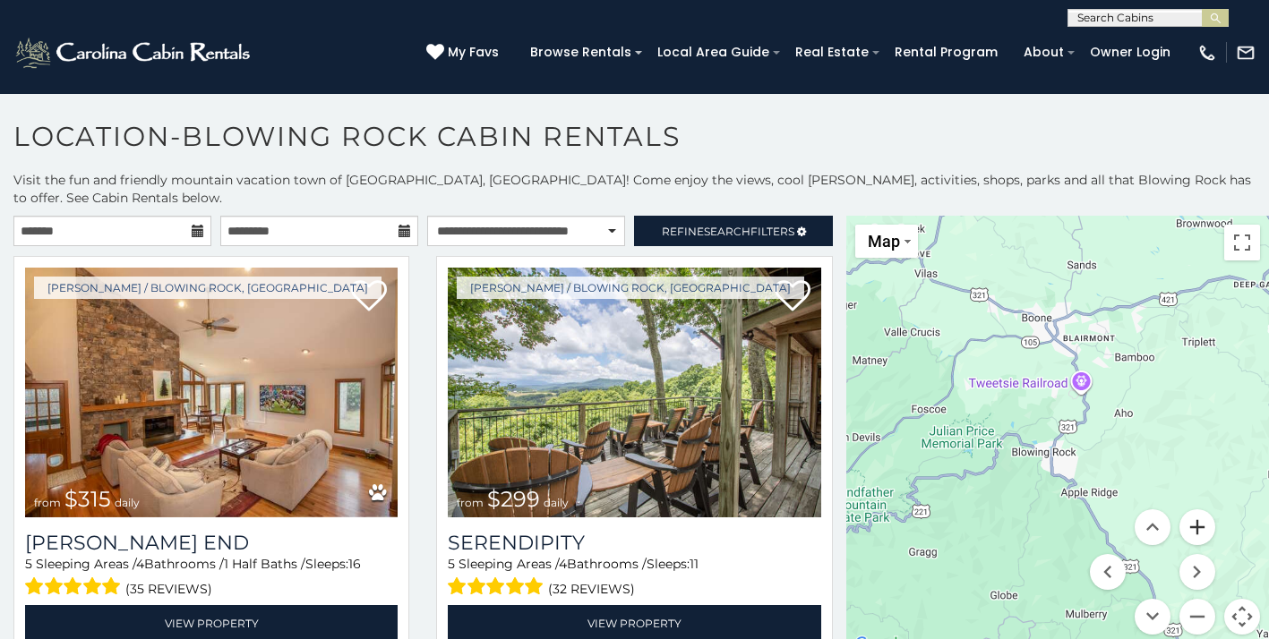
click at [1195, 511] on button "Zoom in" at bounding box center [1198, 528] width 36 height 36
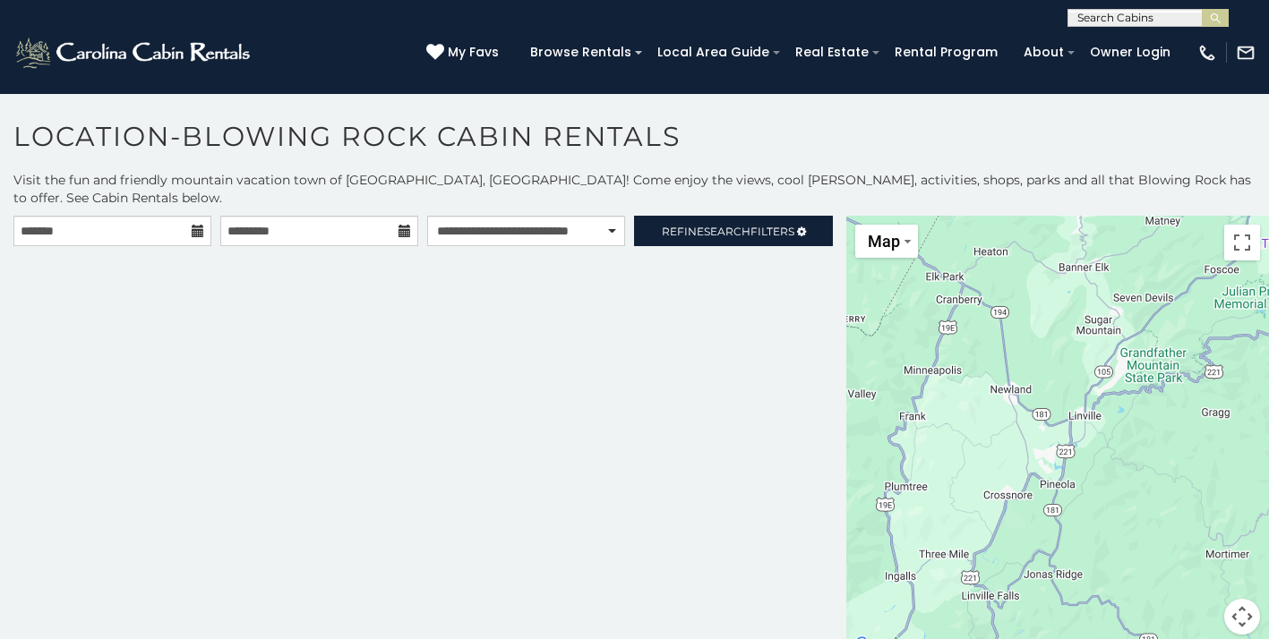
drag, startPoint x: 1125, startPoint y: 528, endPoint x: 1054, endPoint y: 336, distance: 204.3
click at [1054, 336] on div at bounding box center [1057, 436] width 423 height 441
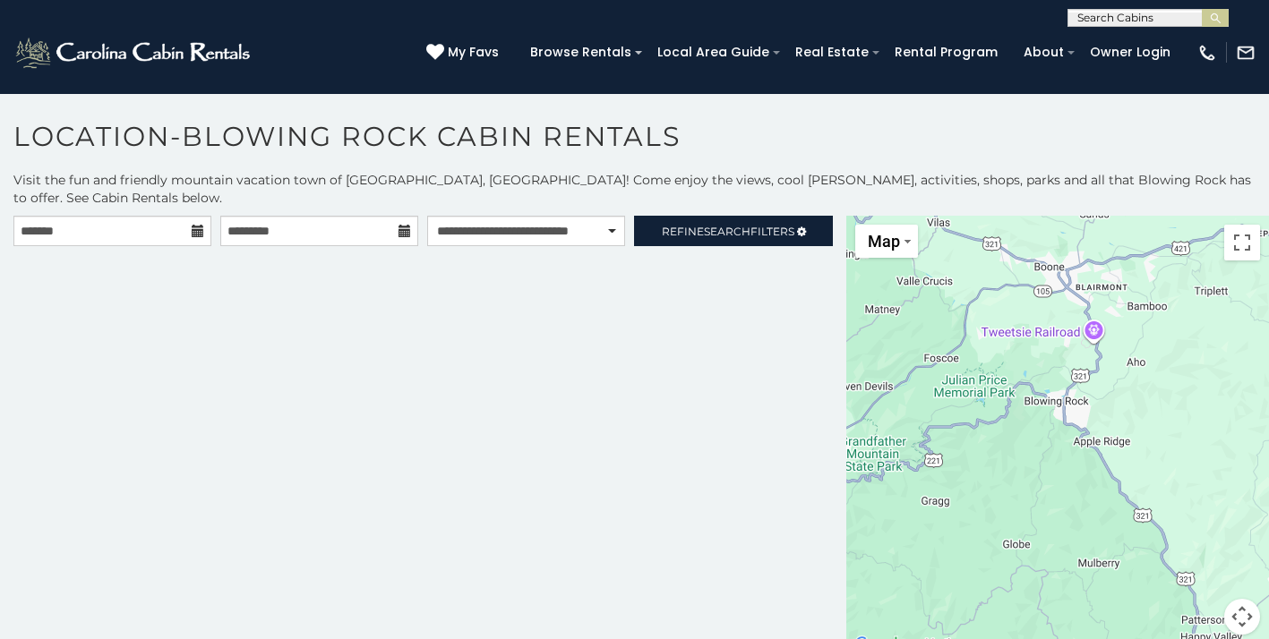
drag, startPoint x: 1155, startPoint y: 491, endPoint x: 874, endPoint y: 579, distance: 294.6
click at [874, 579] on div at bounding box center [1057, 436] width 423 height 441
click at [1247, 599] on button "Map camera controls" at bounding box center [1242, 617] width 36 height 36
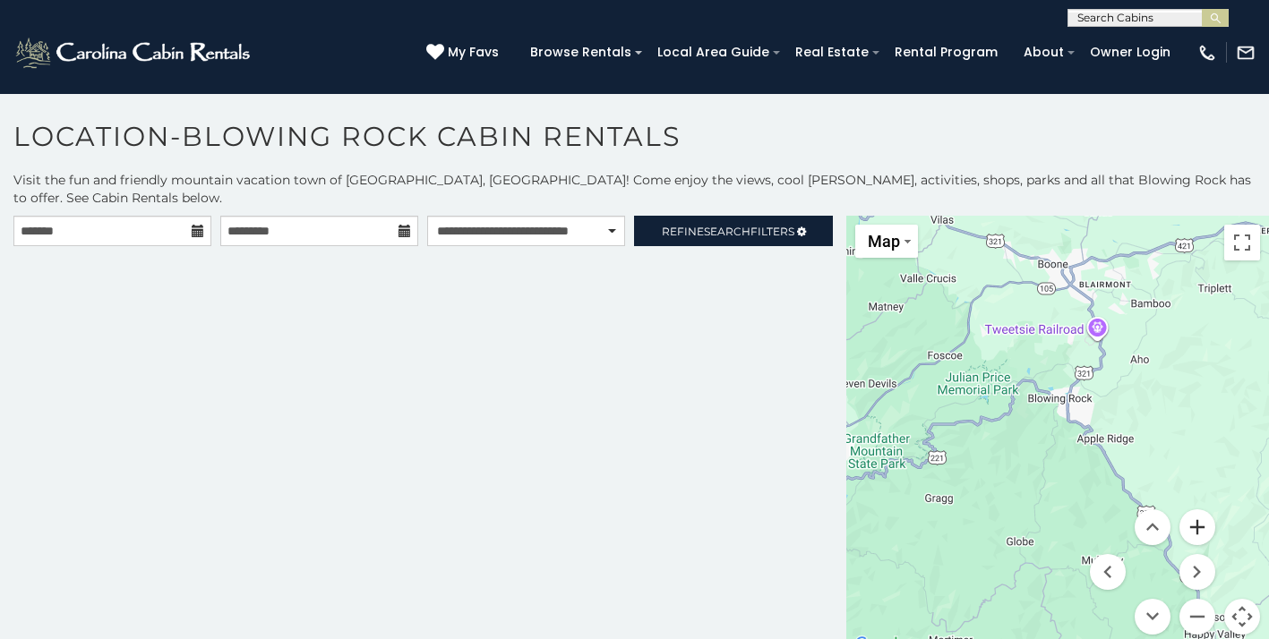
click at [1200, 510] on button "Zoom in" at bounding box center [1198, 528] width 36 height 36
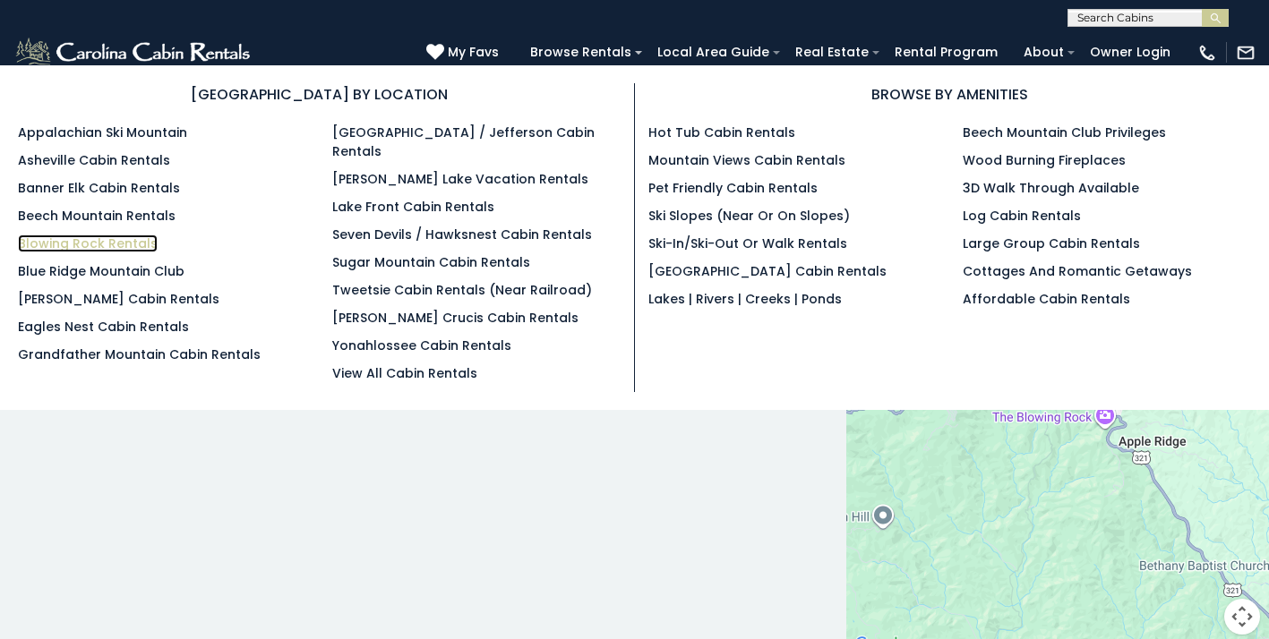
click at [105, 241] on link "Blowing Rock Rentals" at bounding box center [88, 244] width 140 height 18
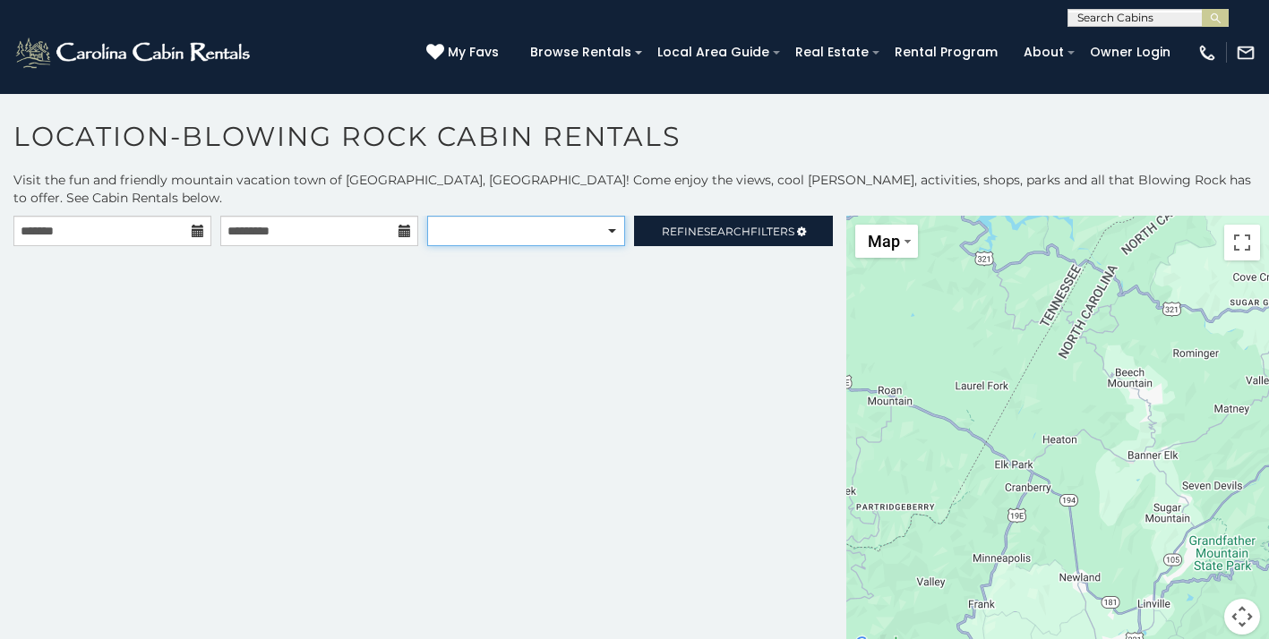
click at [609, 216] on select "**********" at bounding box center [526, 231] width 198 height 30
select select "**********"
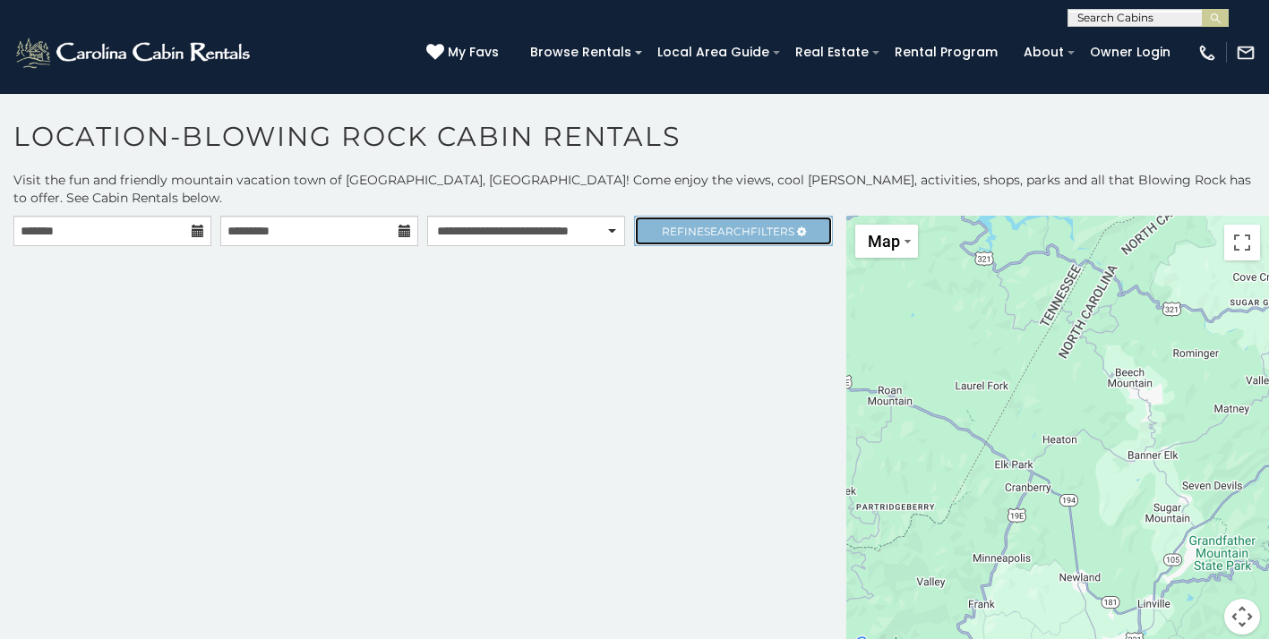
click at [704, 225] on span "Search" at bounding box center [727, 231] width 47 height 13
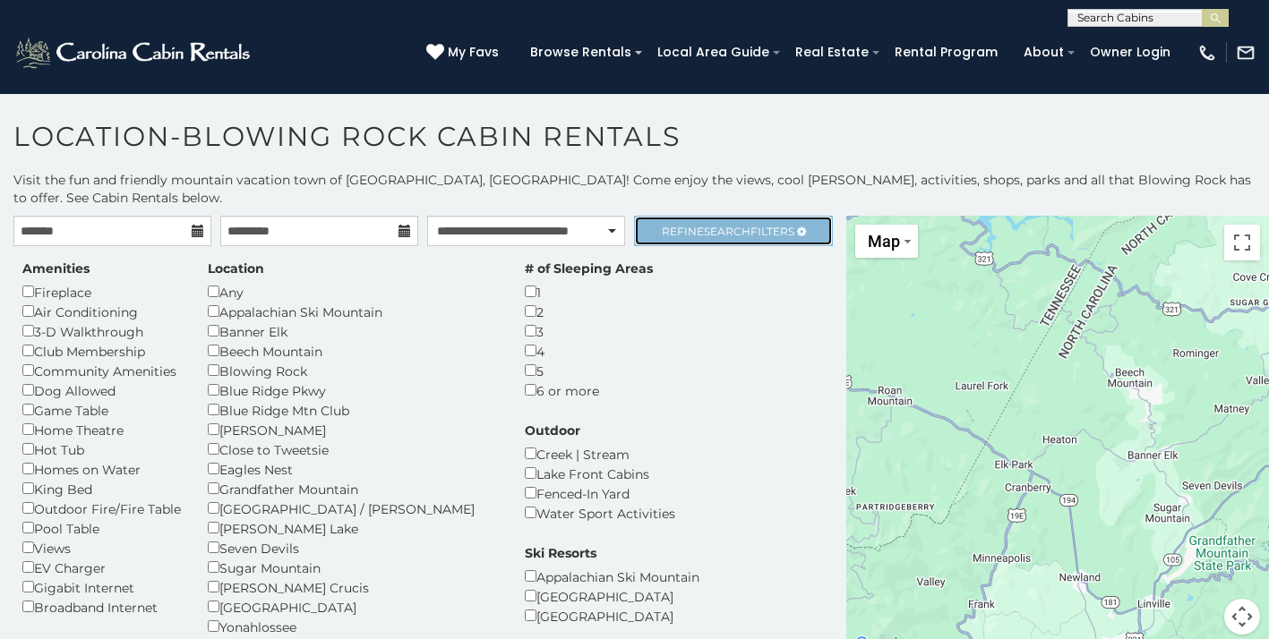
click at [729, 225] on span "Search" at bounding box center [727, 231] width 47 height 13
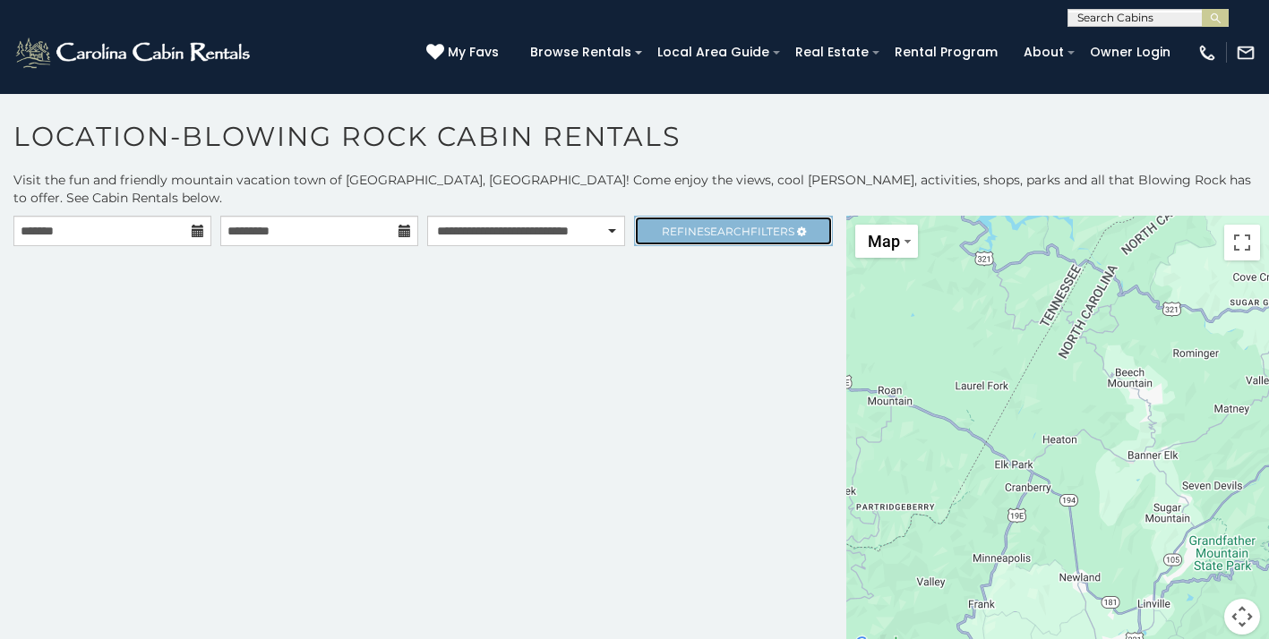
click at [729, 225] on span "Search" at bounding box center [727, 231] width 47 height 13
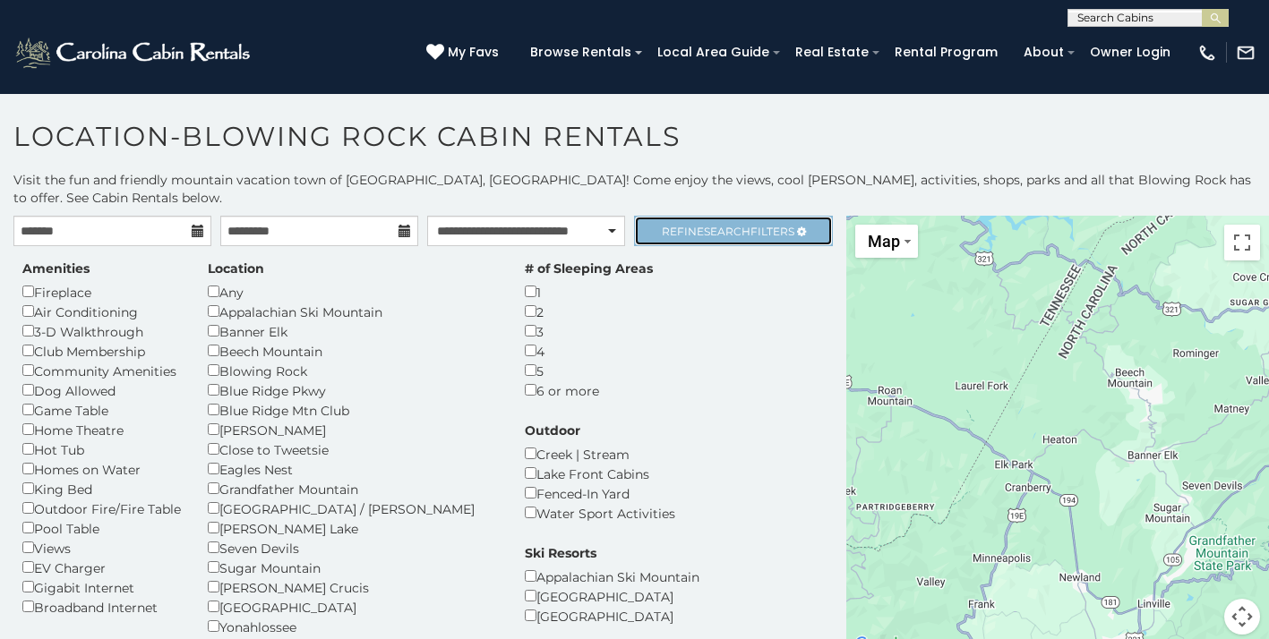
click at [700, 225] on span "Refine Search Filters" at bounding box center [728, 231] width 133 height 13
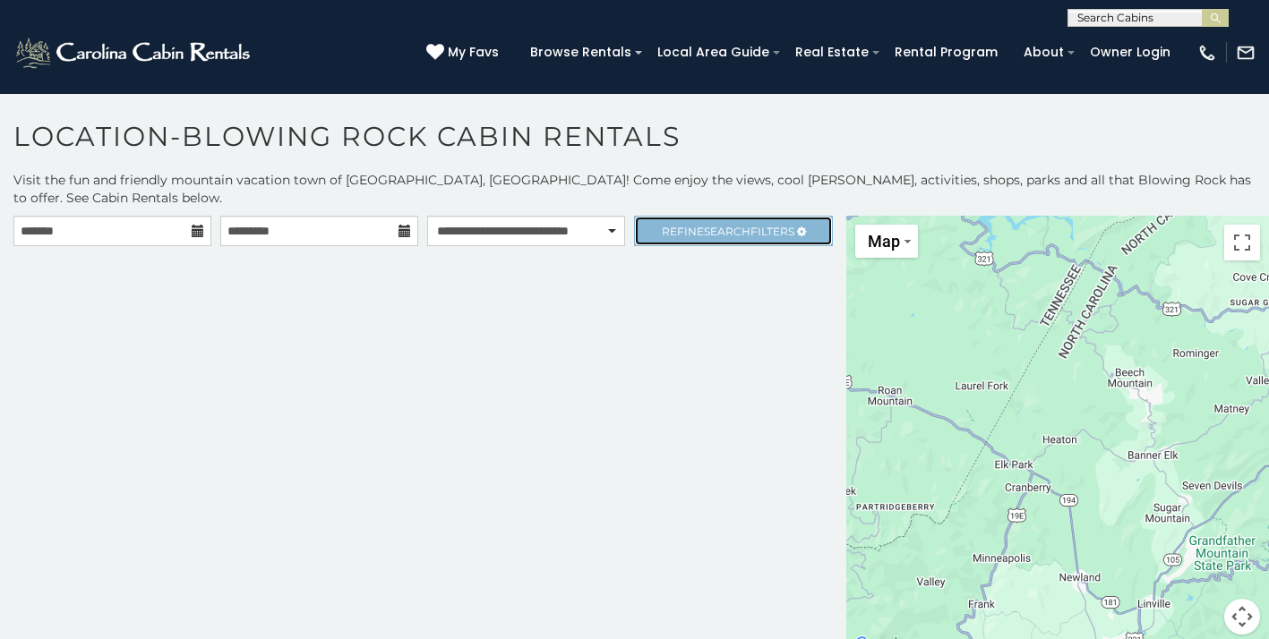
click at [687, 225] on span "Refine Search Filters" at bounding box center [728, 231] width 133 height 13
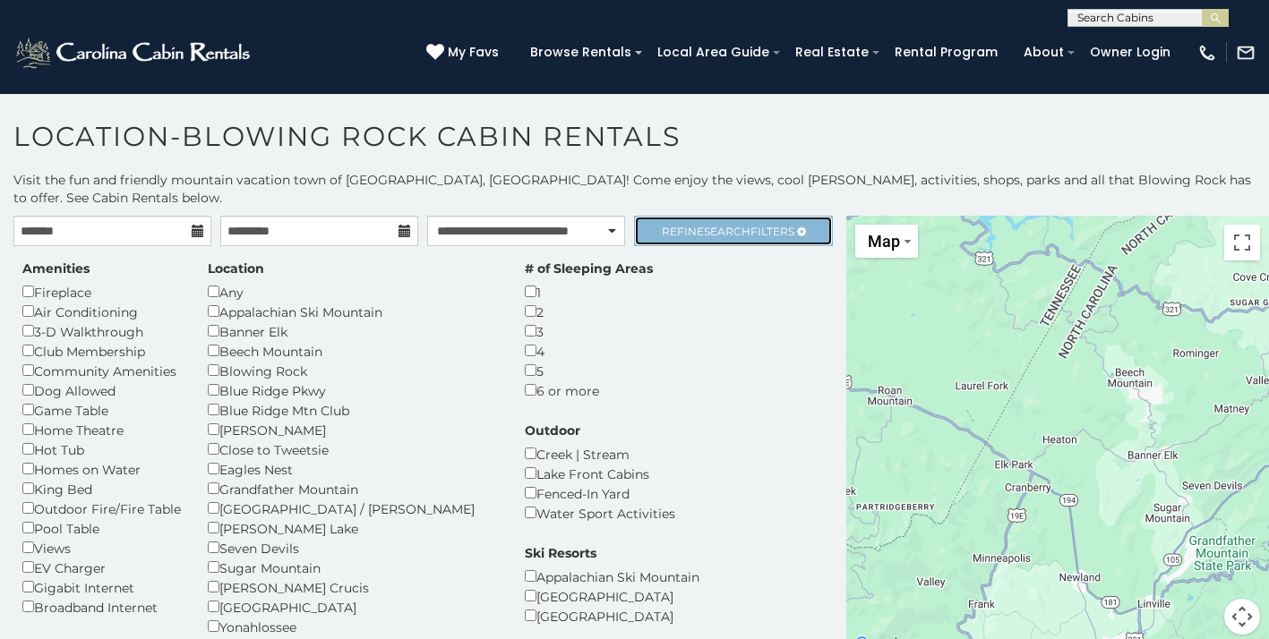
click at [749, 225] on span "Refine Search Filters" at bounding box center [728, 231] width 133 height 13
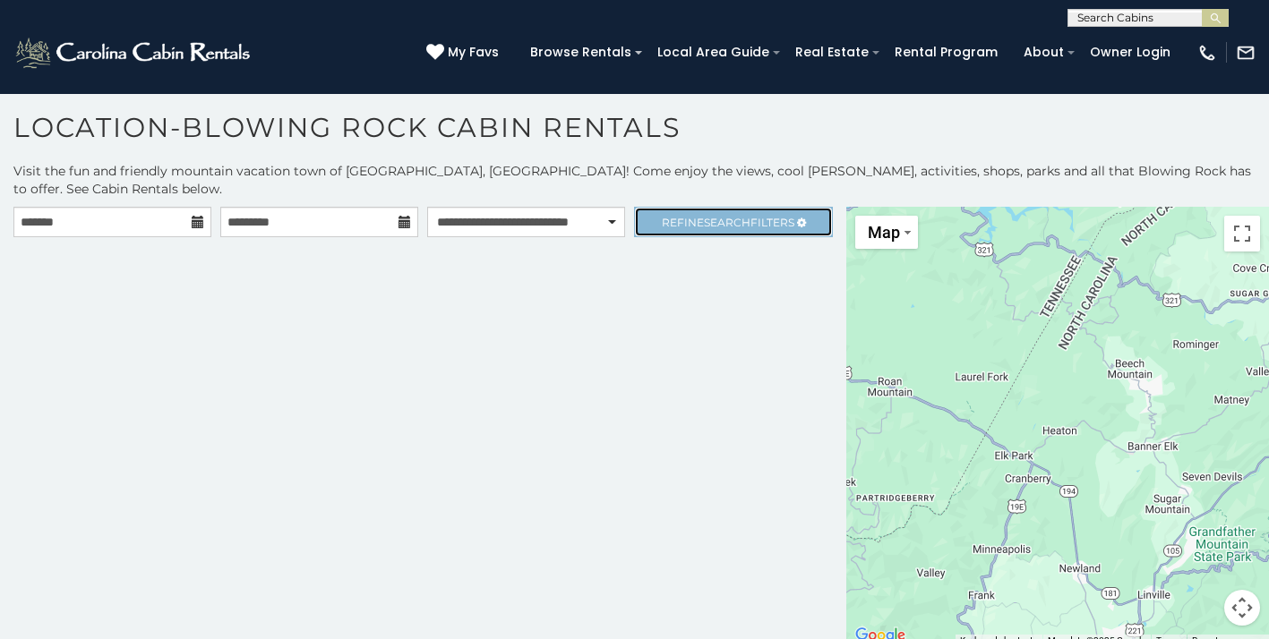
scroll to position [9, 0]
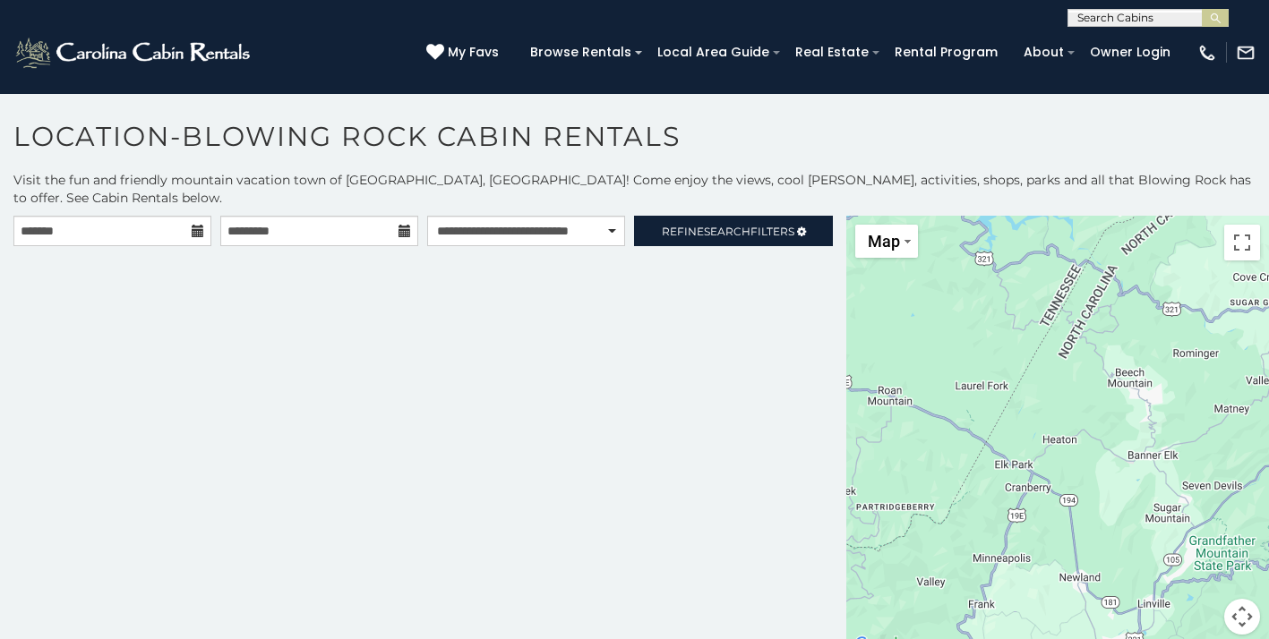
scroll to position [9, 0]
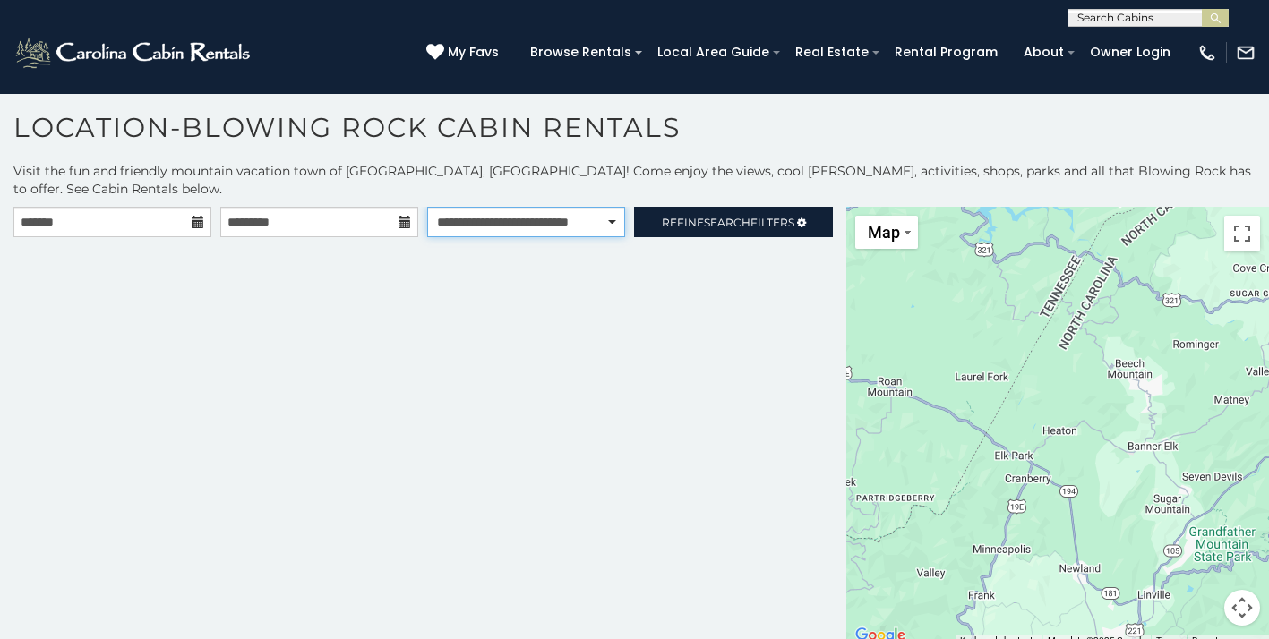
click at [592, 208] on select "**********" at bounding box center [526, 222] width 198 height 30
click at [678, 216] on span "Refine Search Filters" at bounding box center [728, 222] width 133 height 13
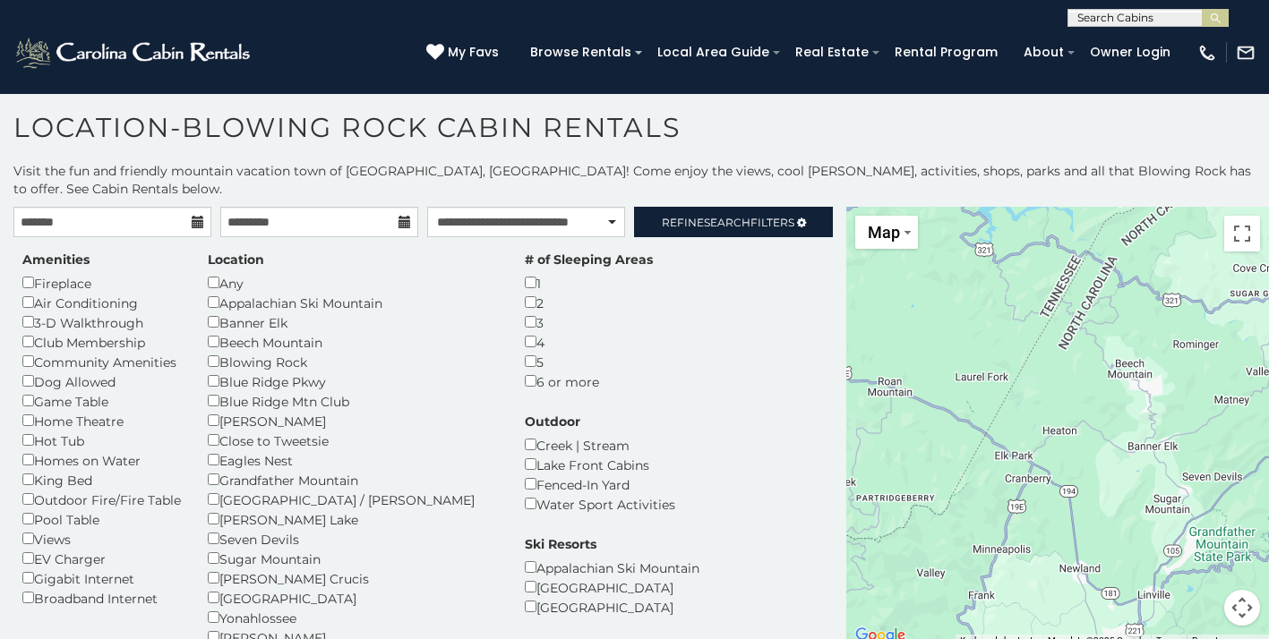
click at [525, 332] on div "4" at bounding box center [589, 342] width 128 height 20
click at [711, 216] on span "Search" at bounding box center [727, 222] width 47 height 13
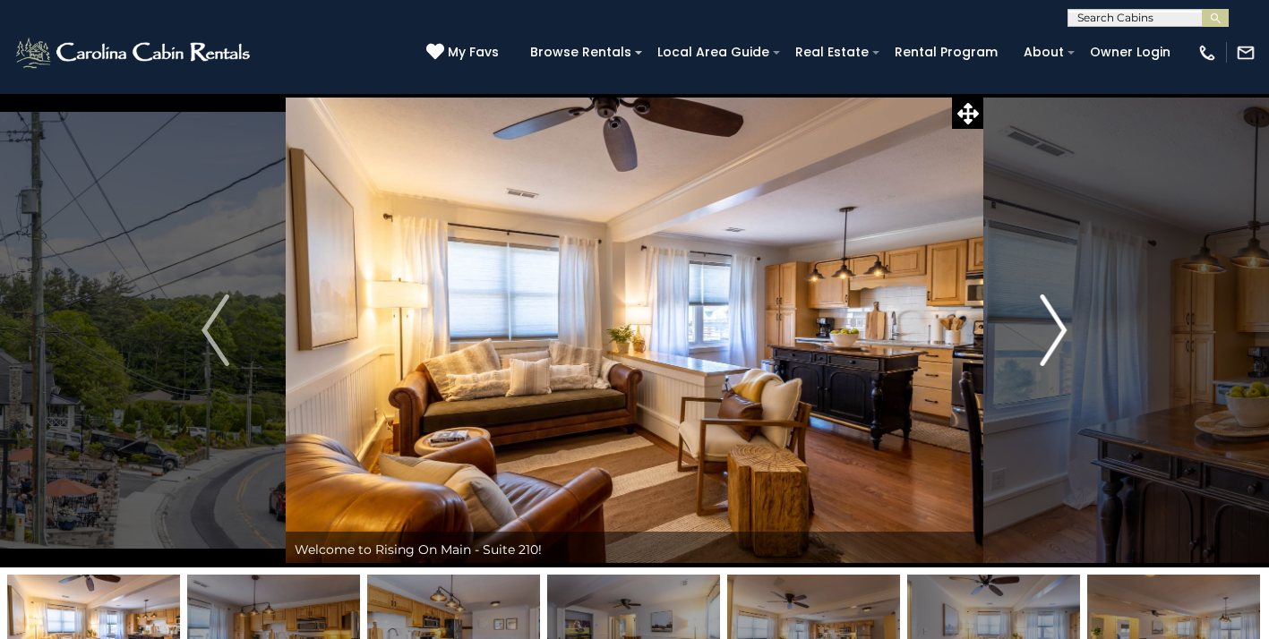
click at [1054, 324] on img "Next" at bounding box center [1053, 331] width 27 height 72
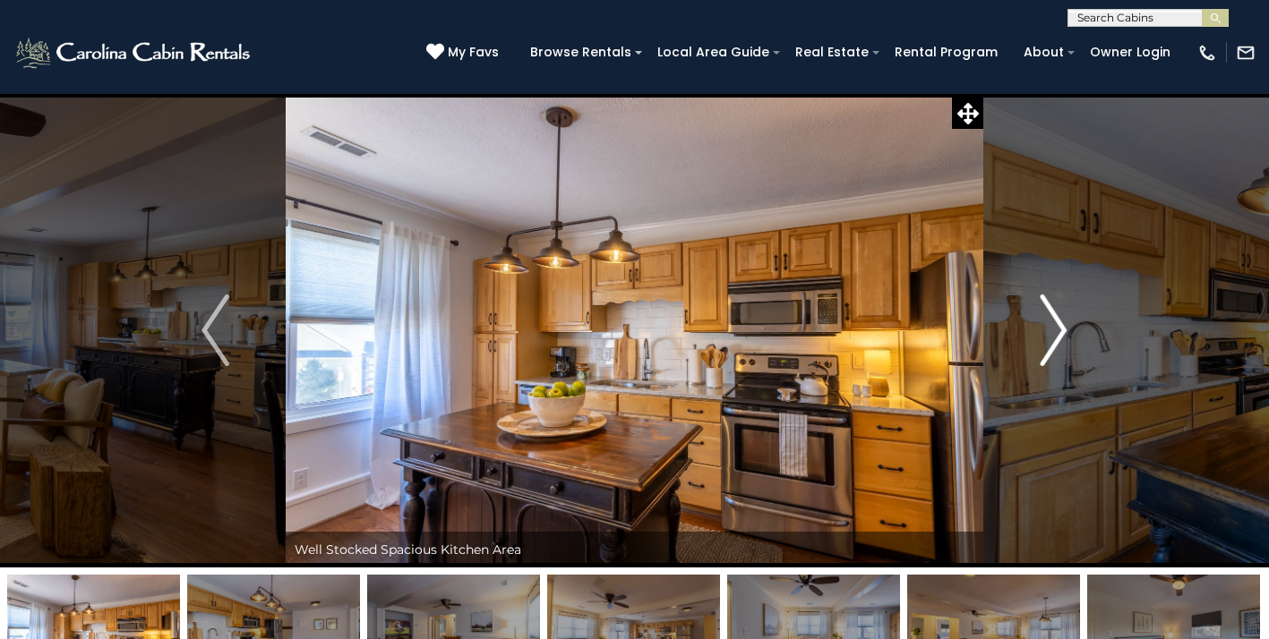
click at [1054, 324] on img "Next" at bounding box center [1053, 331] width 27 height 72
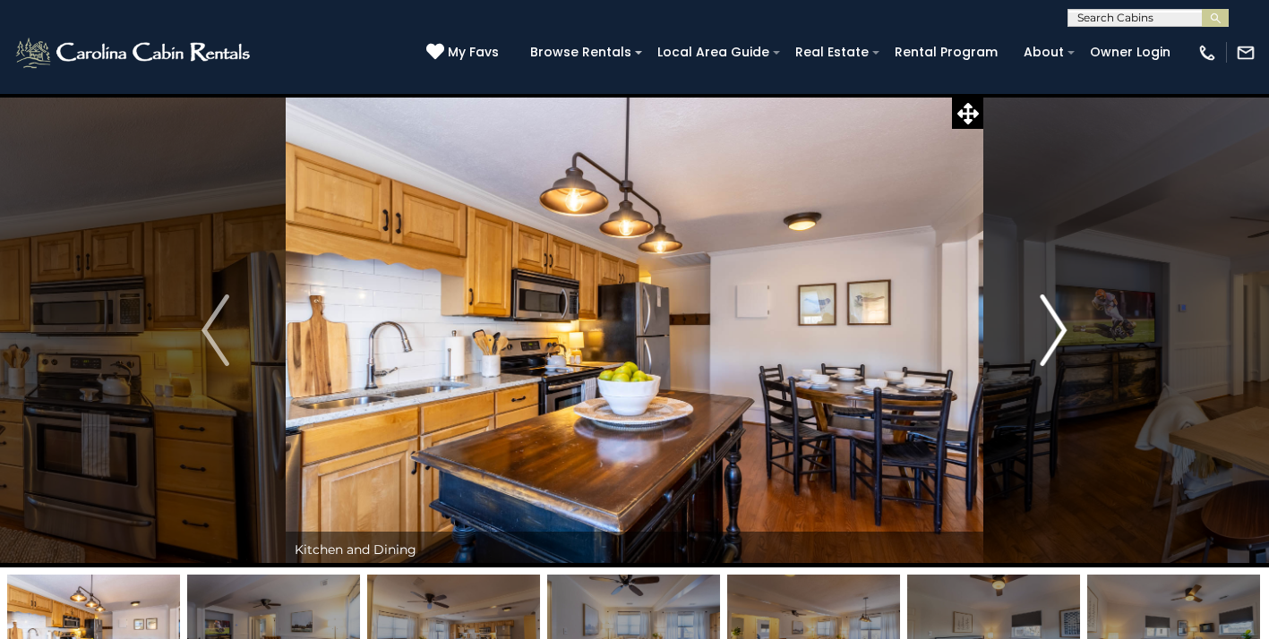
click at [1054, 324] on img "Next" at bounding box center [1053, 331] width 27 height 72
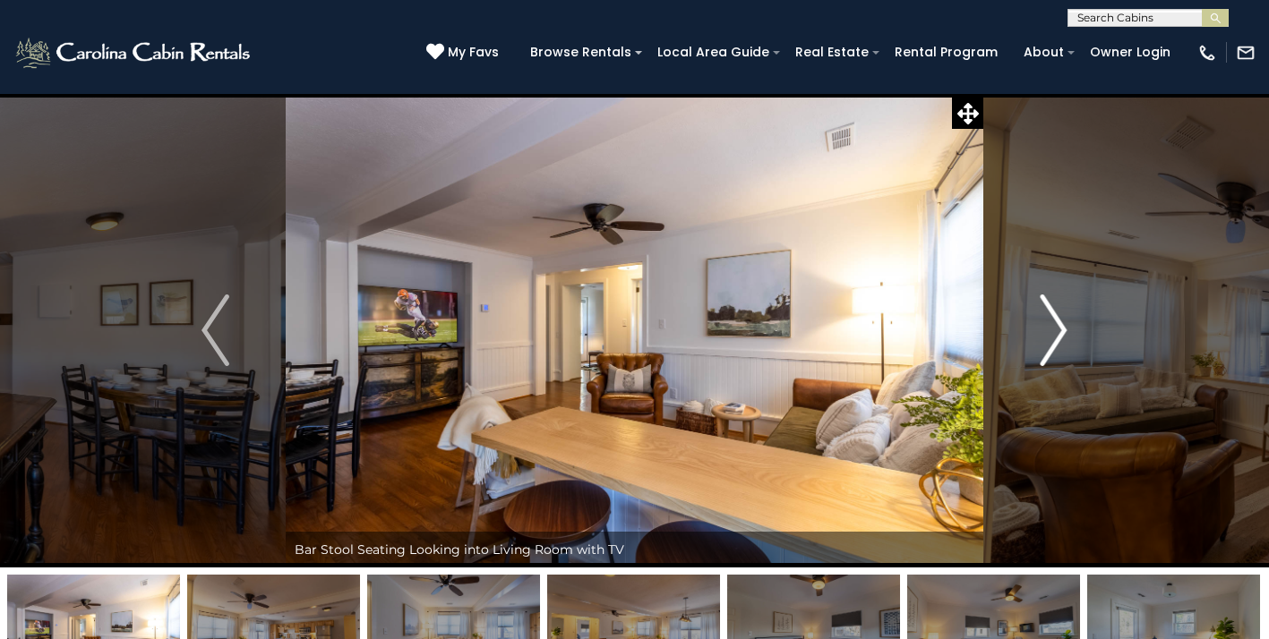
click at [1054, 324] on img "Next" at bounding box center [1053, 331] width 27 height 72
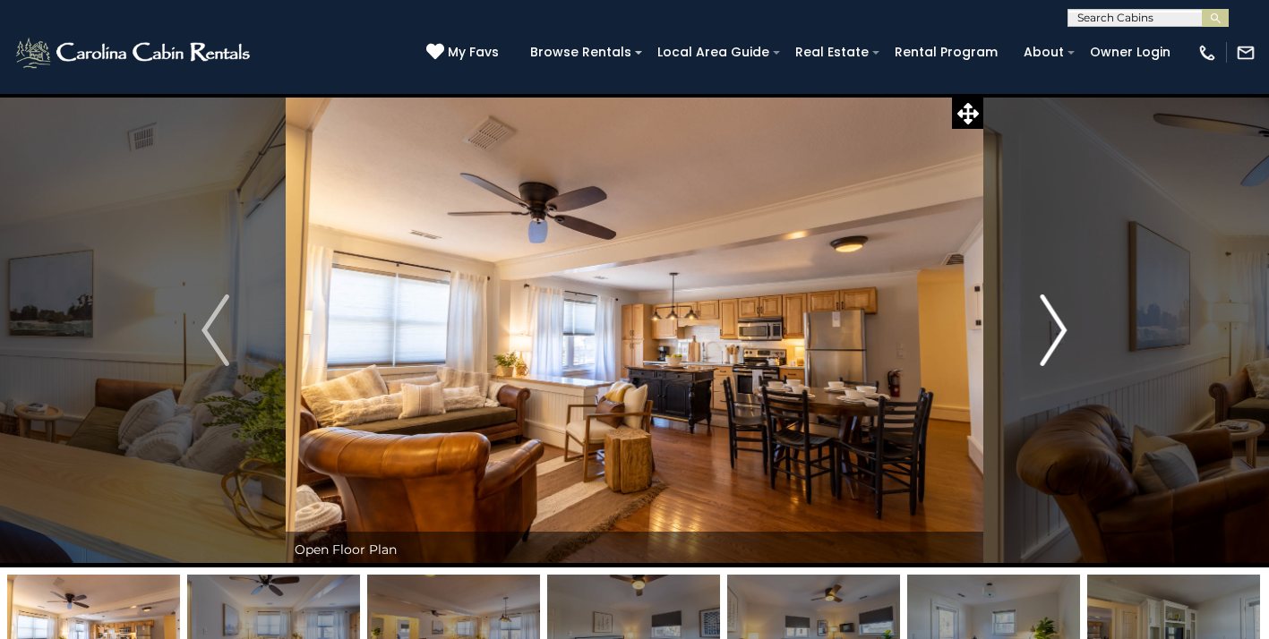
click at [1054, 324] on img "Next" at bounding box center [1053, 331] width 27 height 72
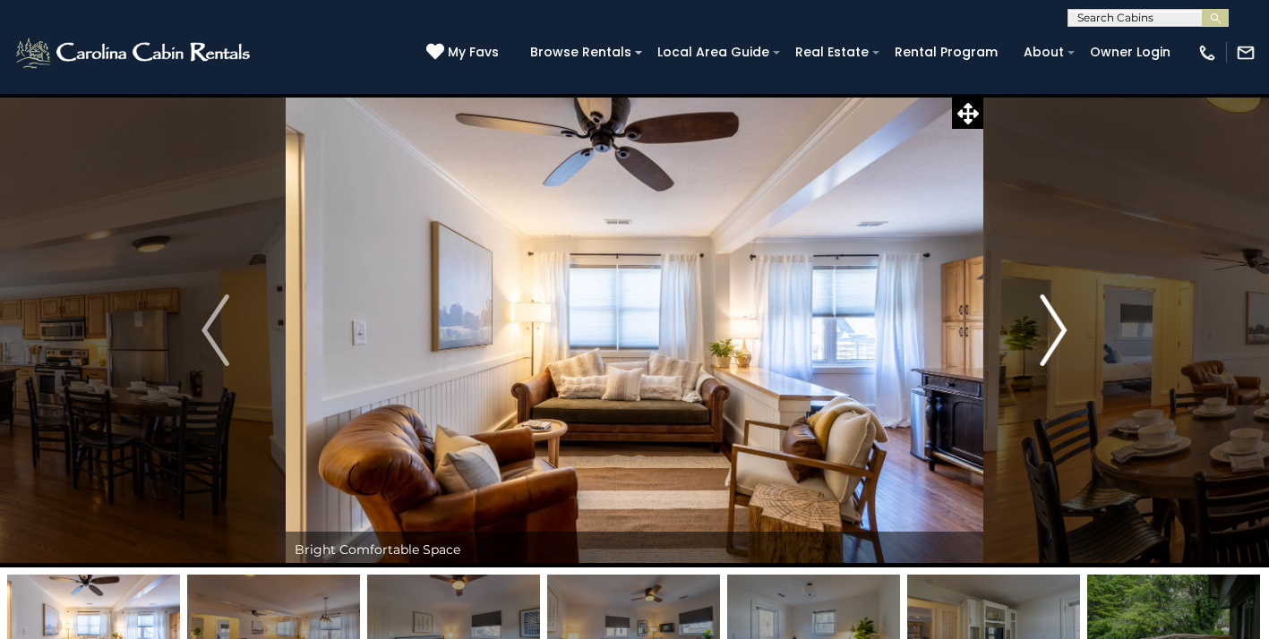
click at [1054, 324] on img "Next" at bounding box center [1053, 331] width 27 height 72
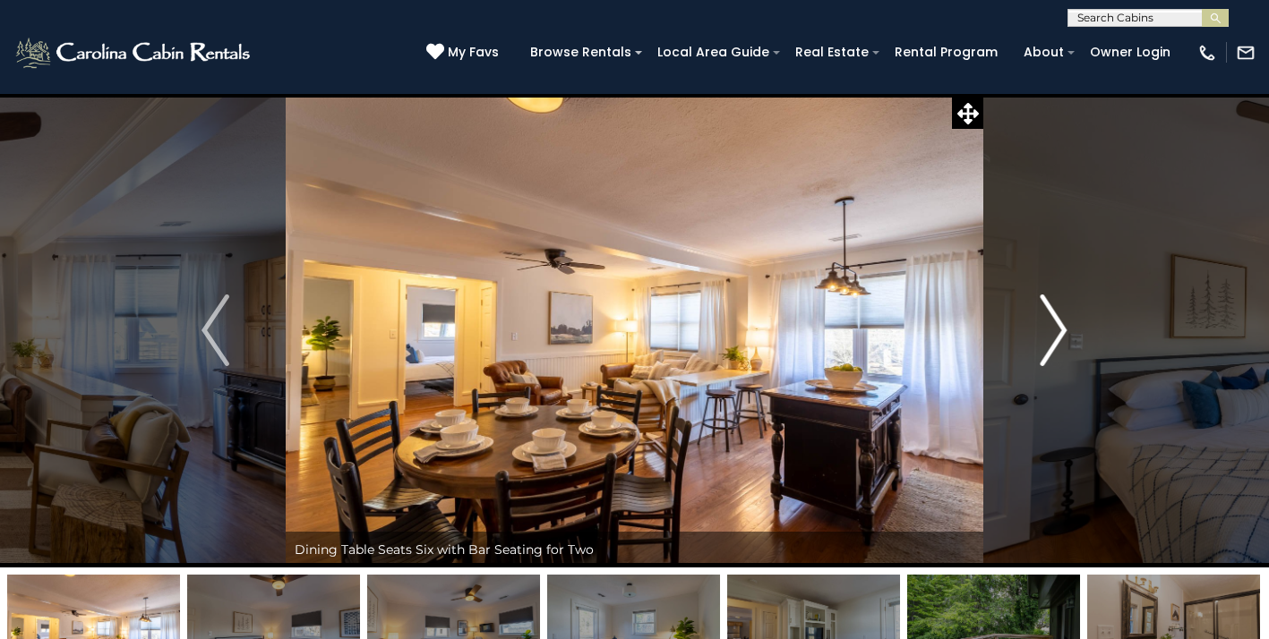
click at [1054, 324] on img "Next" at bounding box center [1053, 331] width 27 height 72
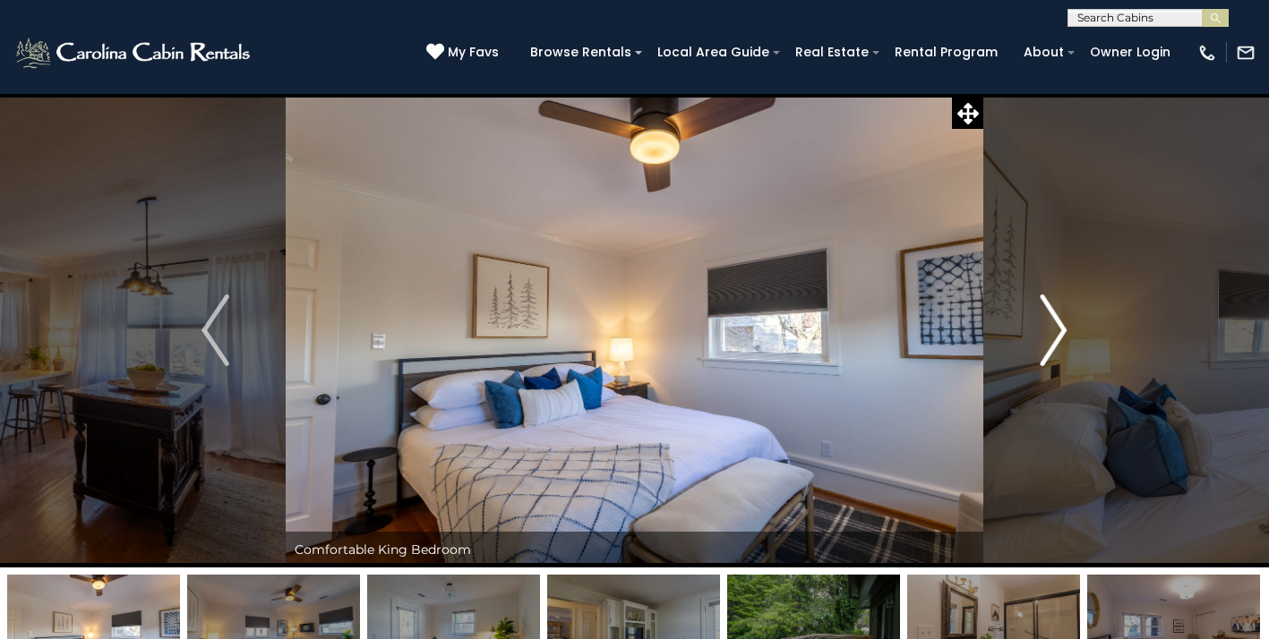
click at [1054, 324] on img "Next" at bounding box center [1053, 331] width 27 height 72
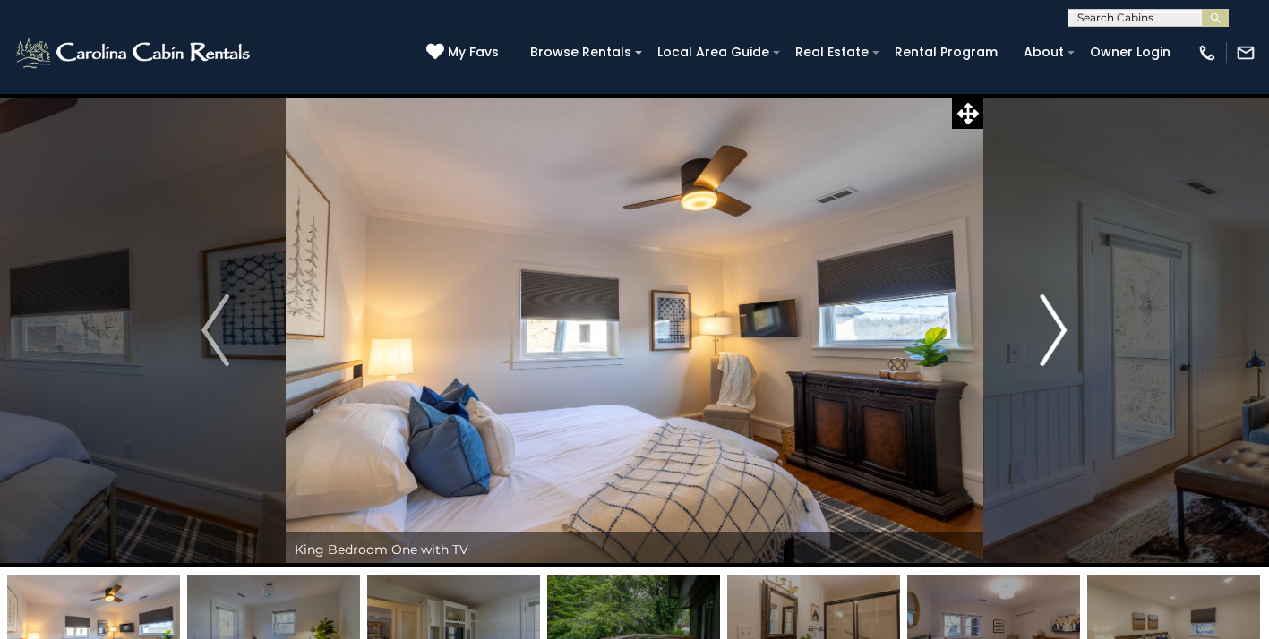
click at [1054, 324] on img "Next" at bounding box center [1053, 331] width 27 height 72
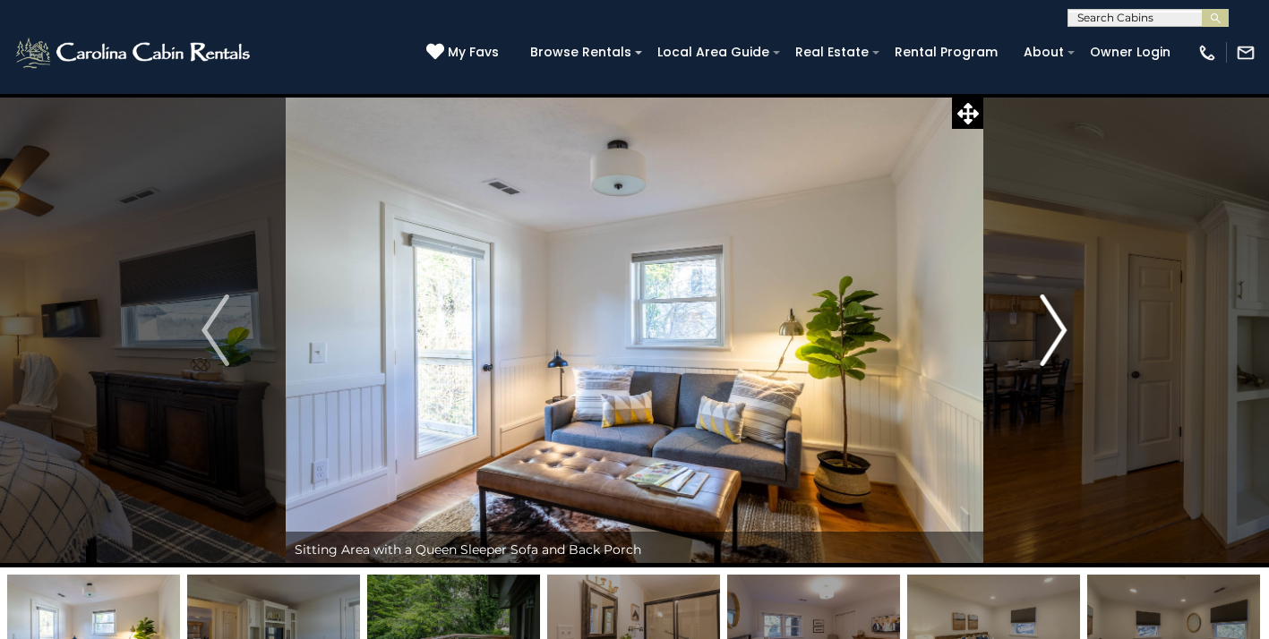
click at [1054, 324] on img "Next" at bounding box center [1053, 331] width 27 height 72
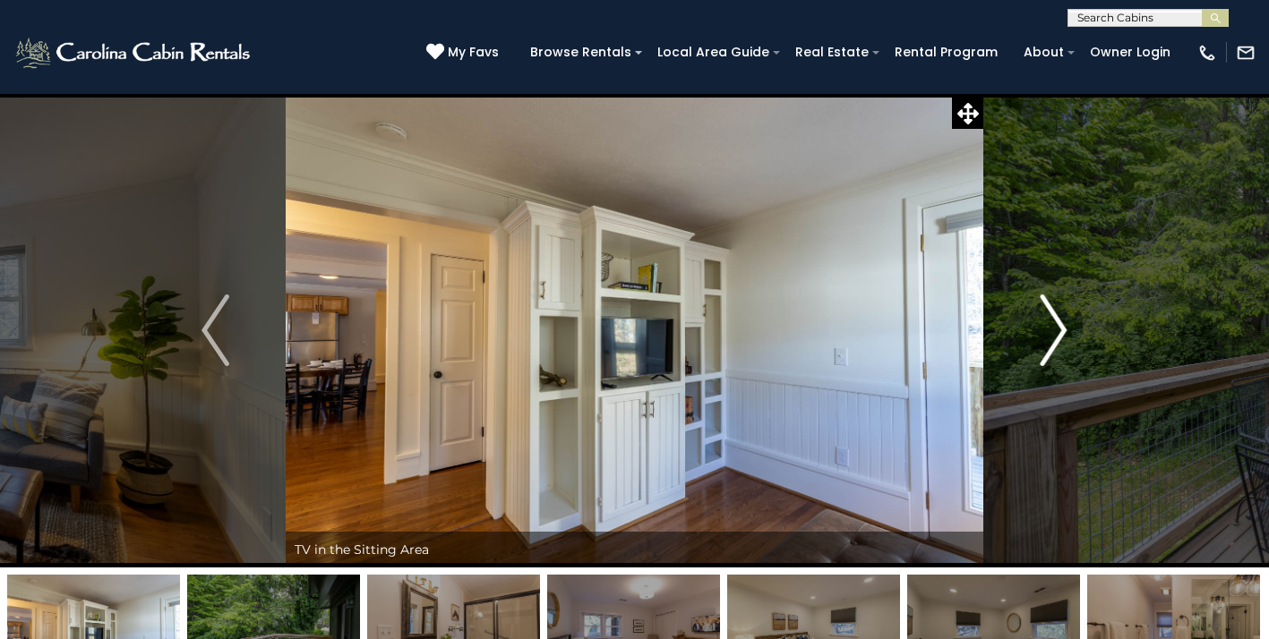
click at [1054, 324] on img "Next" at bounding box center [1053, 331] width 27 height 72
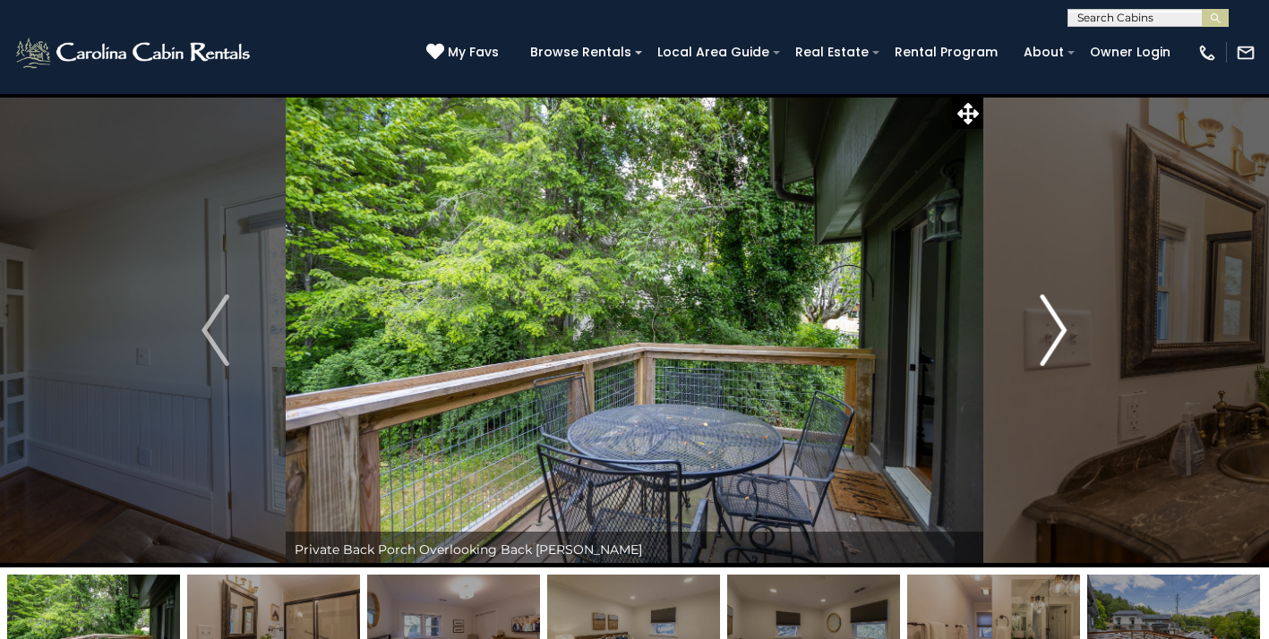
click at [1054, 324] on img "Next" at bounding box center [1053, 331] width 27 height 72
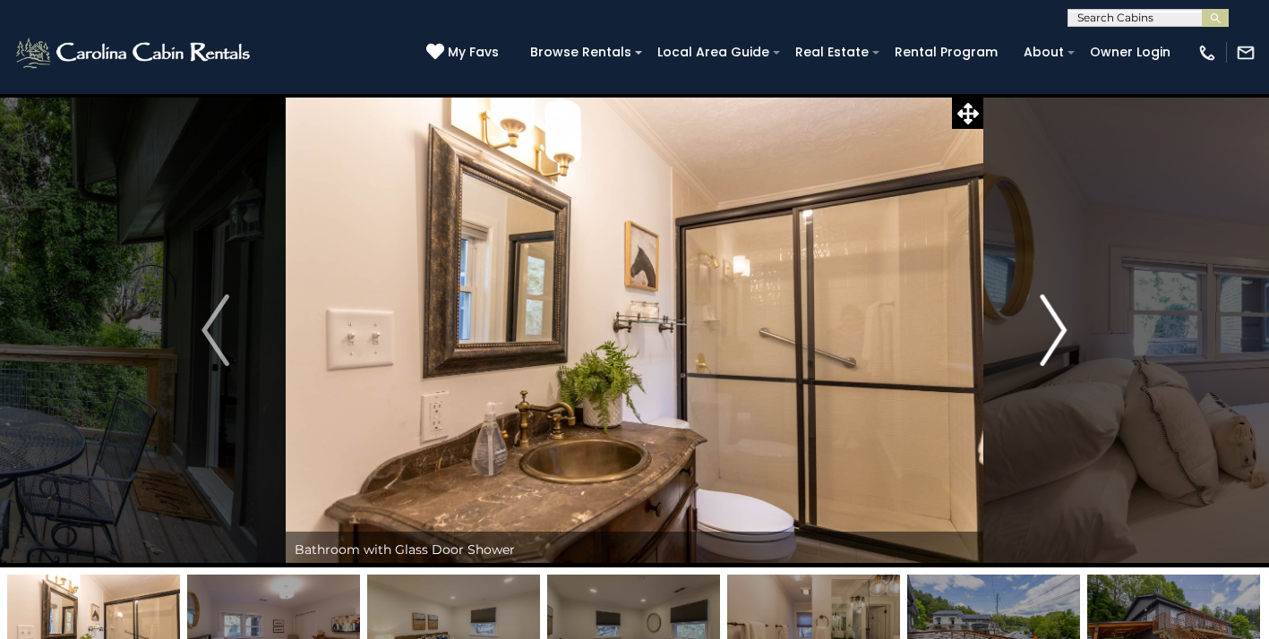
click at [1054, 324] on img "Next" at bounding box center [1053, 331] width 27 height 72
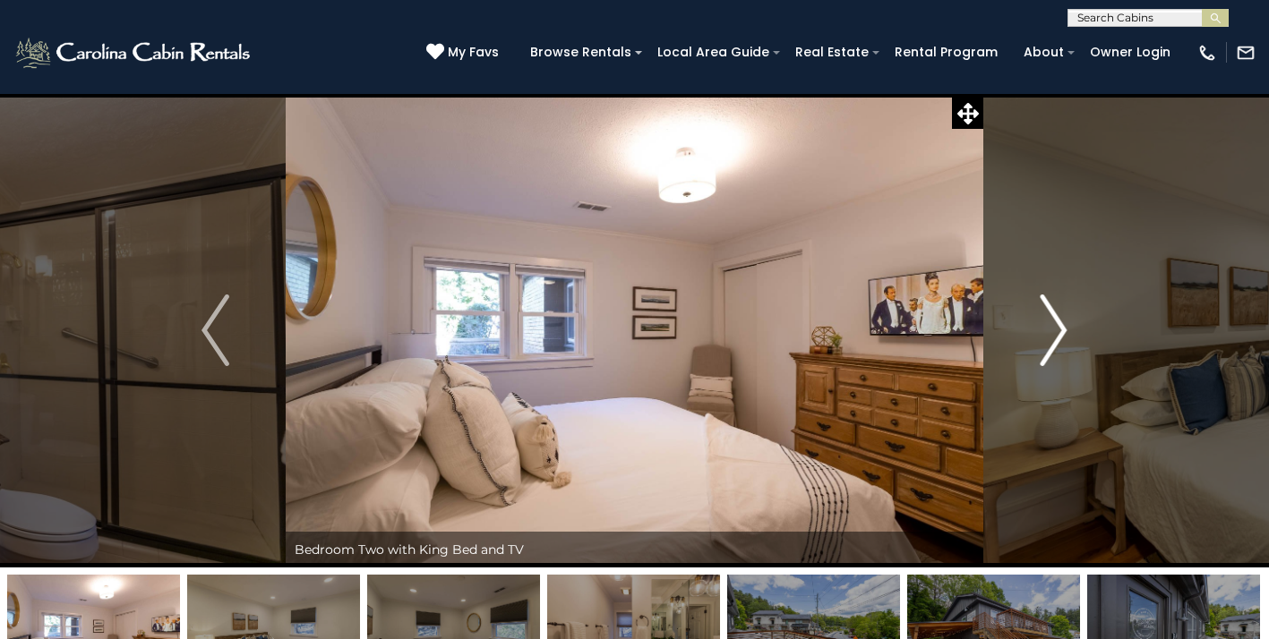
click at [1054, 324] on img "Next" at bounding box center [1053, 331] width 27 height 72
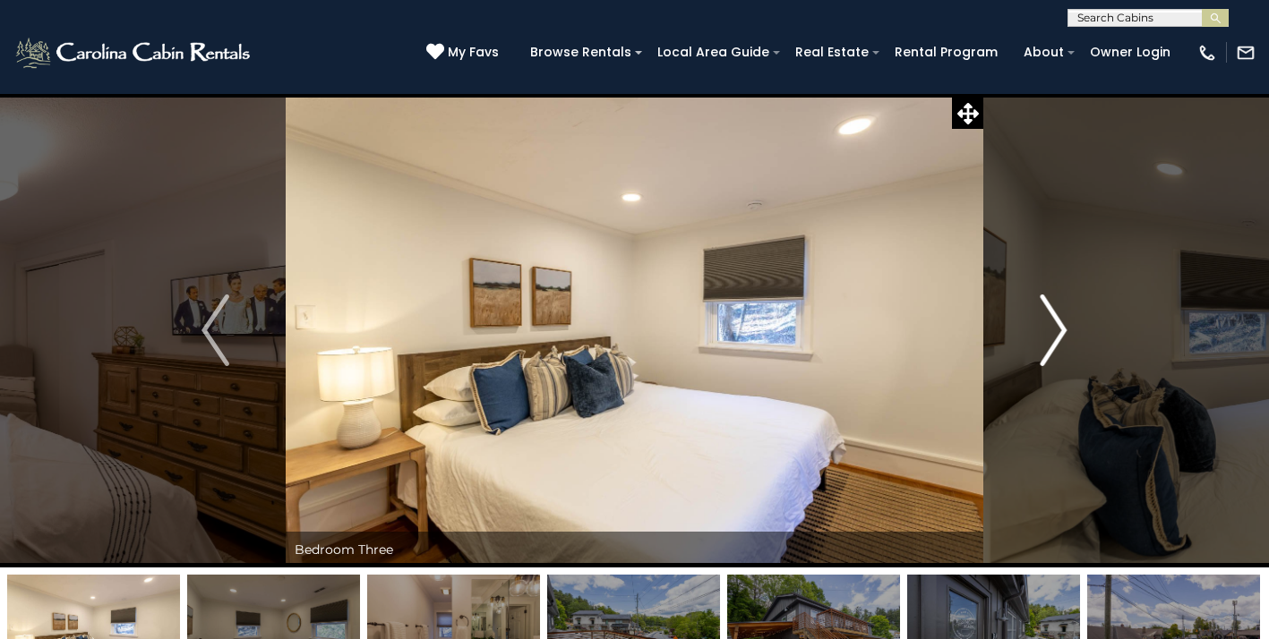
click at [1054, 324] on img "Next" at bounding box center [1053, 331] width 27 height 72
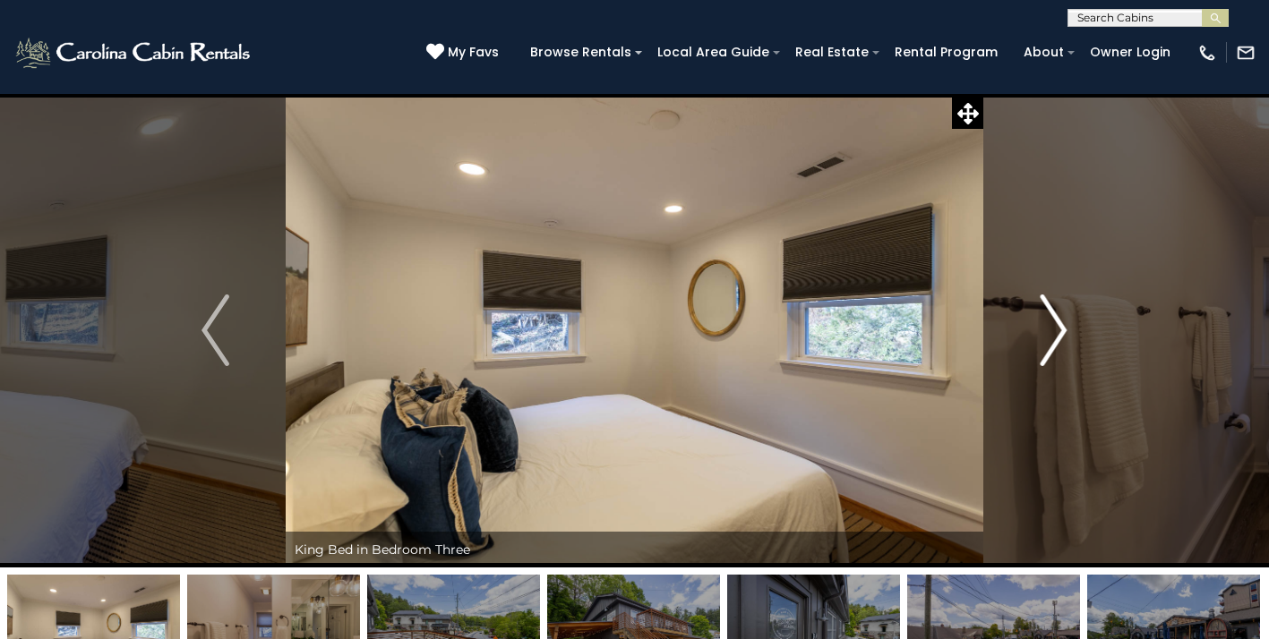
click at [1054, 324] on img "Next" at bounding box center [1053, 331] width 27 height 72
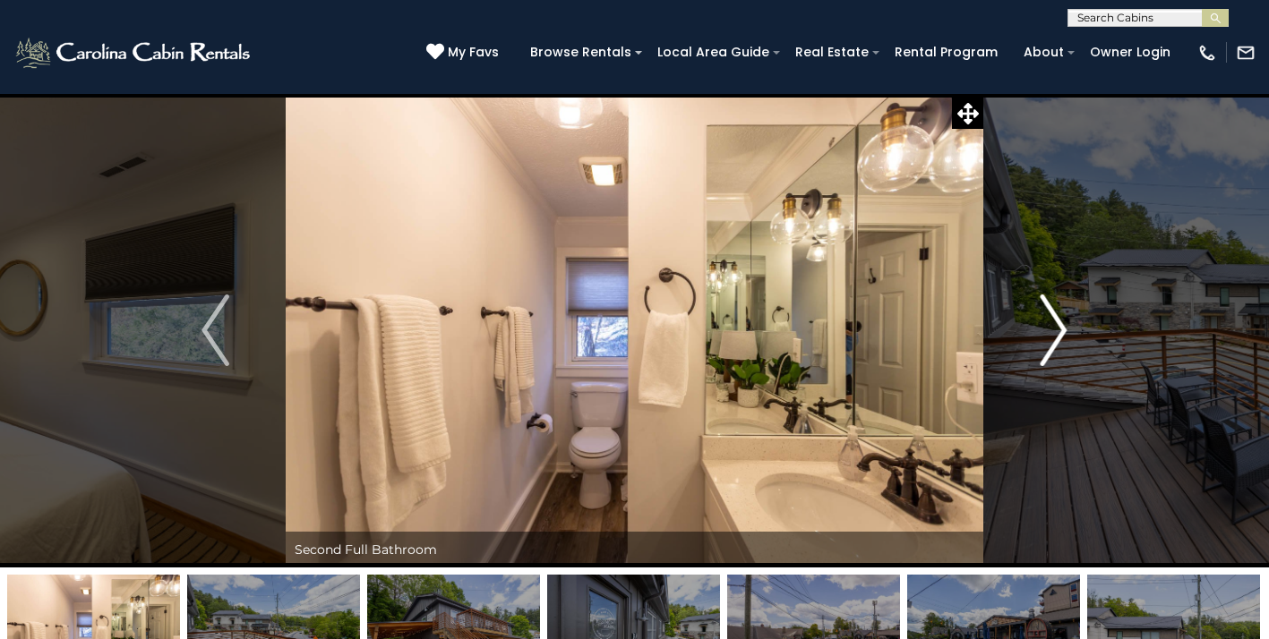
click at [1054, 324] on img "Next" at bounding box center [1053, 331] width 27 height 72
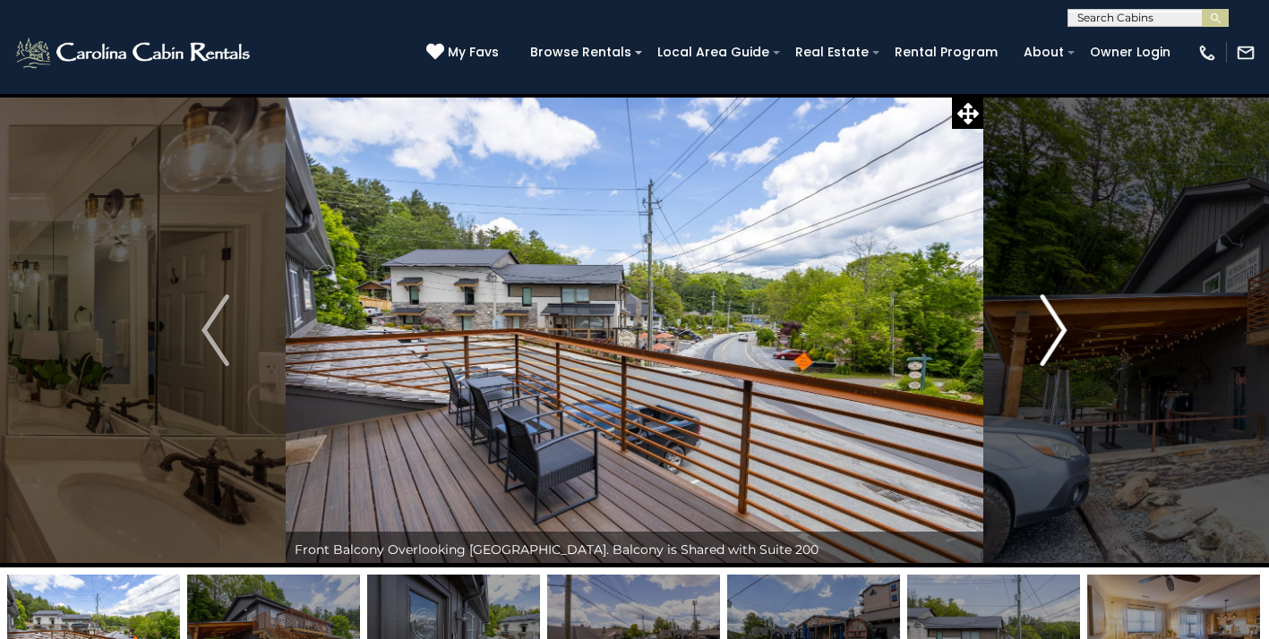
click at [1060, 337] on img "Next" at bounding box center [1053, 331] width 27 height 72
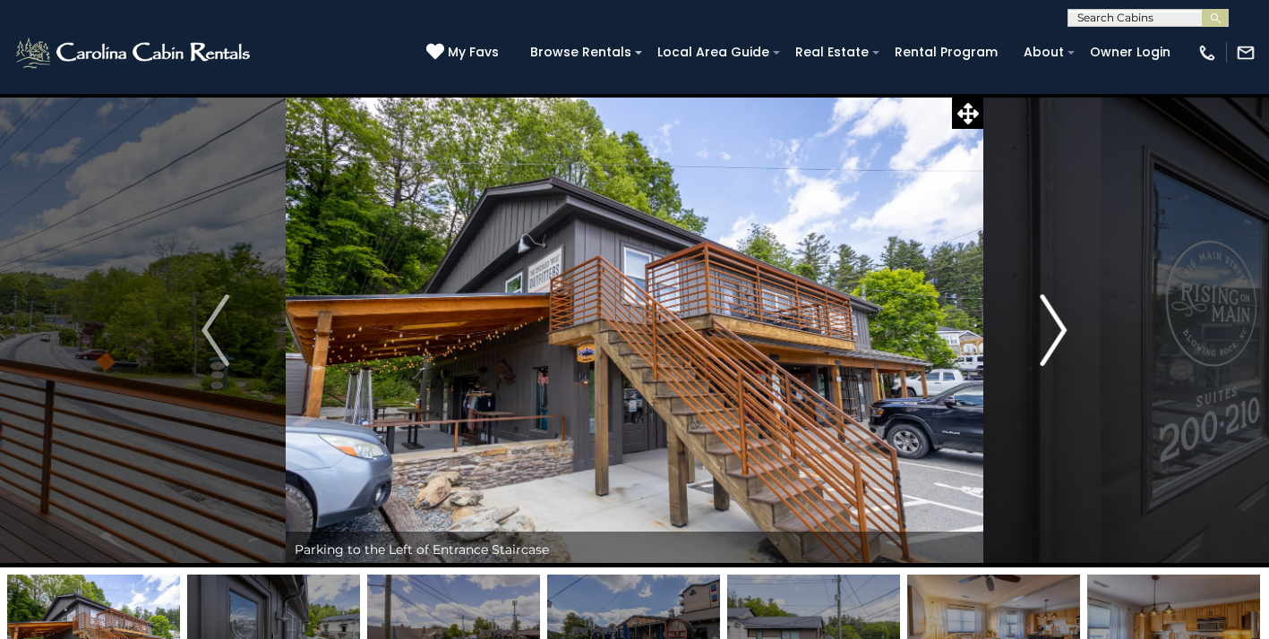
click at [1060, 337] on img "Next" at bounding box center [1053, 331] width 27 height 72
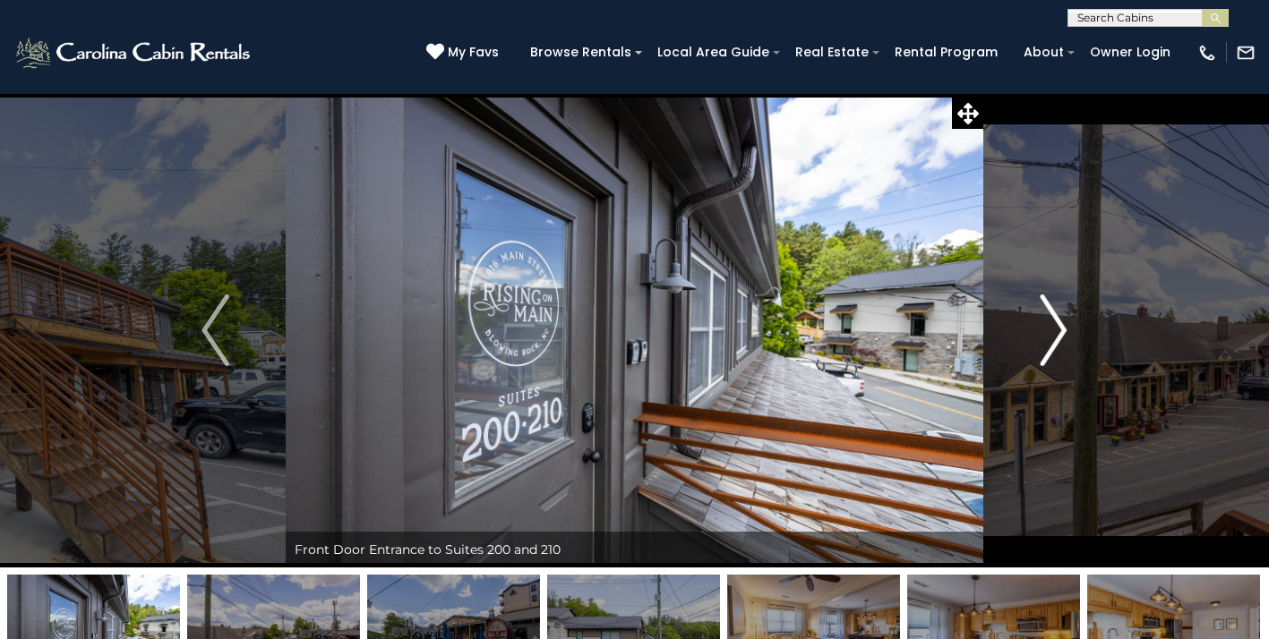
click at [1060, 337] on img "Next" at bounding box center [1053, 331] width 27 height 72
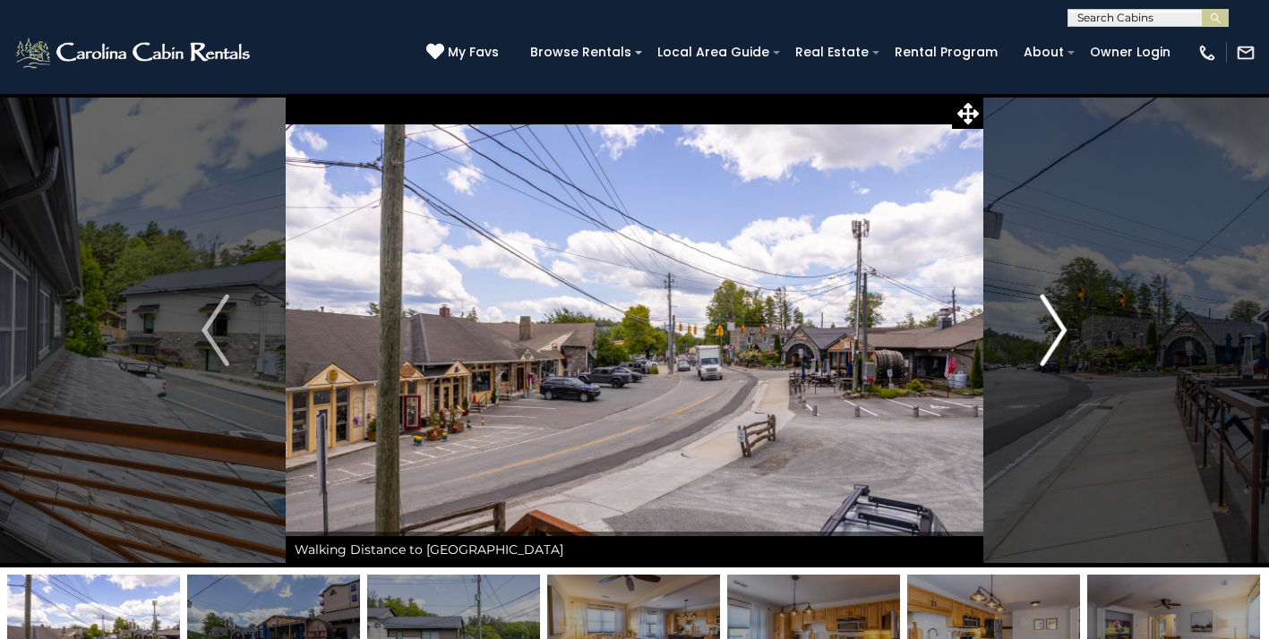
click at [1060, 337] on img "Next" at bounding box center [1053, 331] width 27 height 72
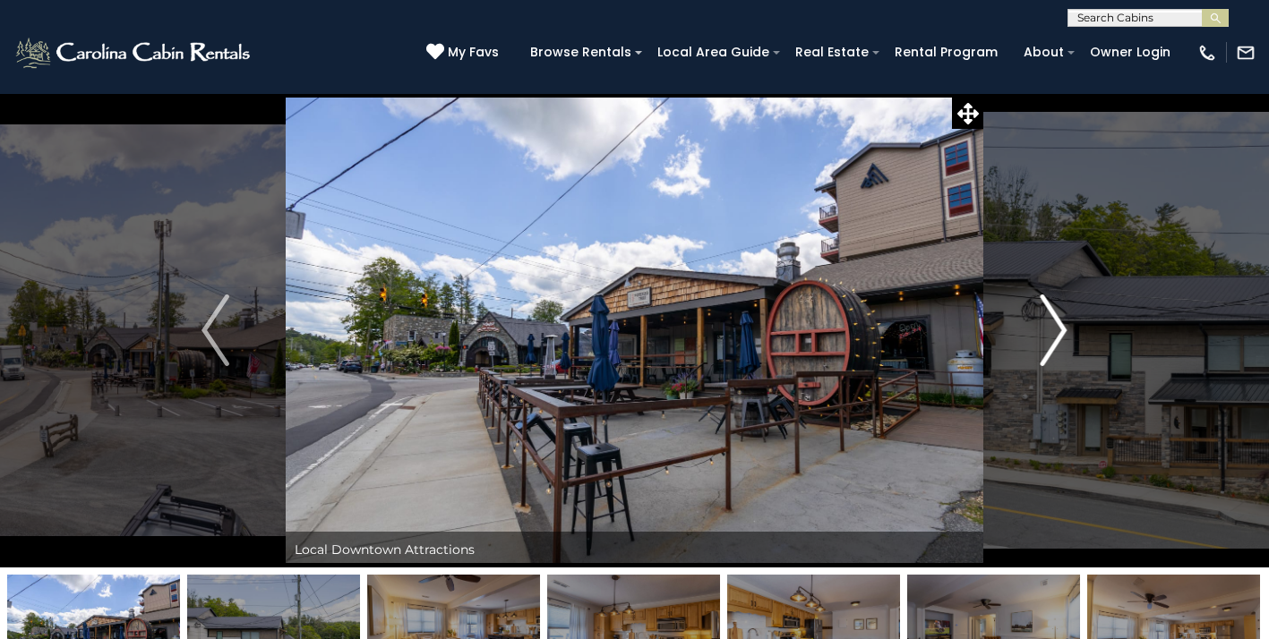
click at [1060, 337] on img "Next" at bounding box center [1053, 331] width 27 height 72
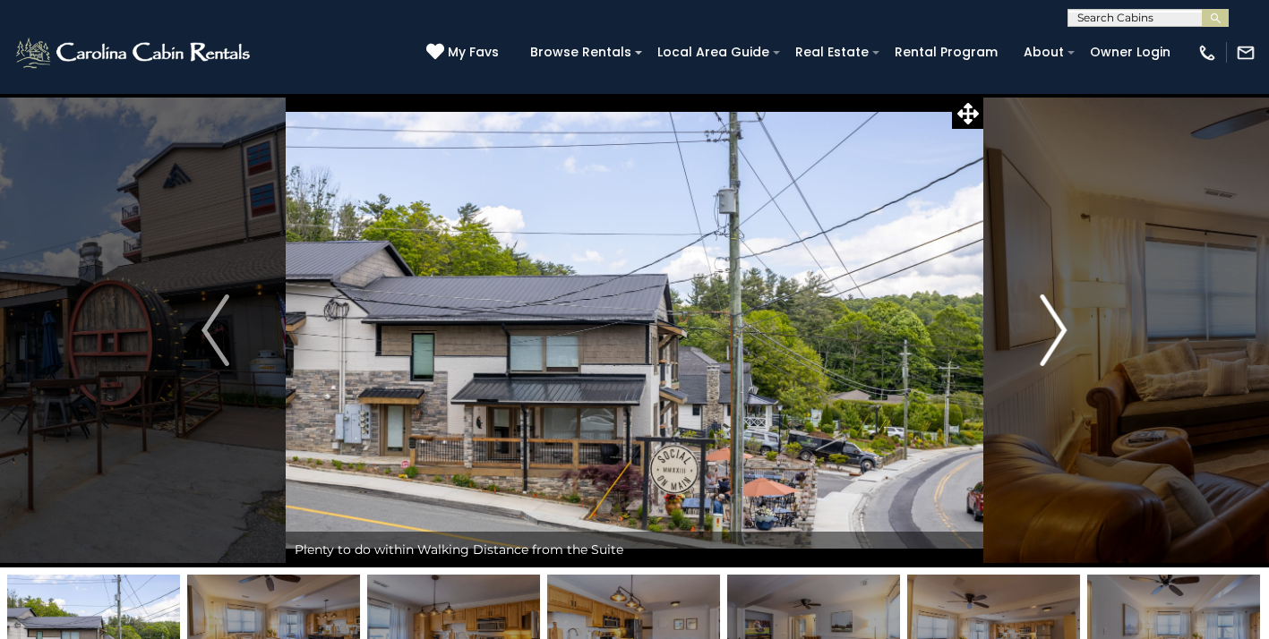
click at [1060, 337] on img "Next" at bounding box center [1053, 331] width 27 height 72
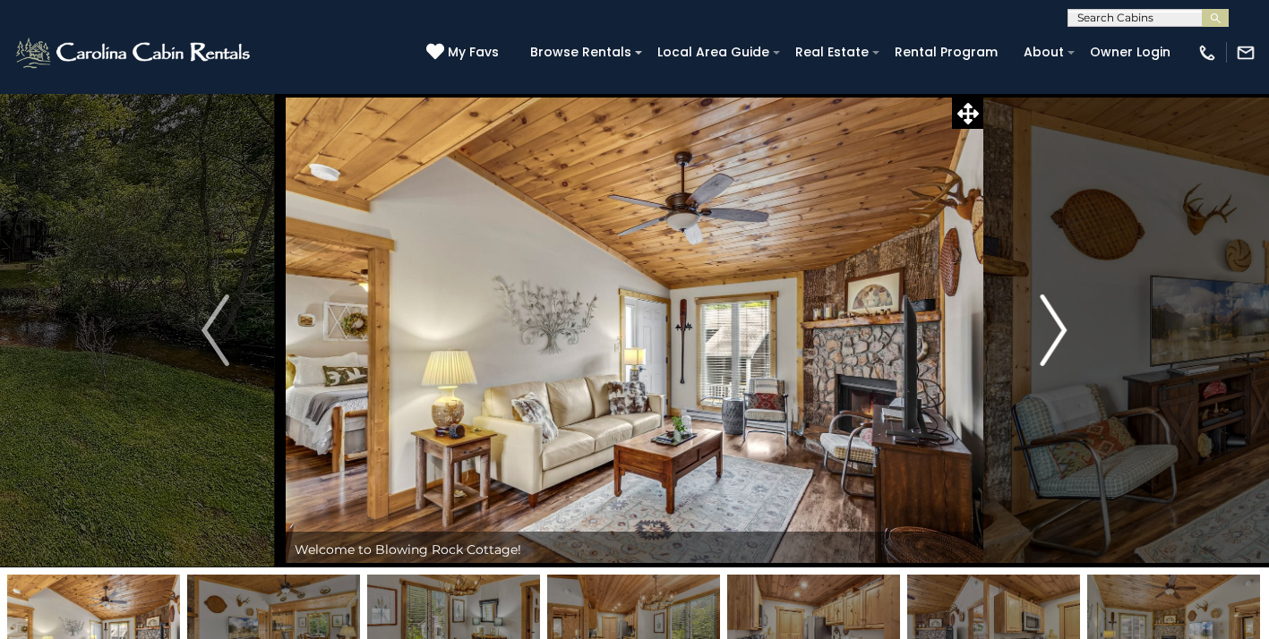
click at [1060, 328] on img "Next" at bounding box center [1053, 331] width 27 height 72
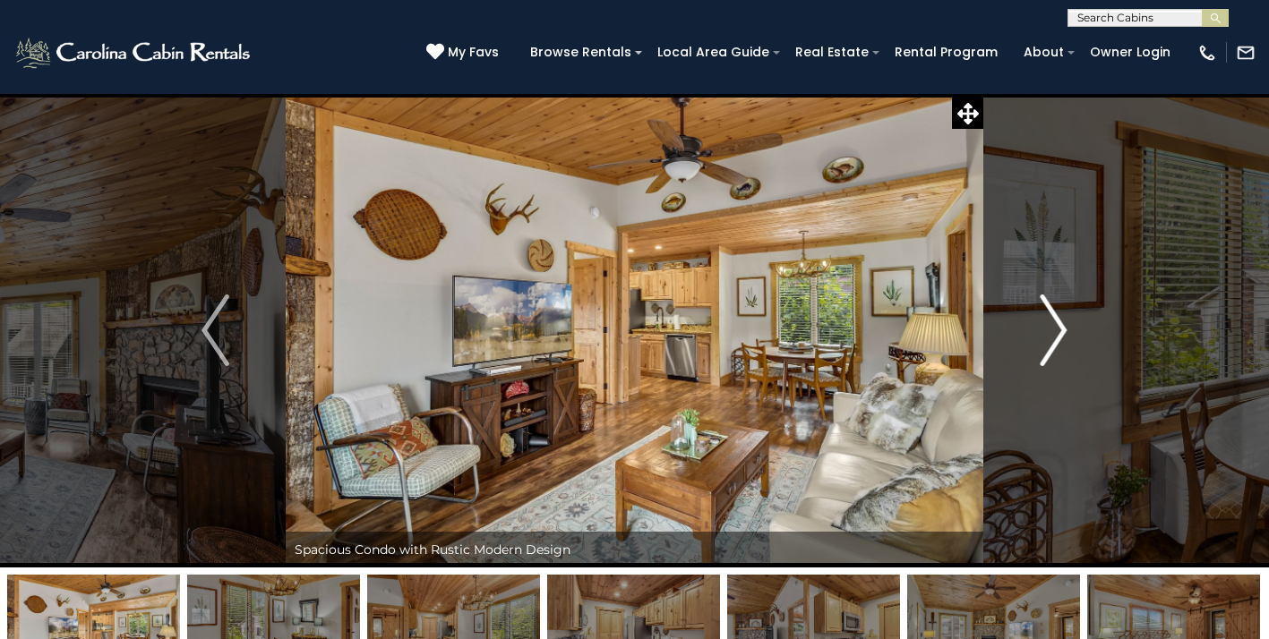
click at [1060, 328] on img "Next" at bounding box center [1053, 331] width 27 height 72
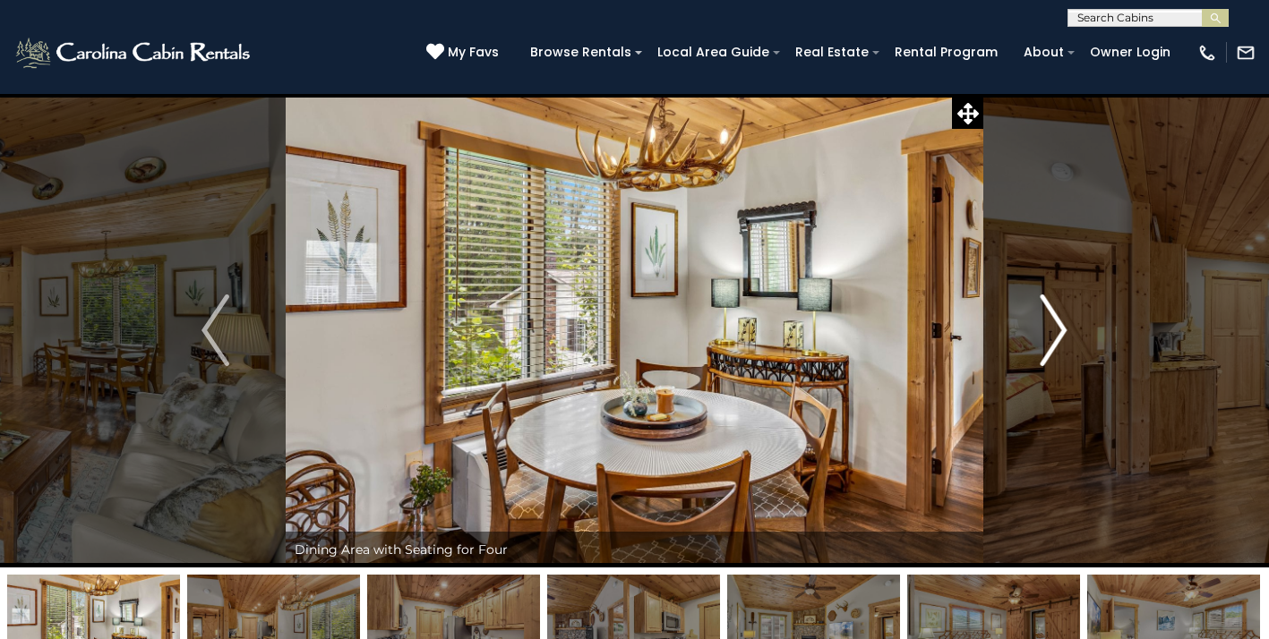
click at [1060, 328] on img "Next" at bounding box center [1053, 331] width 27 height 72
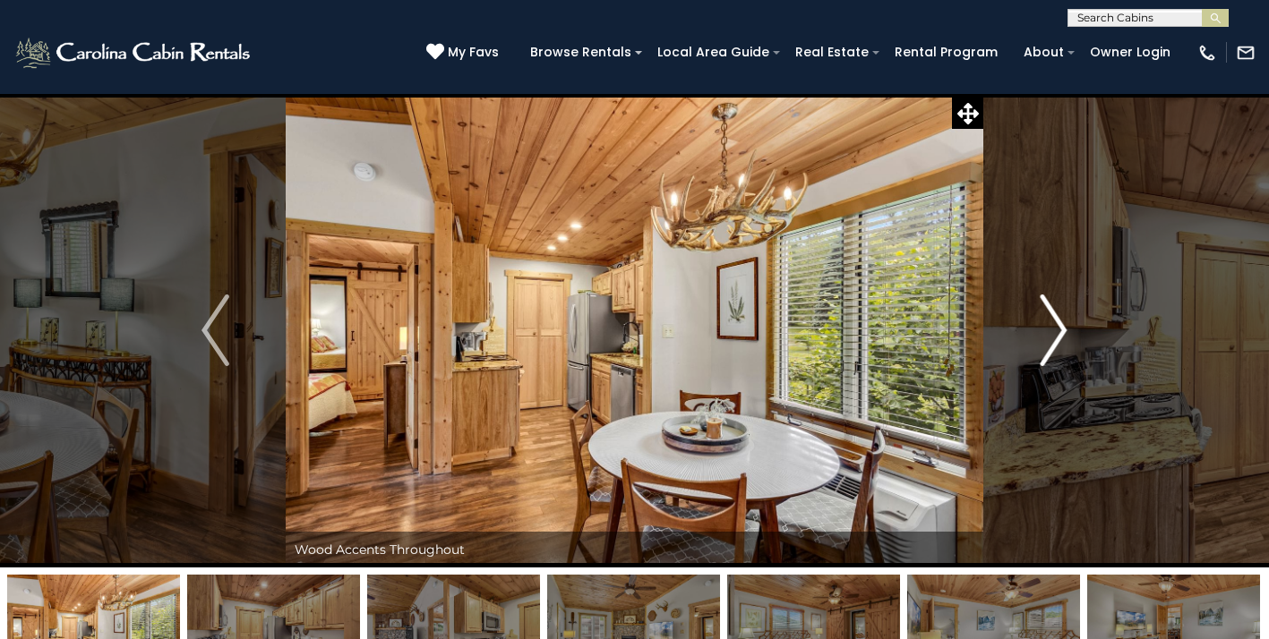
click at [1060, 328] on img "Next" at bounding box center [1053, 331] width 27 height 72
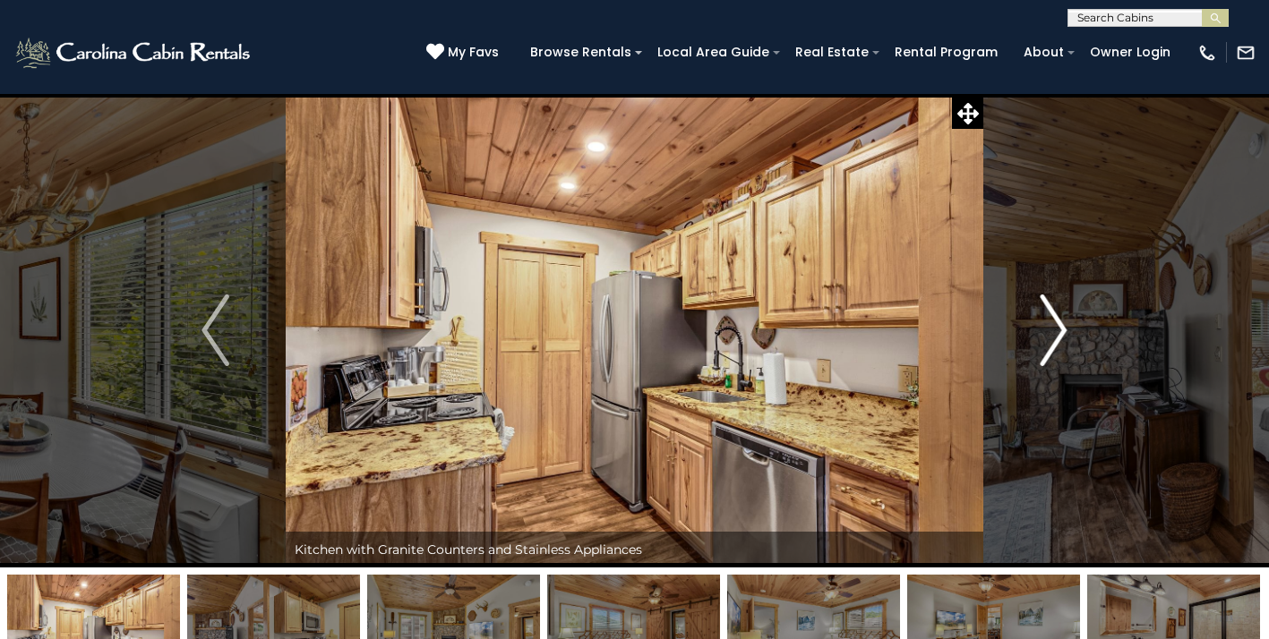
click at [1060, 328] on img "Next" at bounding box center [1053, 331] width 27 height 72
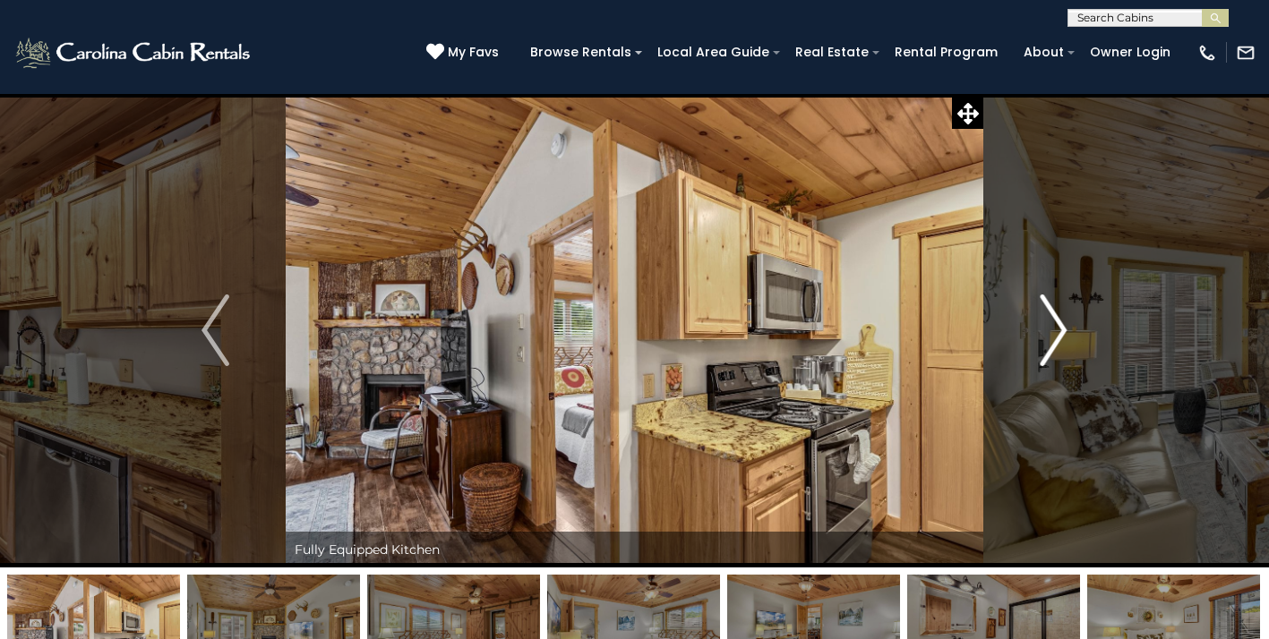
click at [1060, 328] on img "Next" at bounding box center [1053, 331] width 27 height 72
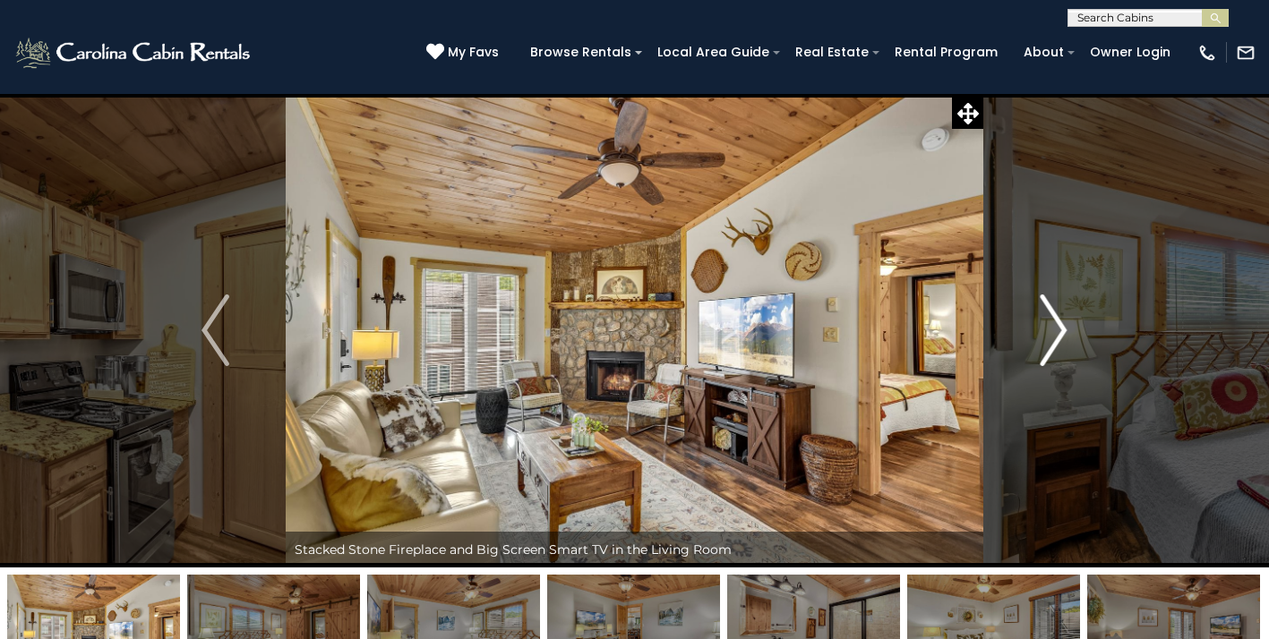
click at [1060, 328] on img "Next" at bounding box center [1053, 331] width 27 height 72
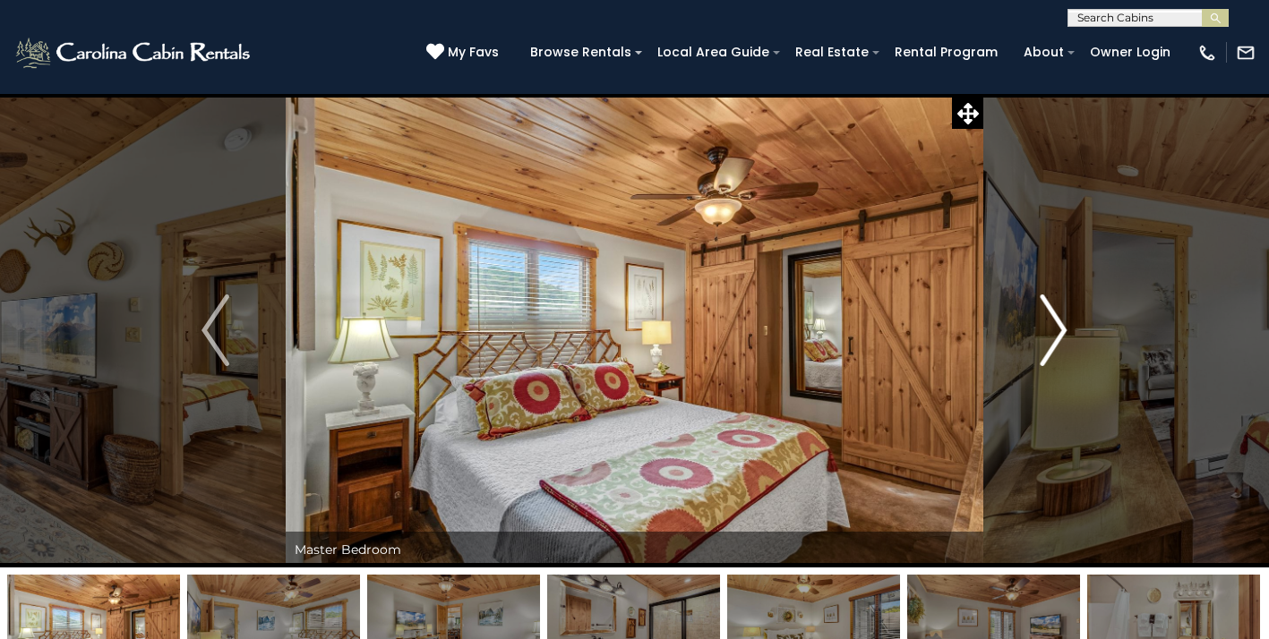
click at [1060, 328] on img "Next" at bounding box center [1053, 331] width 27 height 72
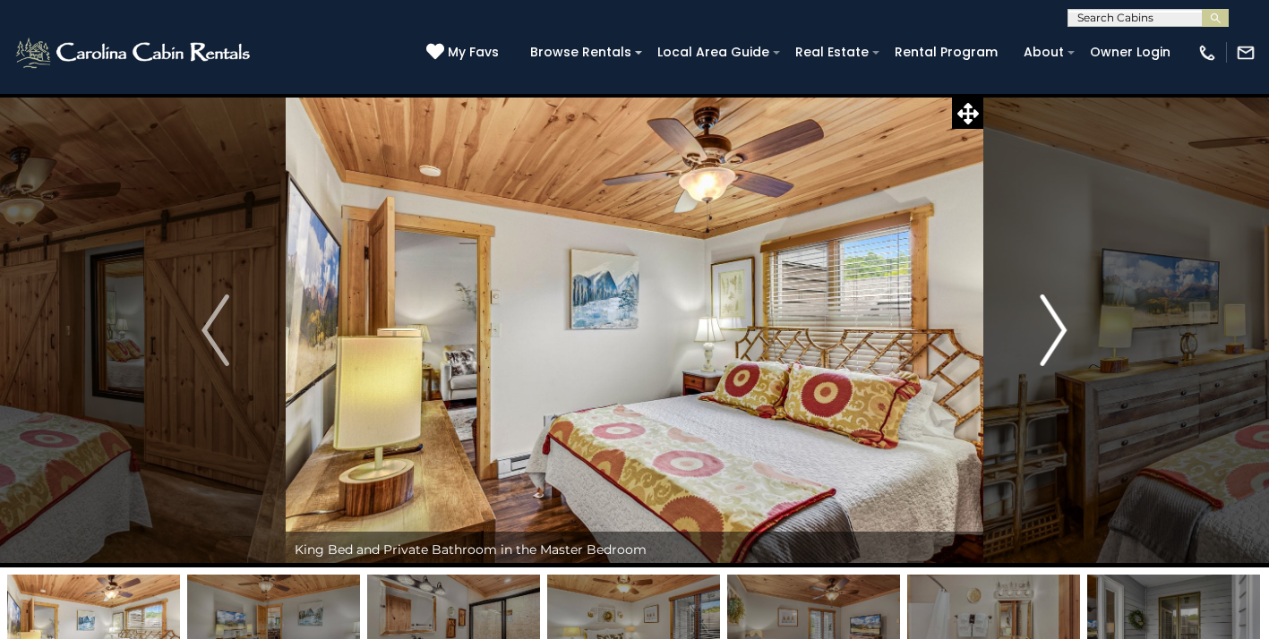
click at [1060, 328] on img "Next" at bounding box center [1053, 331] width 27 height 72
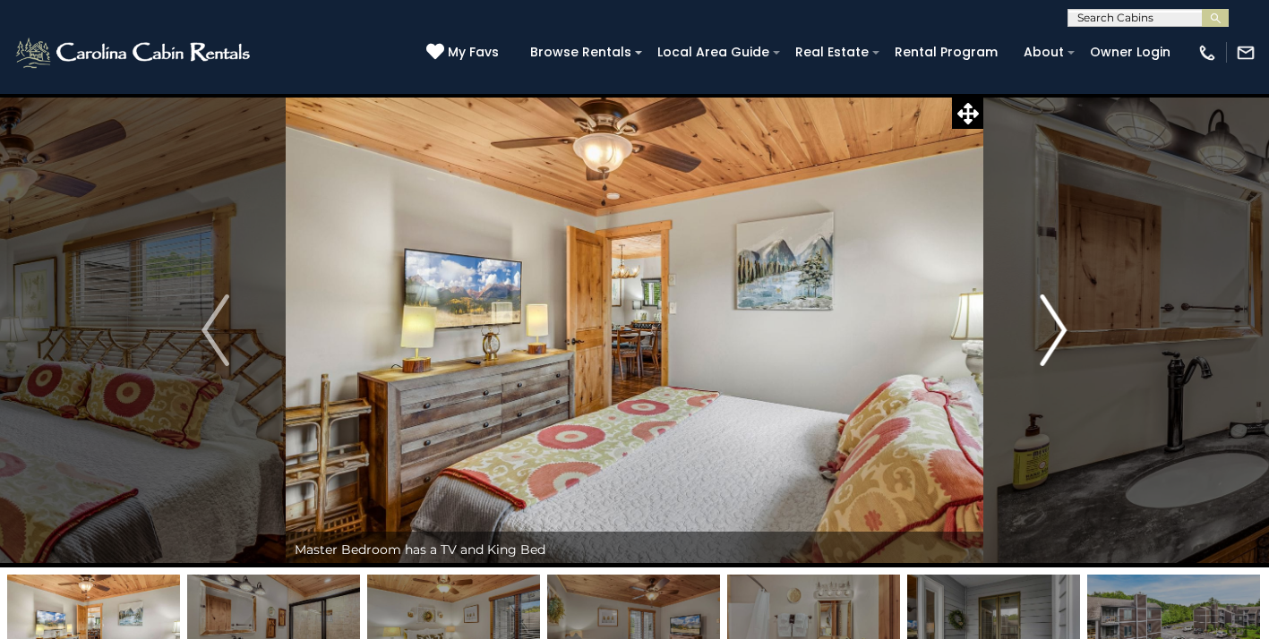
click at [1060, 328] on img "Next" at bounding box center [1053, 331] width 27 height 72
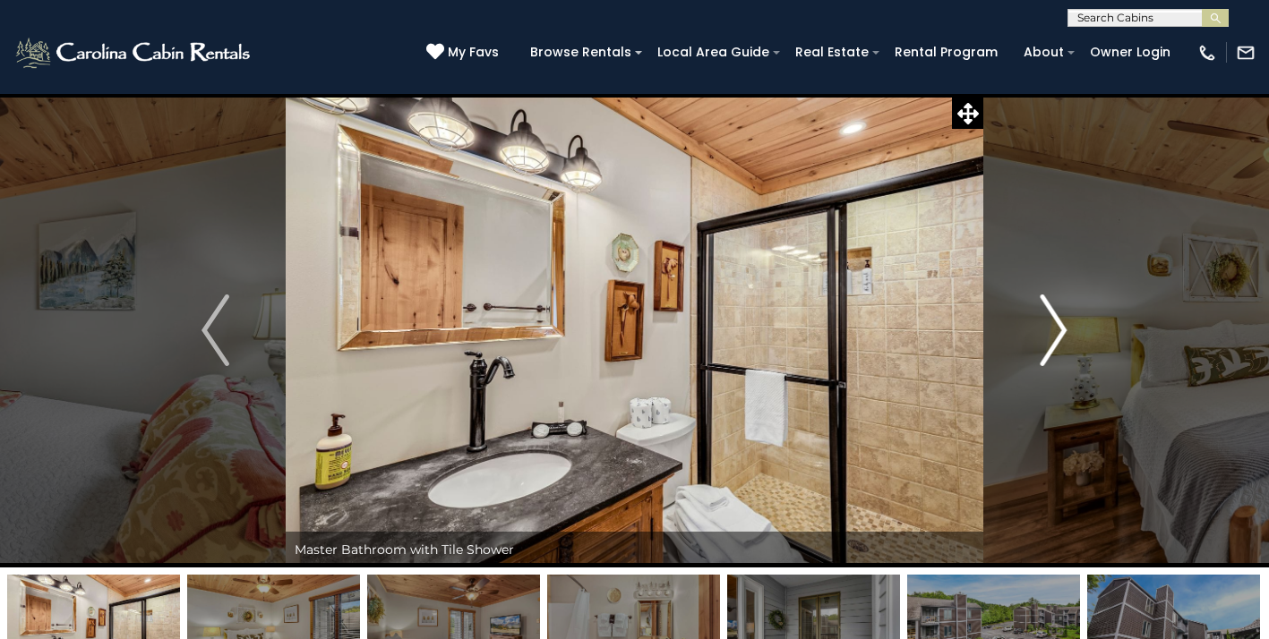
click at [1060, 328] on img "Next" at bounding box center [1053, 331] width 27 height 72
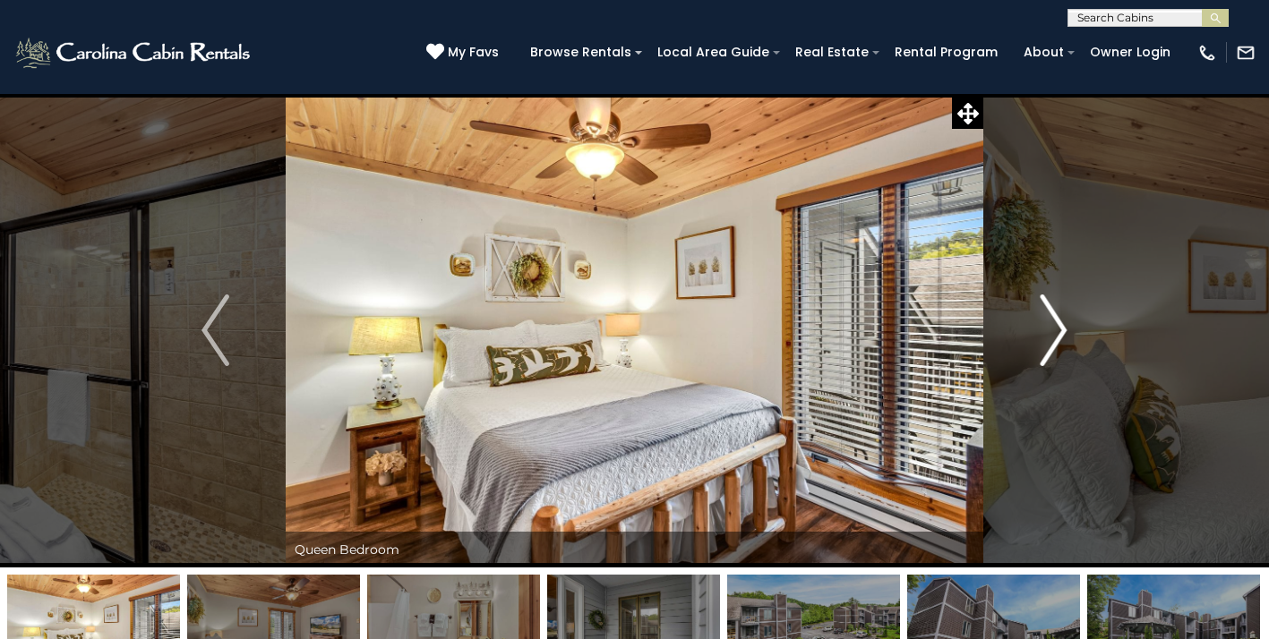
click at [1060, 328] on img "Next" at bounding box center [1053, 331] width 27 height 72
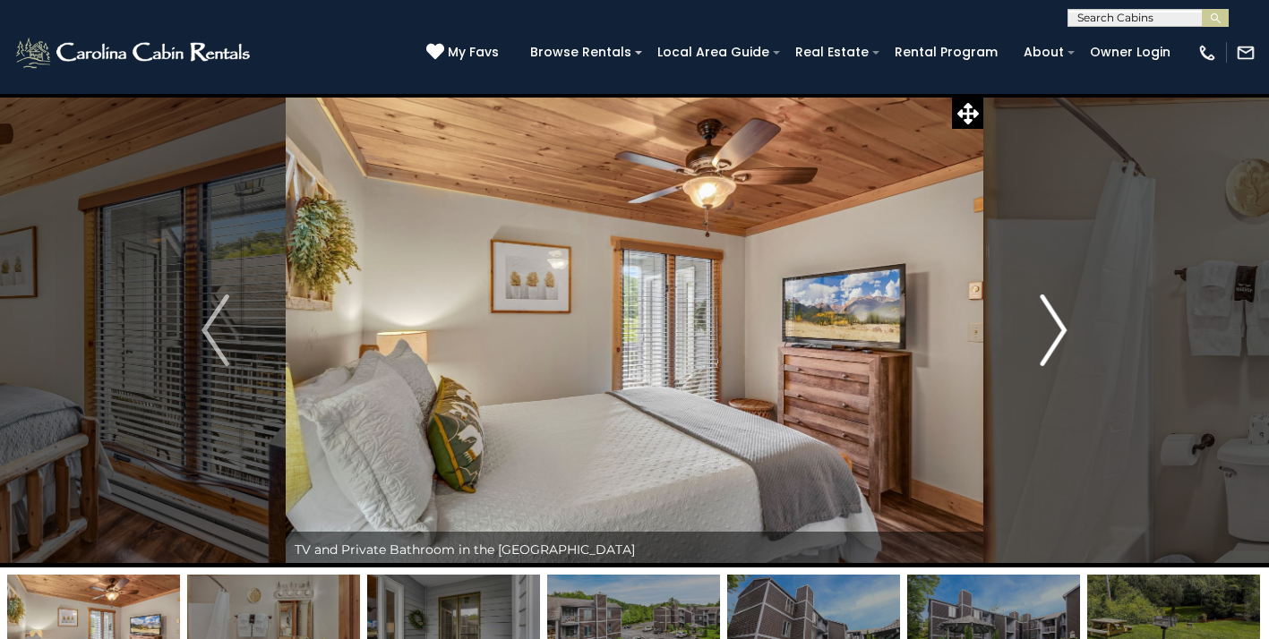
click at [1060, 328] on img "Next" at bounding box center [1053, 331] width 27 height 72
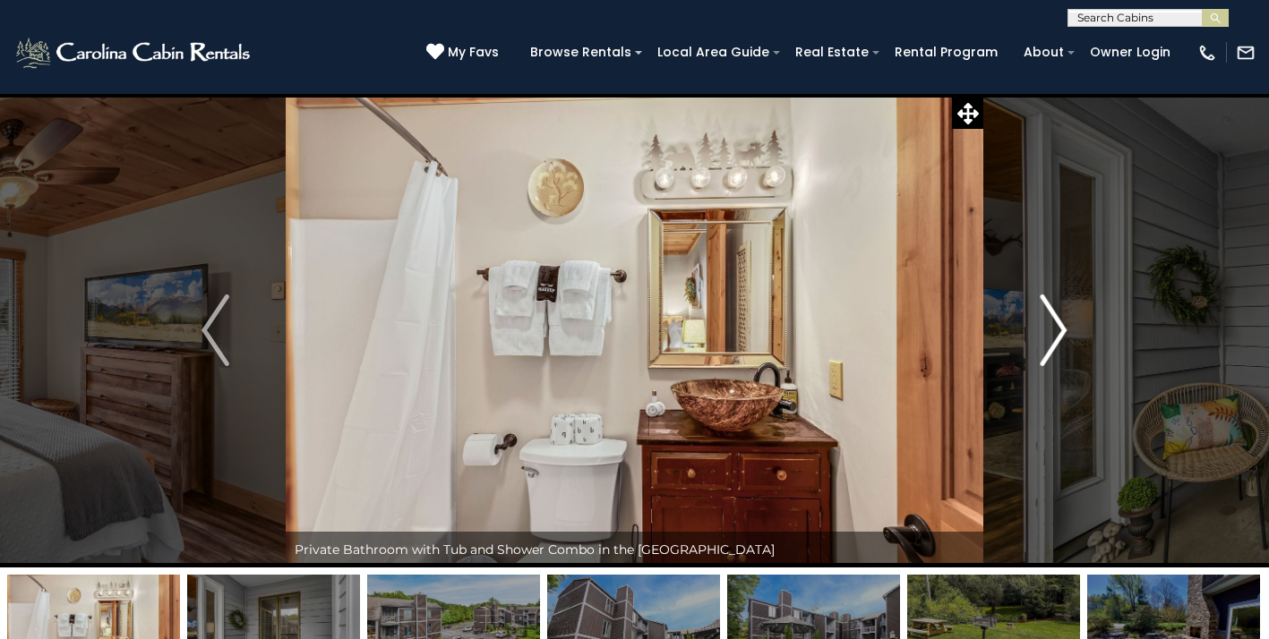
click at [1060, 328] on img "Next" at bounding box center [1053, 331] width 27 height 72
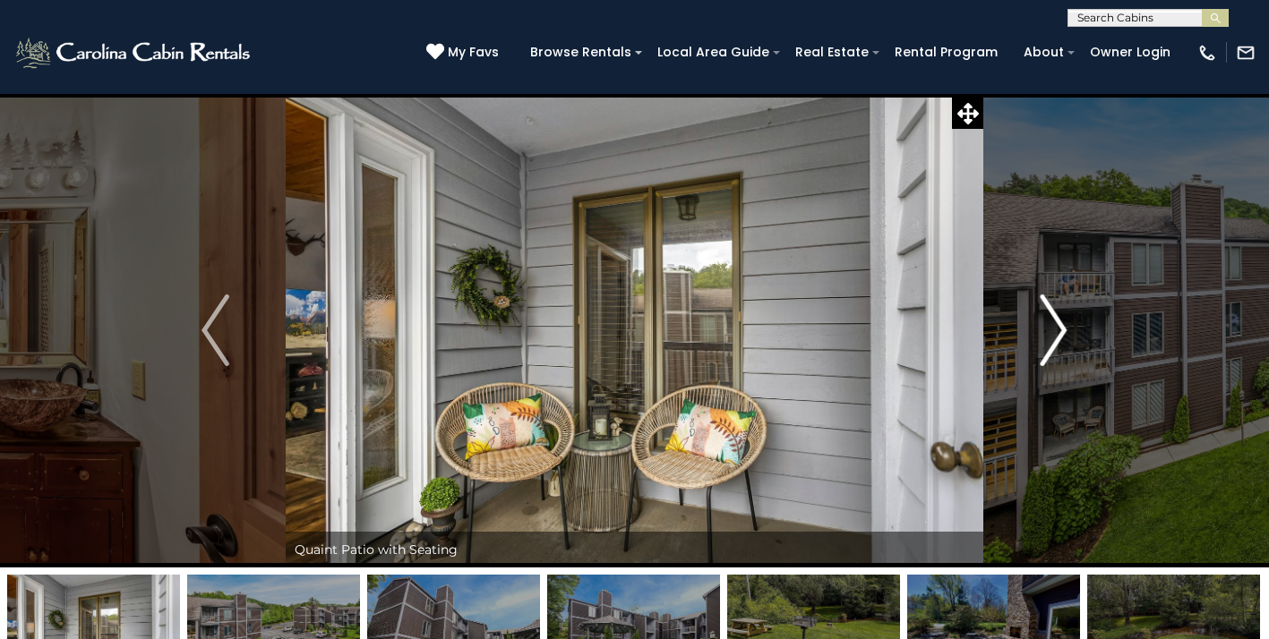
click at [1060, 328] on img "Next" at bounding box center [1053, 331] width 27 height 72
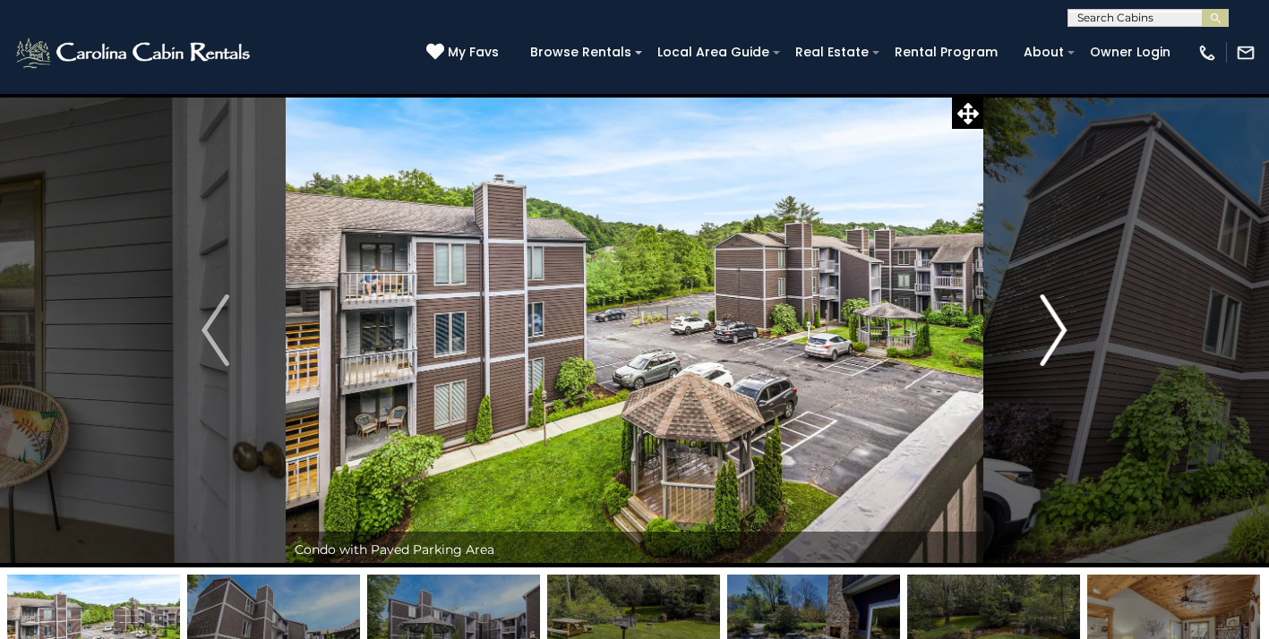
click at [1060, 328] on img "Next" at bounding box center [1053, 331] width 27 height 72
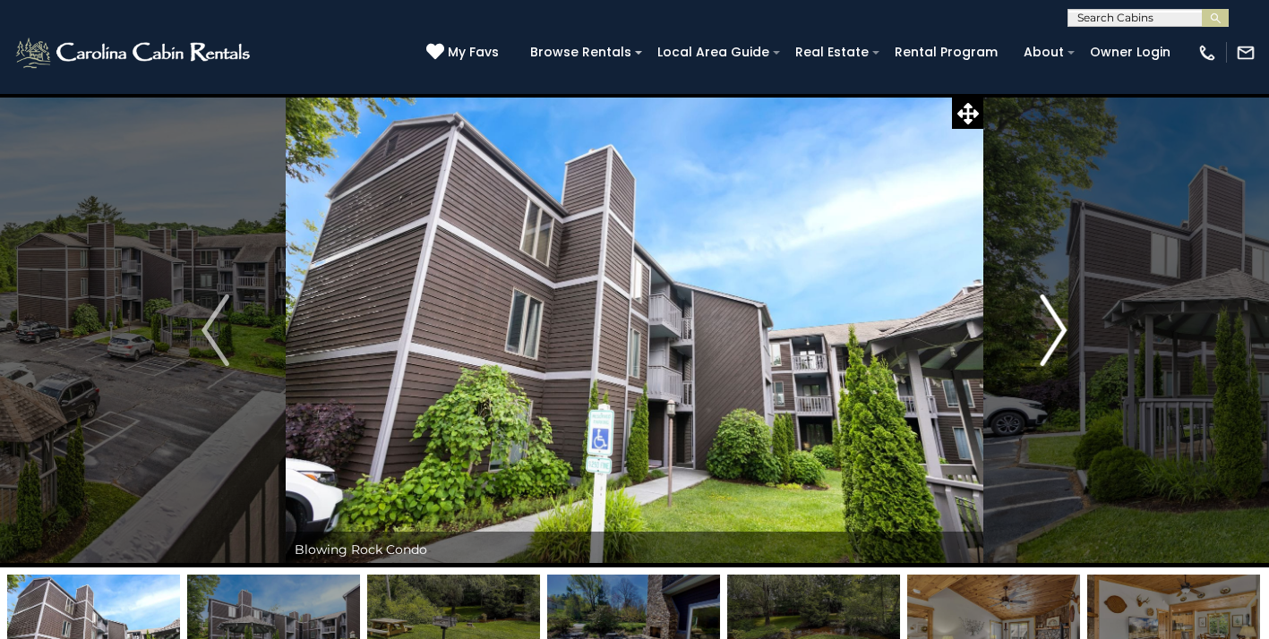
click at [1060, 328] on img "Next" at bounding box center [1053, 331] width 27 height 72
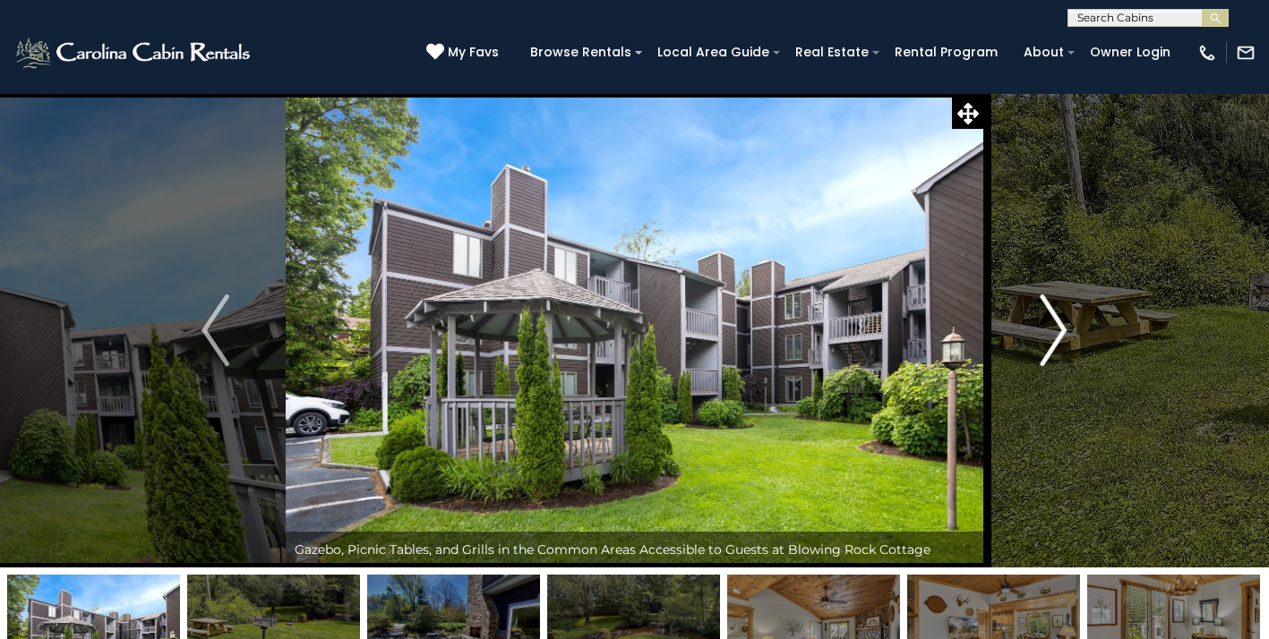
click at [1060, 328] on img "Next" at bounding box center [1053, 331] width 27 height 72
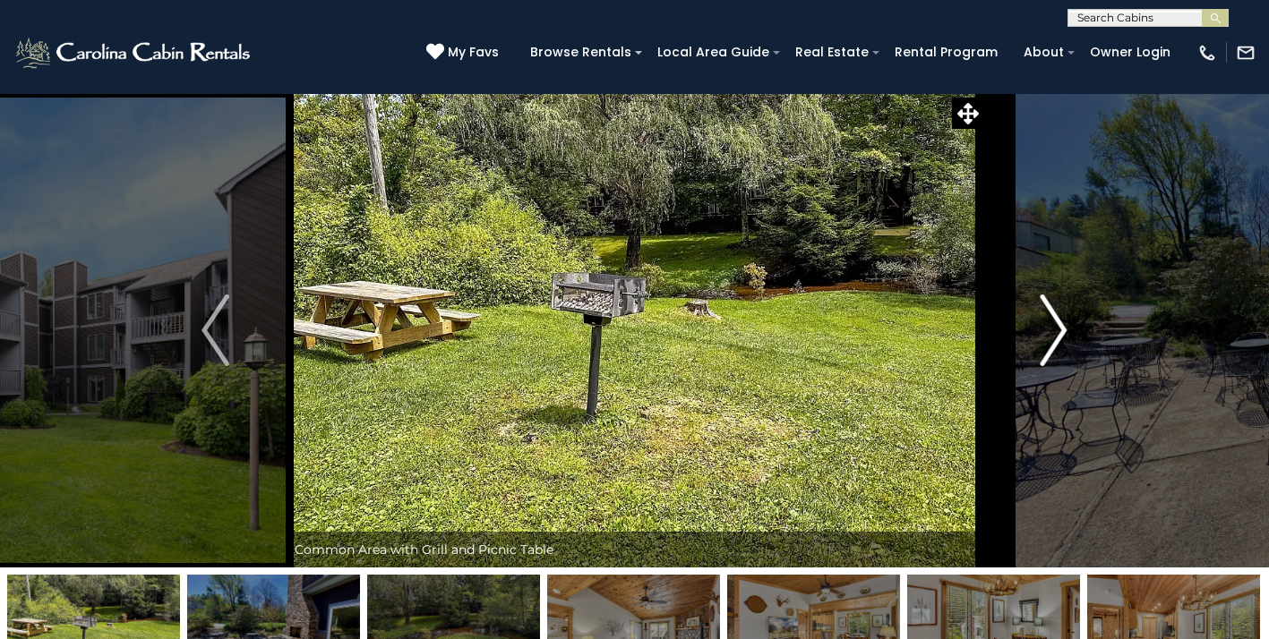
click at [1060, 328] on img "Next" at bounding box center [1053, 331] width 27 height 72
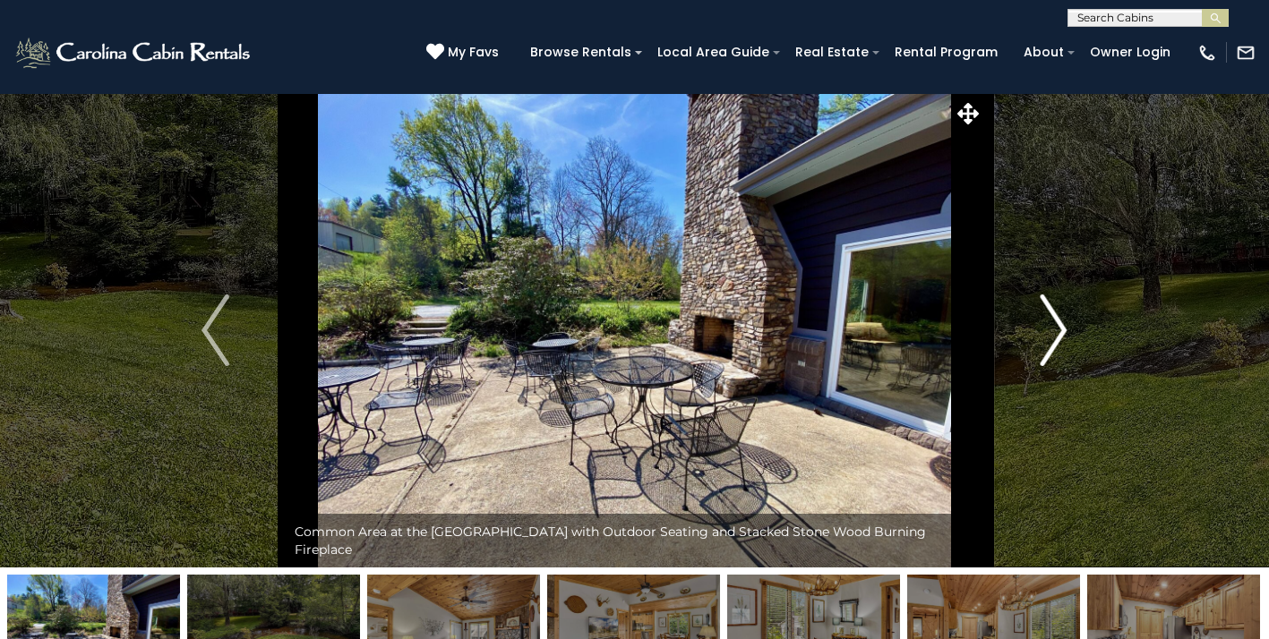
click at [1060, 328] on img "Next" at bounding box center [1053, 331] width 27 height 72
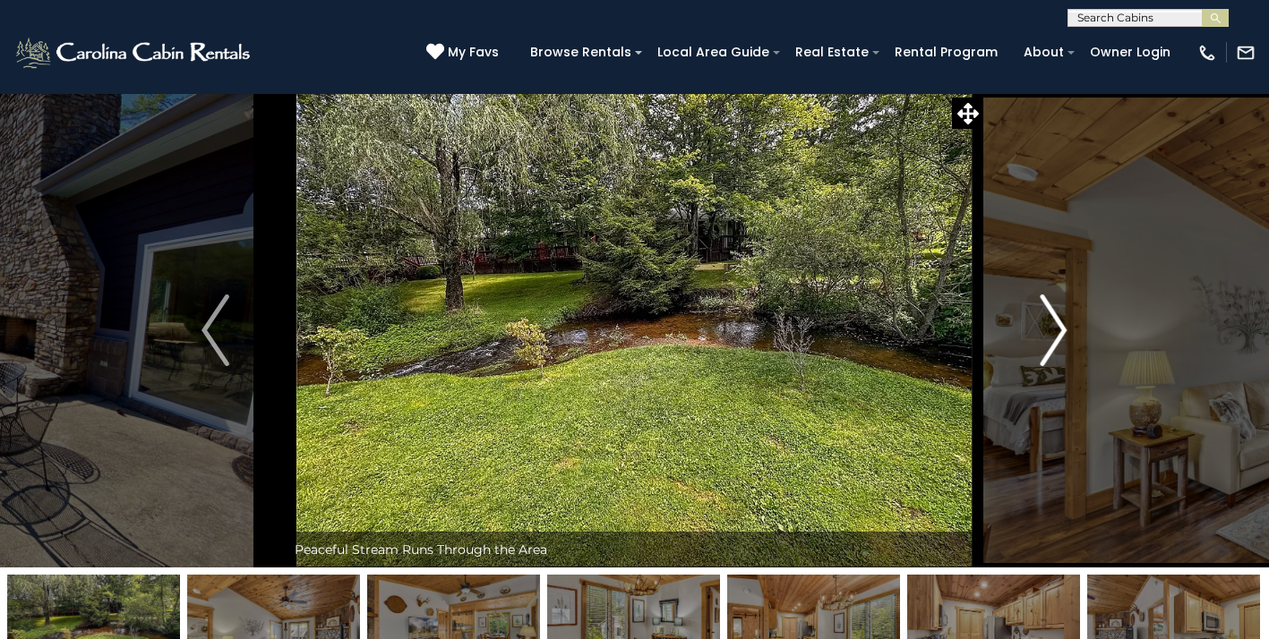
click at [1060, 328] on img "Next" at bounding box center [1053, 331] width 27 height 72
